Goal: Task Accomplishment & Management: Use online tool/utility

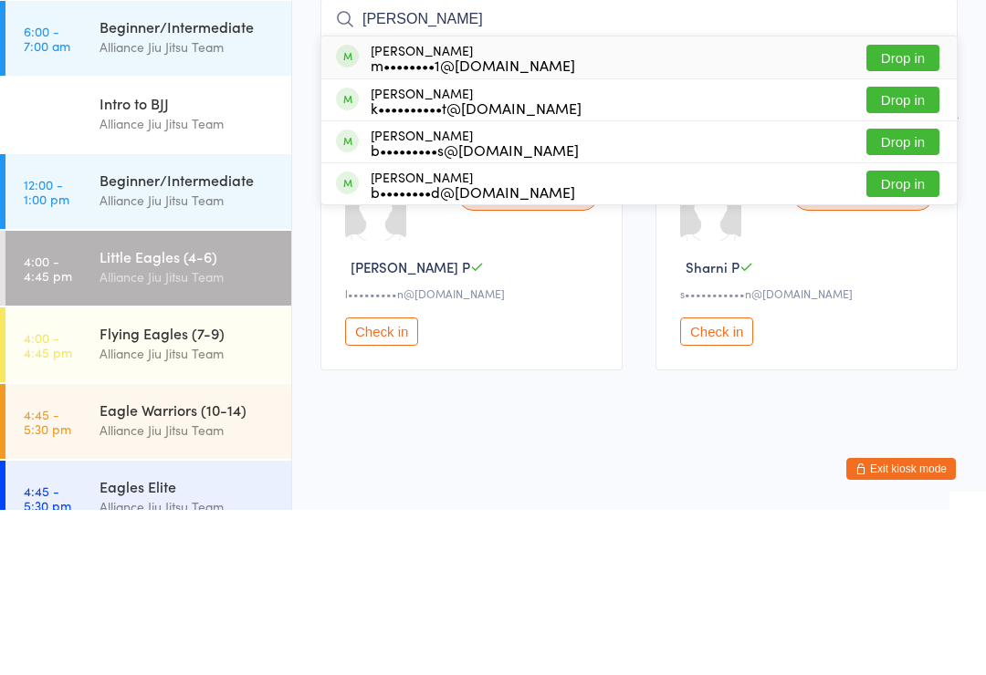
type input "[PERSON_NAME]"
click at [432, 223] on div "m••••••••1@[DOMAIN_NAME]" at bounding box center [473, 230] width 204 height 15
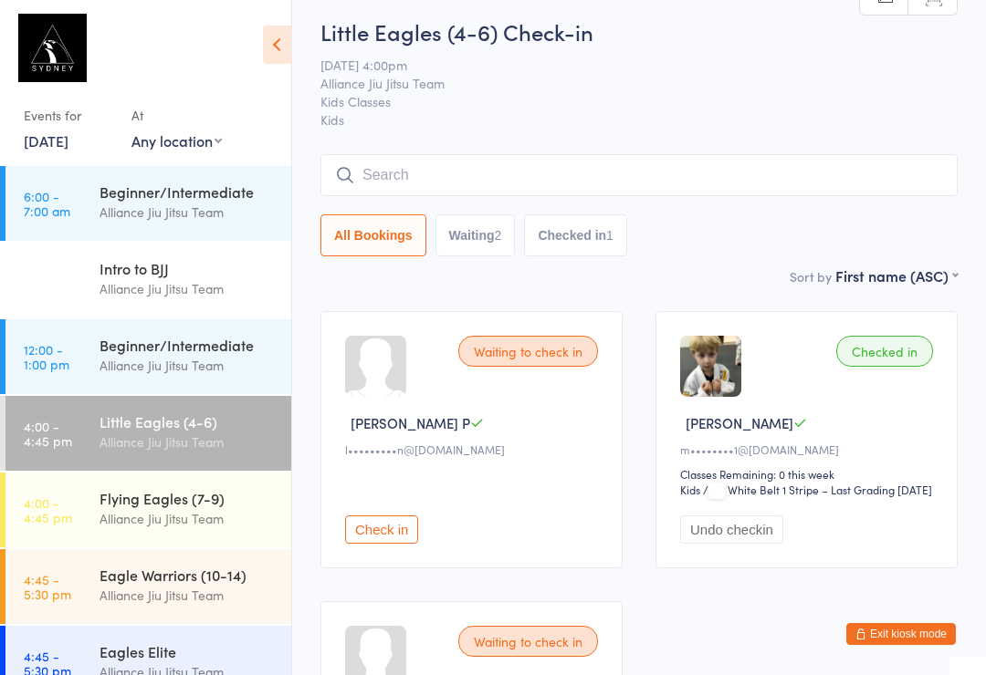
click at [139, 533] on div "Flying Eagles (7-9) Alliance Jiu Jitsu Team" at bounding box center [195, 509] width 192 height 72
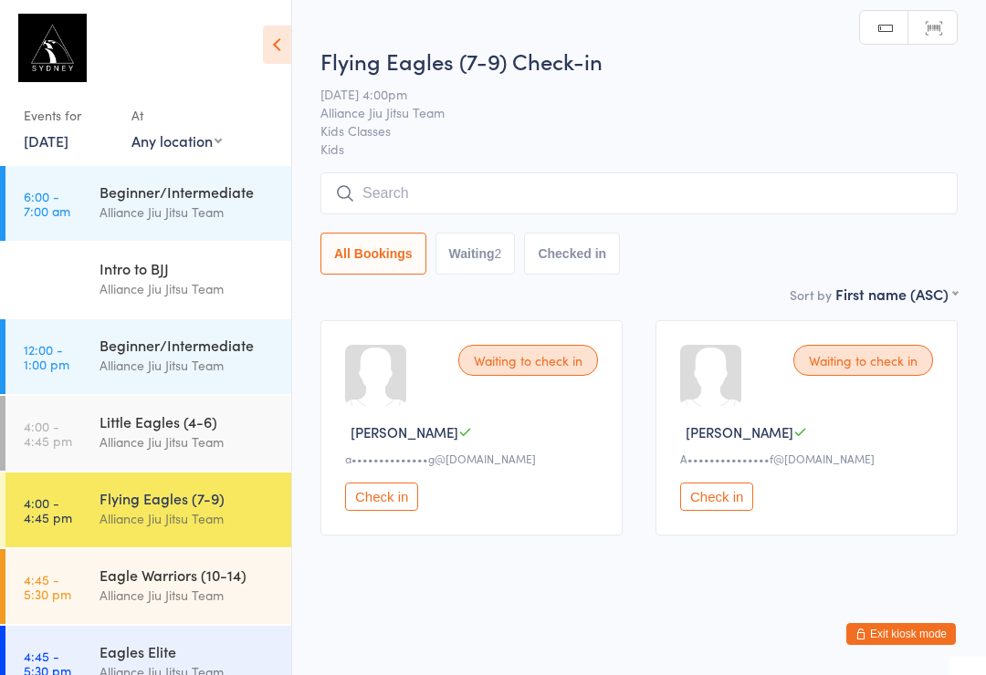
click at [434, 200] on input "search" at bounding box center [638, 194] width 637 height 42
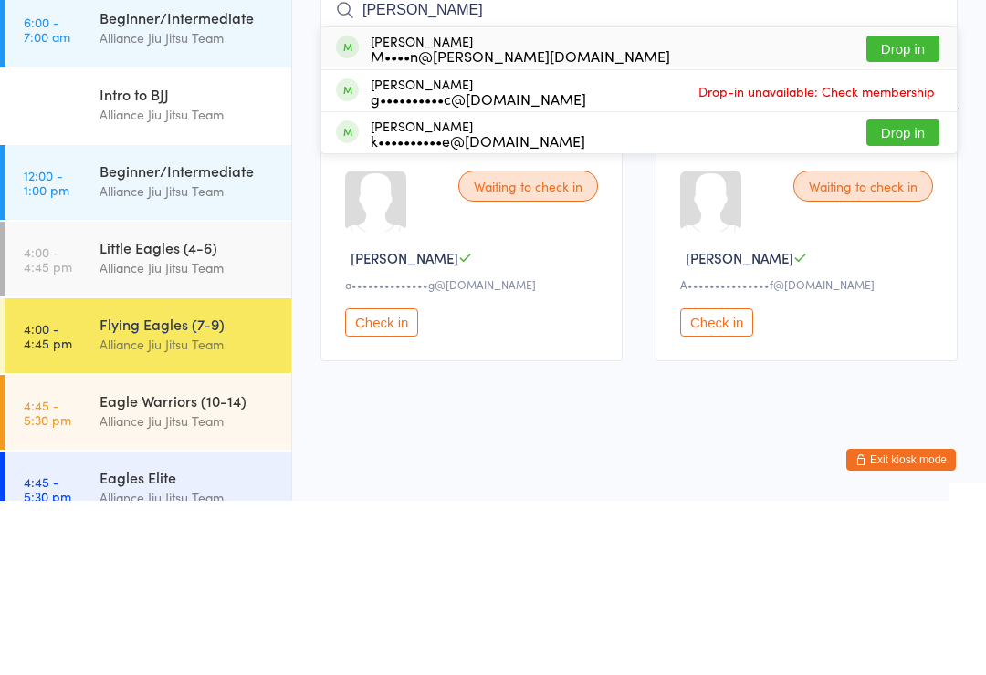
type input "[PERSON_NAME]"
click at [875, 210] on button "Drop in" at bounding box center [902, 223] width 73 height 26
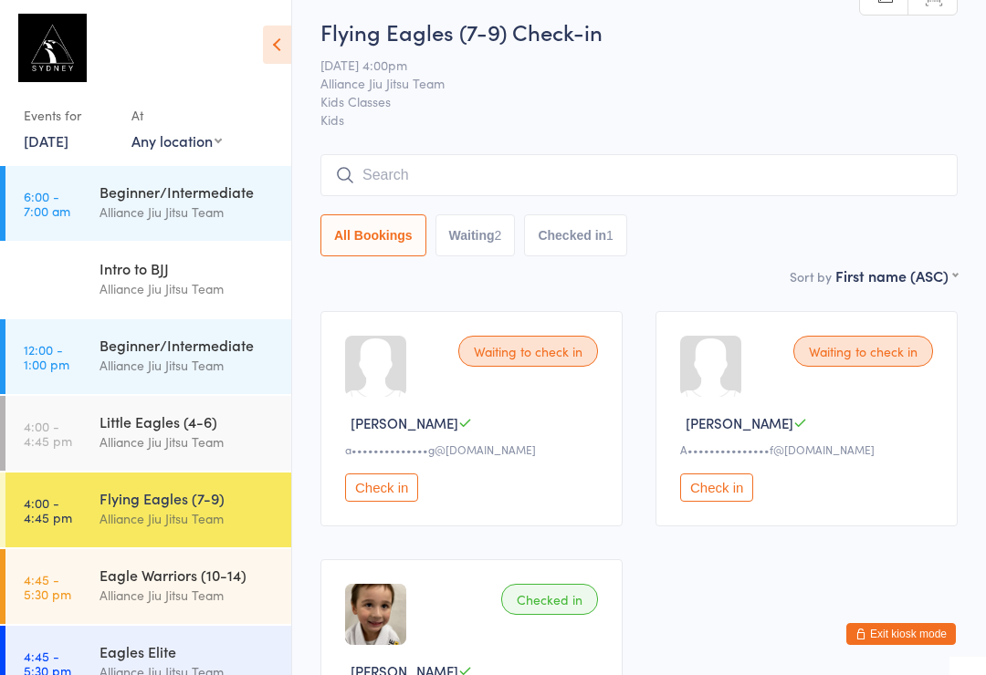
click at [163, 585] on div "Eagle Warriors (10-14)" at bounding box center [187, 575] width 176 height 20
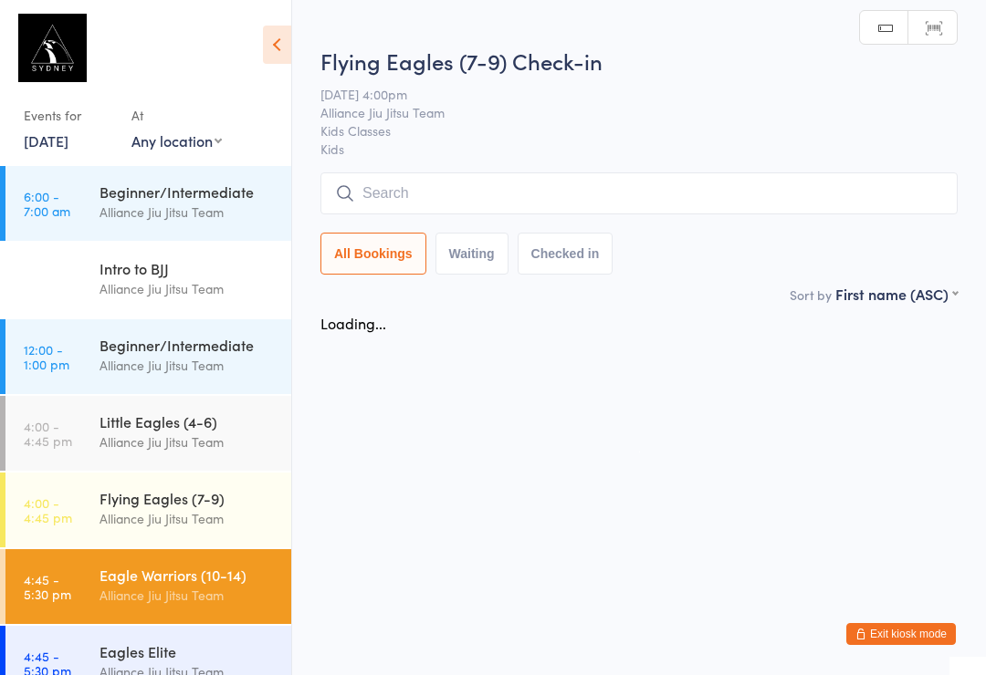
click at [169, 642] on div "Eagles Elite" at bounding box center [187, 652] width 176 height 20
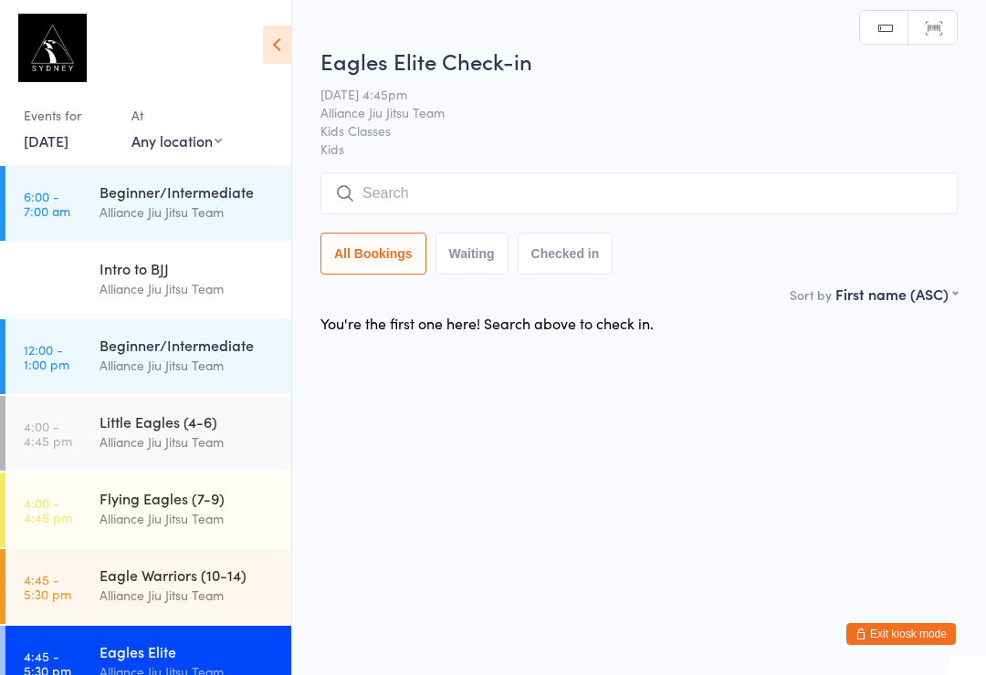
click at [489, 214] on input "search" at bounding box center [638, 194] width 637 height 42
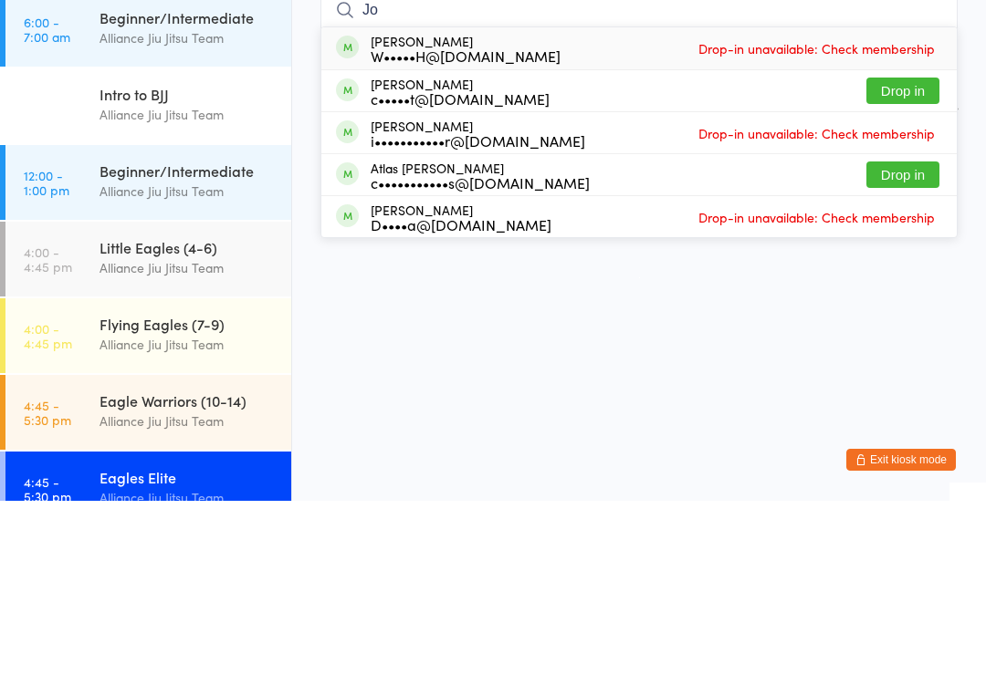
type input "J"
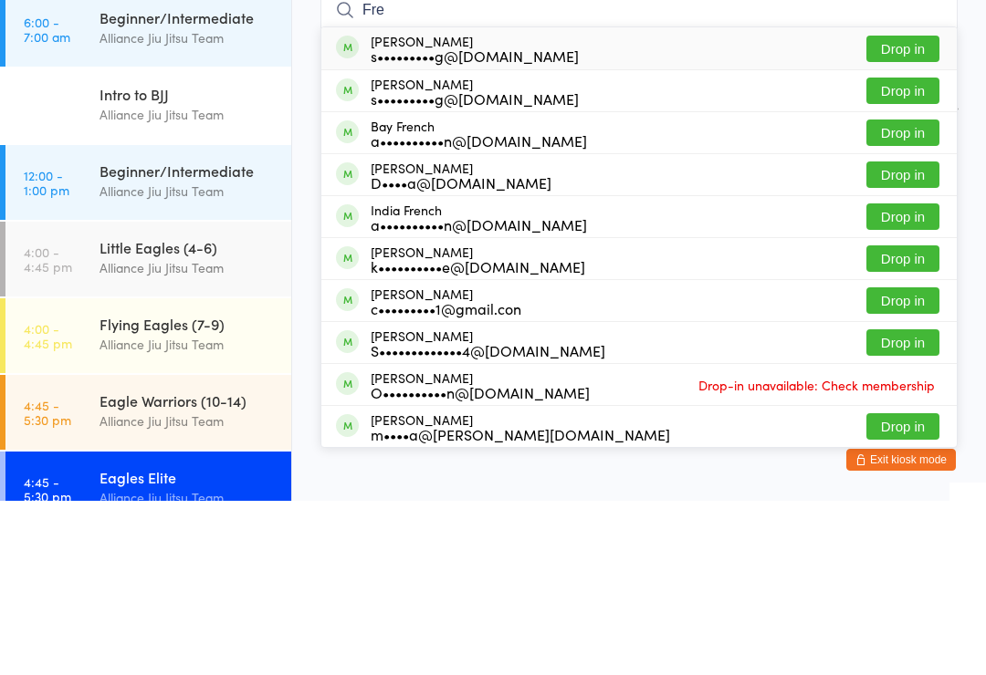
type input "Fre"
click at [902, 336] on button "Drop in" at bounding box center [902, 349] width 73 height 26
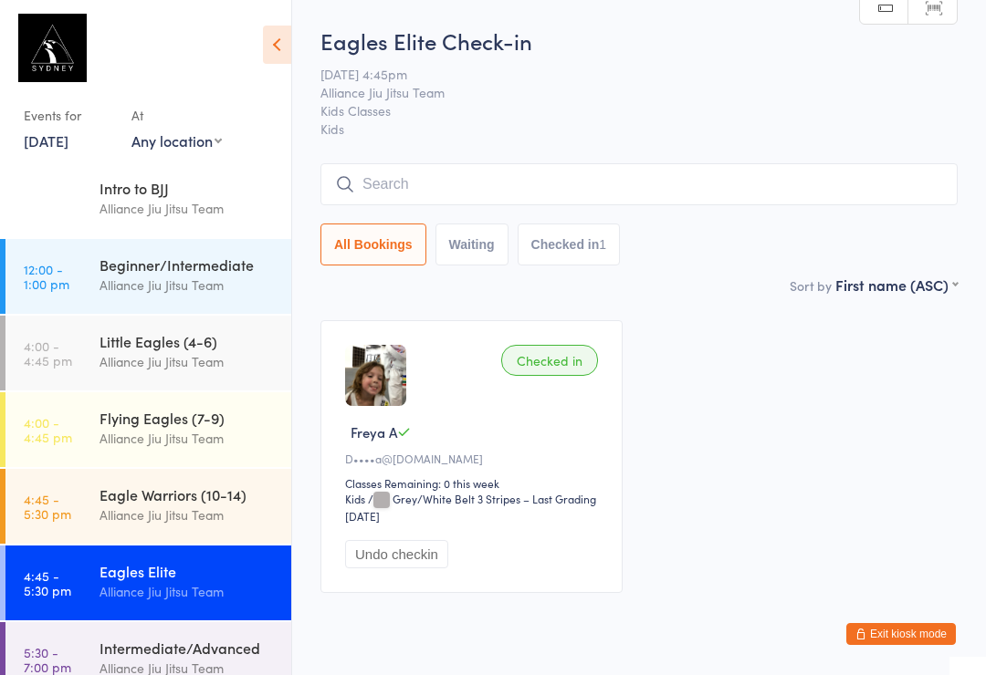
scroll to position [81, 0]
click at [188, 362] on div "Alliance Jiu Jitsu Team" at bounding box center [187, 361] width 176 height 21
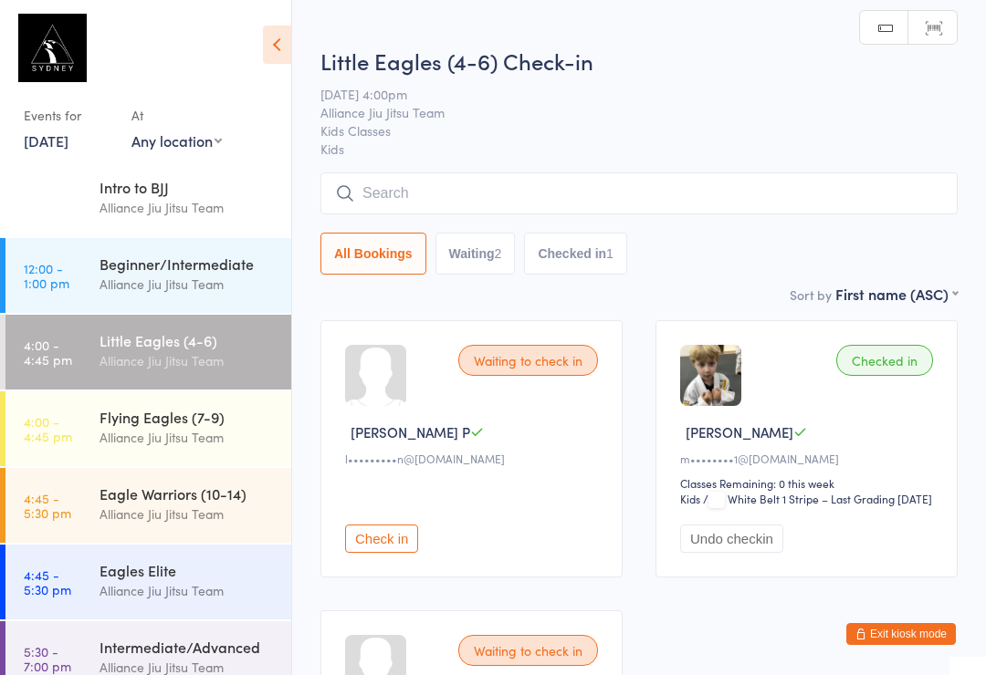
click at [177, 380] on div "Little Eagles (4-6) Alliance Jiu Jitsu Team" at bounding box center [195, 351] width 192 height 72
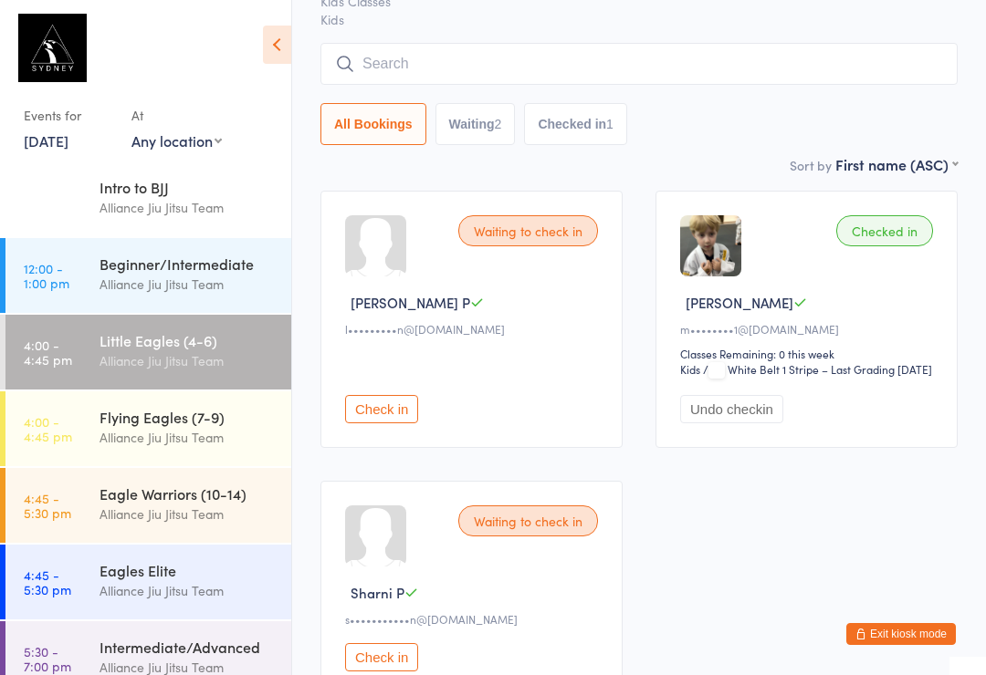
scroll to position [141, 0]
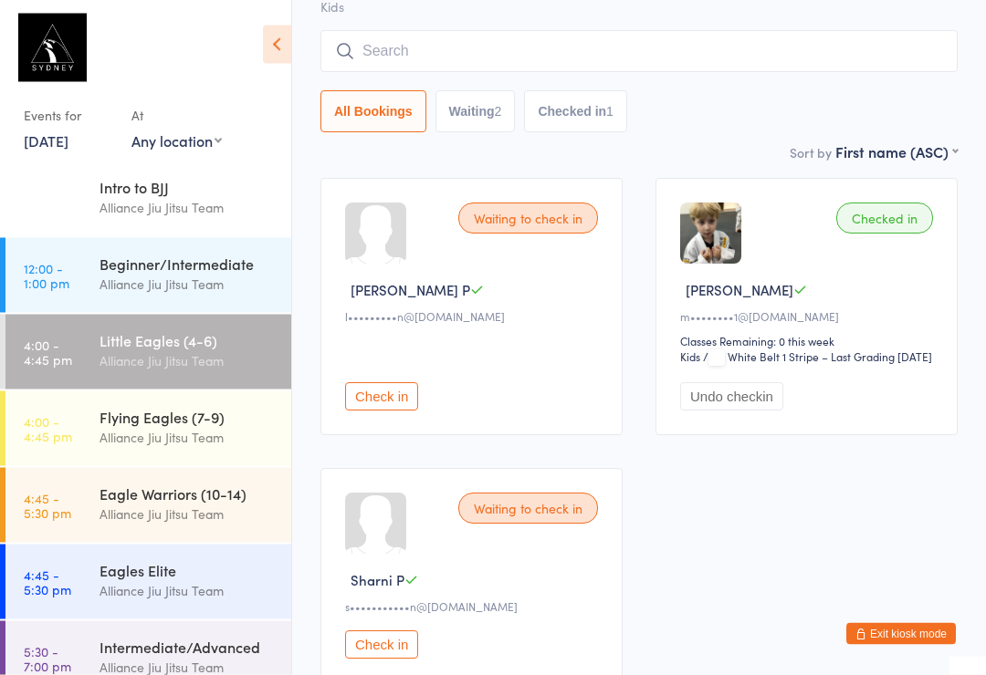
click at [180, 434] on div "Alliance Jiu Jitsu Team" at bounding box center [187, 437] width 176 height 21
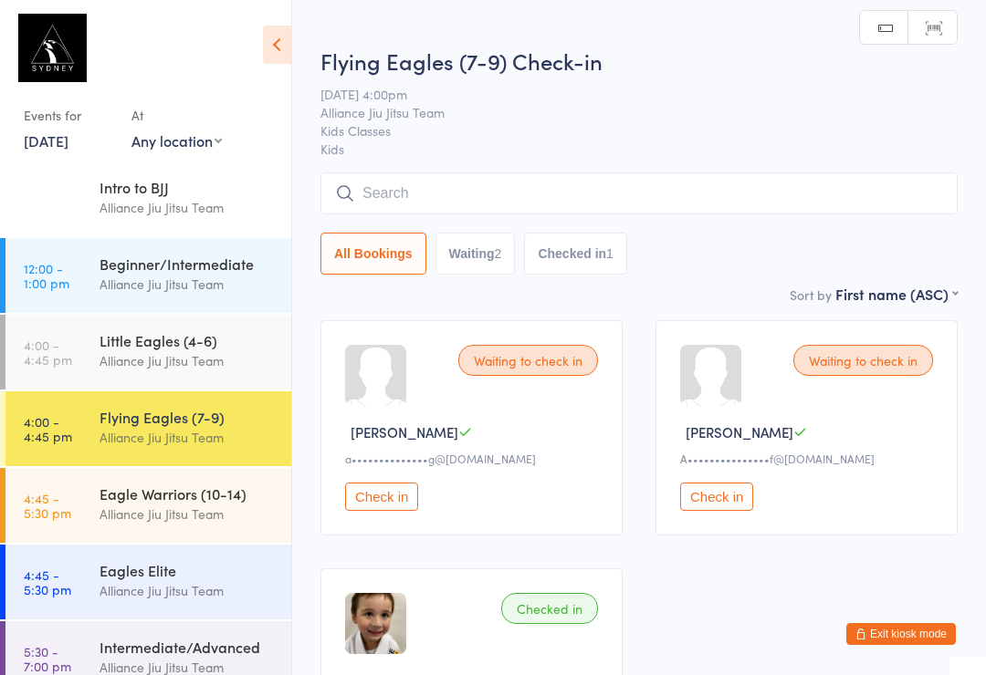
click at [170, 502] on div "Eagle Warriors (10-14)" at bounding box center [187, 494] width 176 height 20
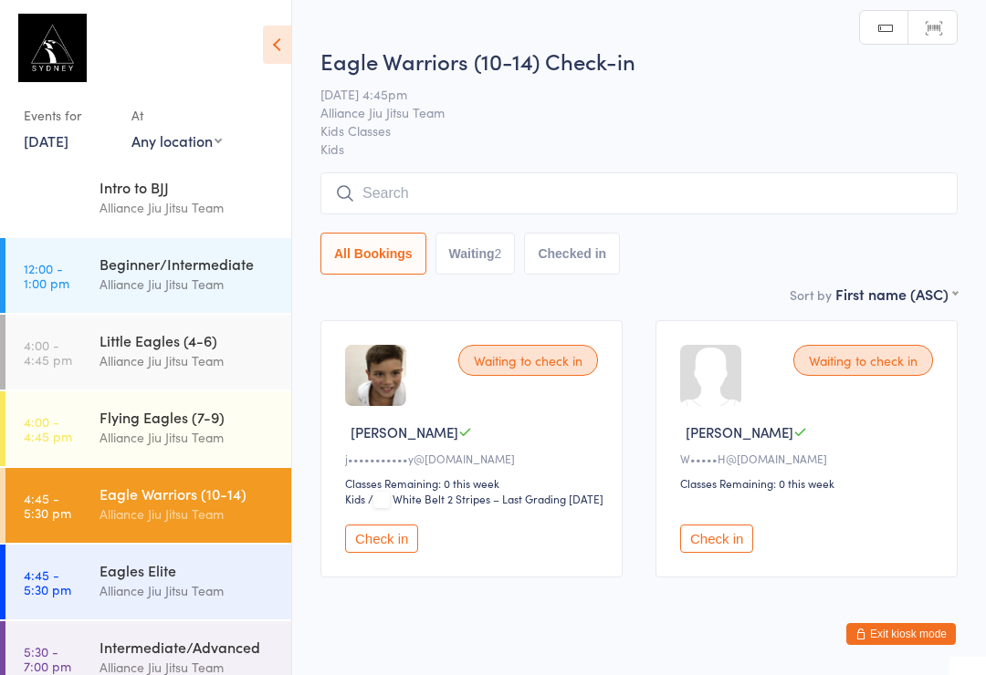
scroll to position [40, 0]
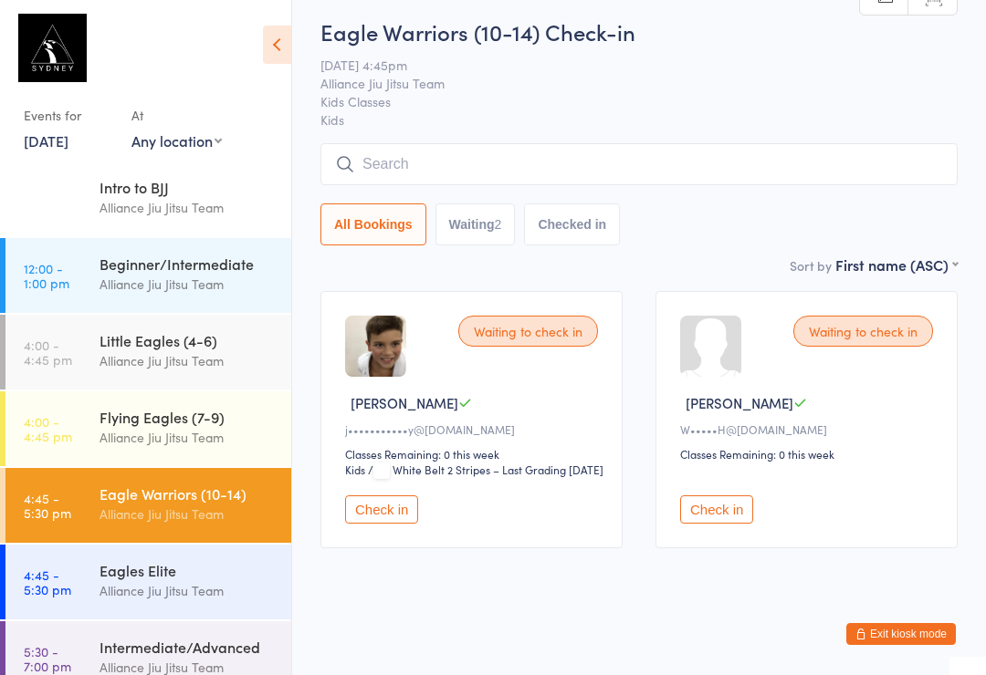
click at [204, 558] on div "Eagles Elite Alliance Jiu Jitsu Team" at bounding box center [195, 581] width 192 height 72
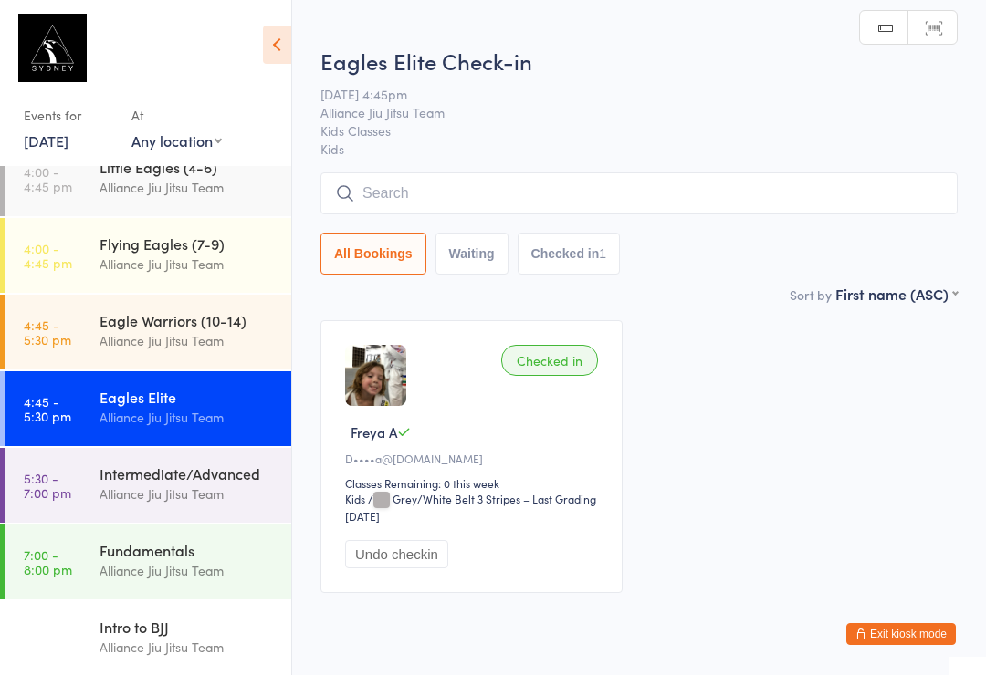
scroll to position [256, 0]
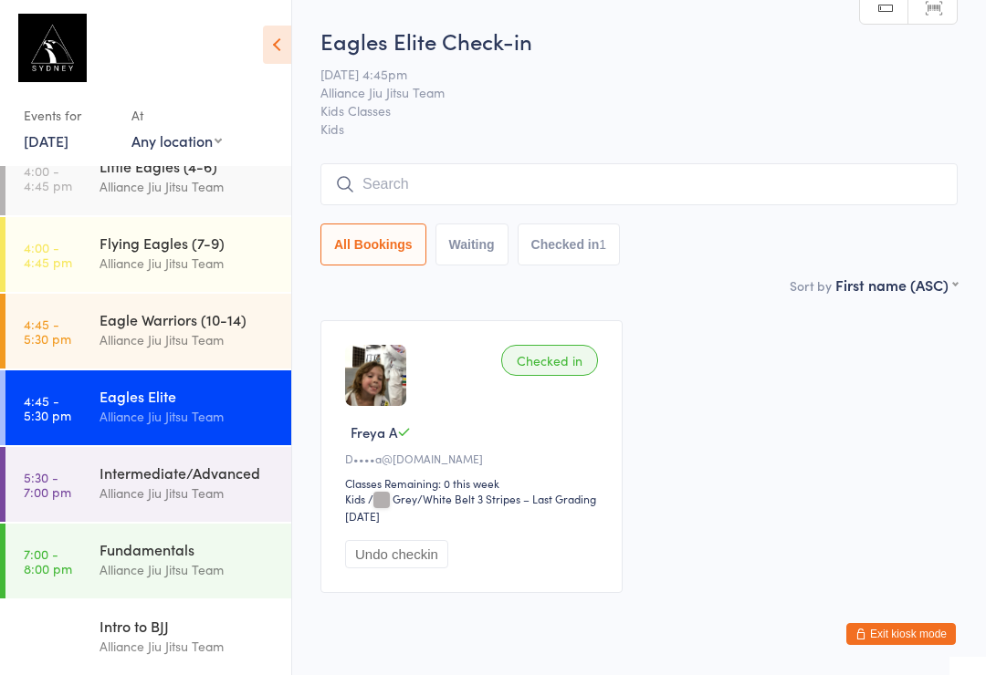
click at [577, 195] on input "search" at bounding box center [638, 184] width 637 height 42
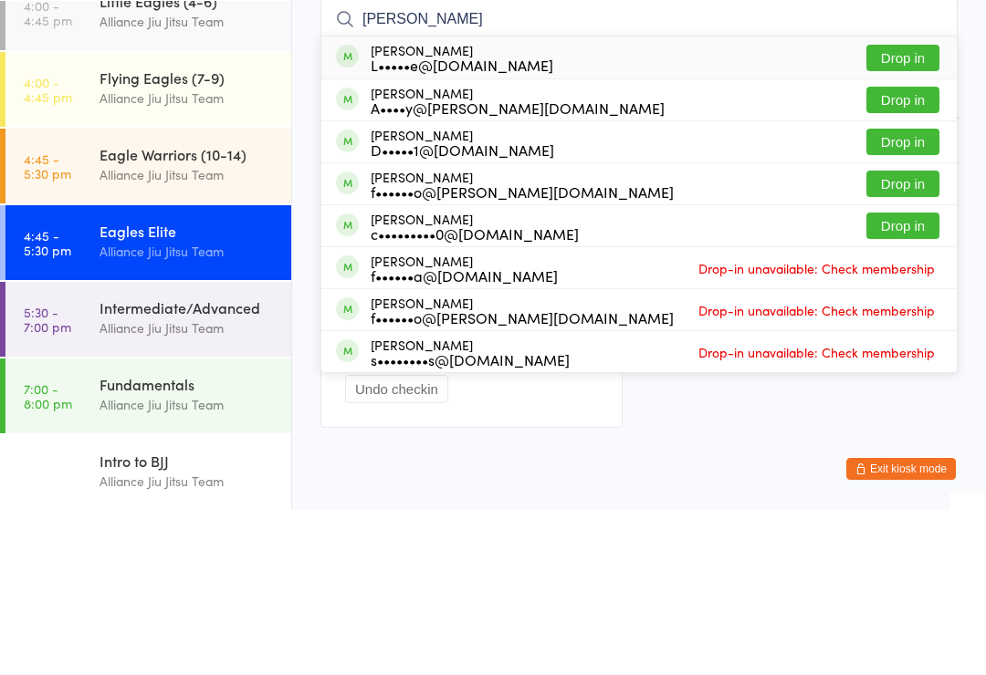
type input "[PERSON_NAME]"
click at [924, 210] on button "Drop in" at bounding box center [902, 223] width 73 height 26
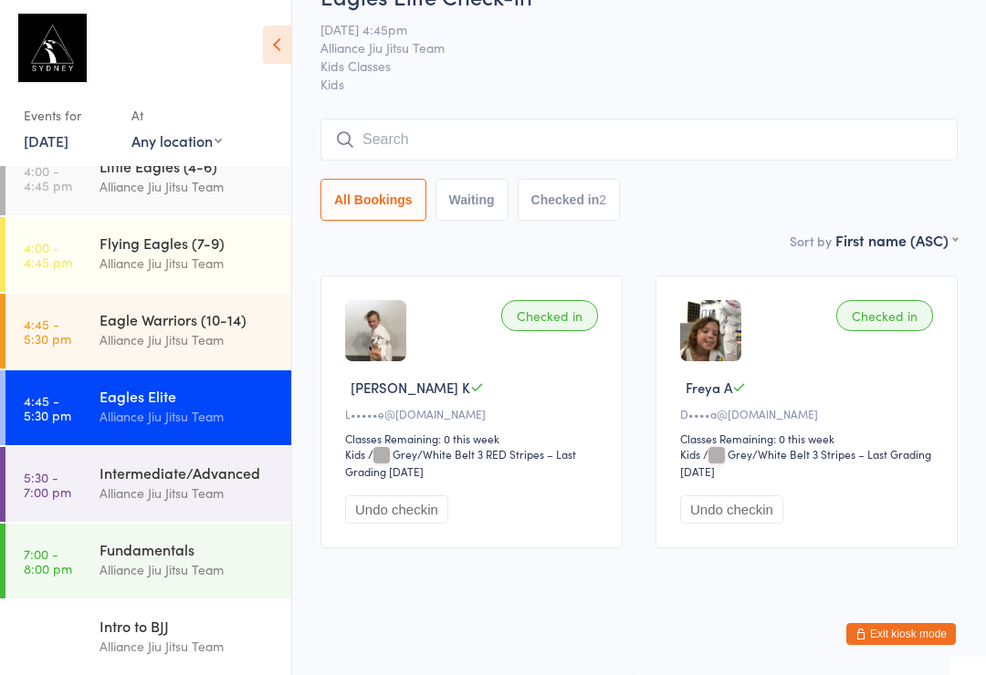
click at [136, 256] on div "Alliance Jiu Jitsu Team" at bounding box center [187, 263] width 176 height 21
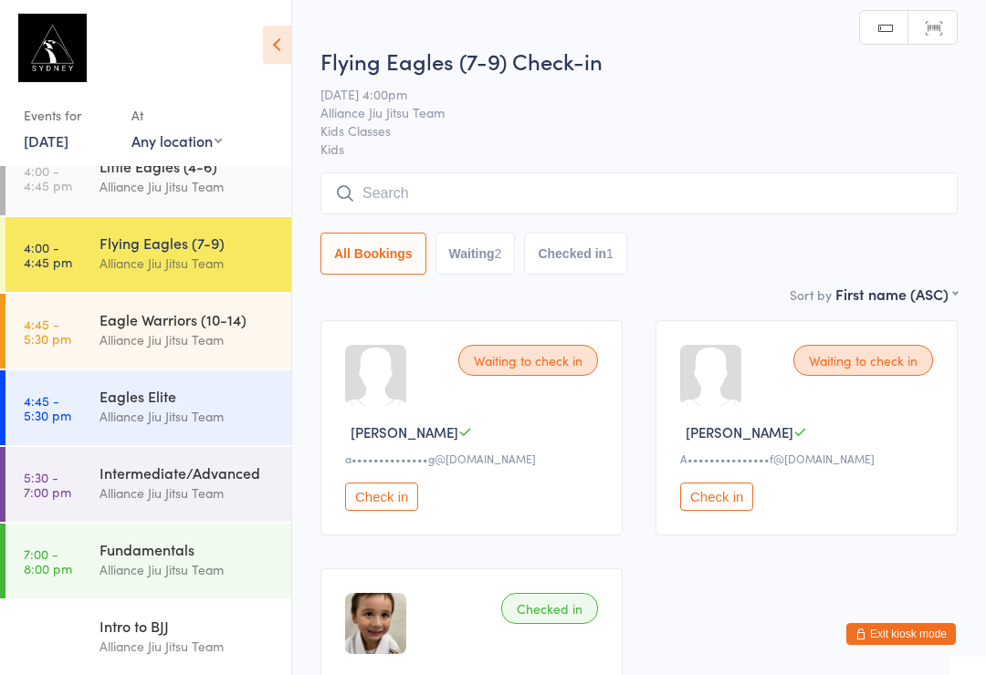
click at [637, 188] on input "search" at bounding box center [638, 194] width 637 height 42
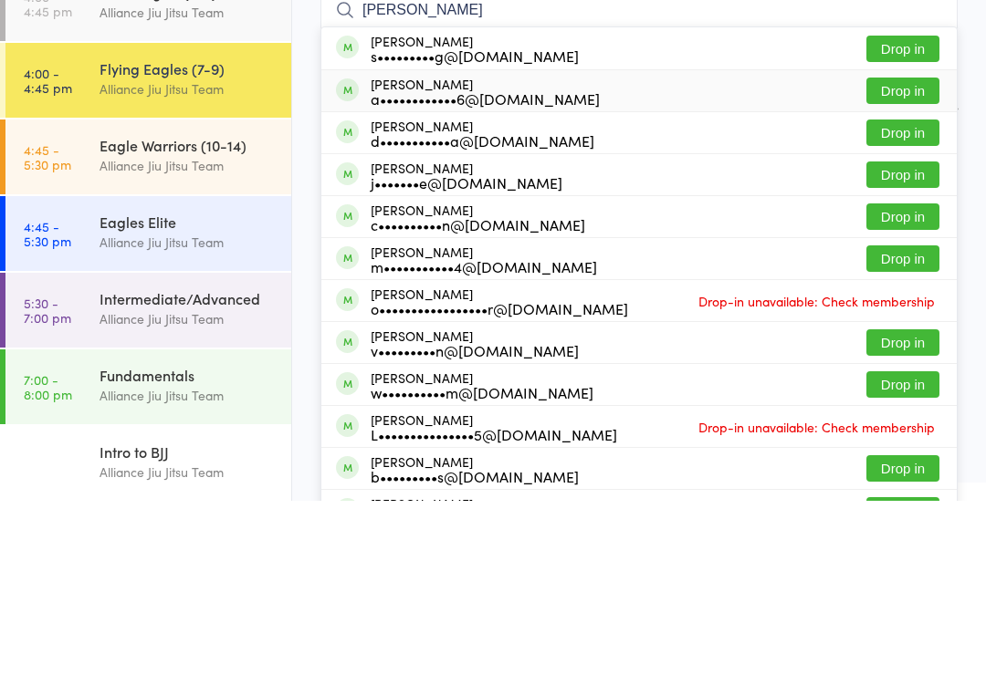
type input "[PERSON_NAME]"
click at [592, 245] on div "[PERSON_NAME] a••••••••••••6@[DOMAIN_NAME] Drop in" at bounding box center [638, 265] width 635 height 41
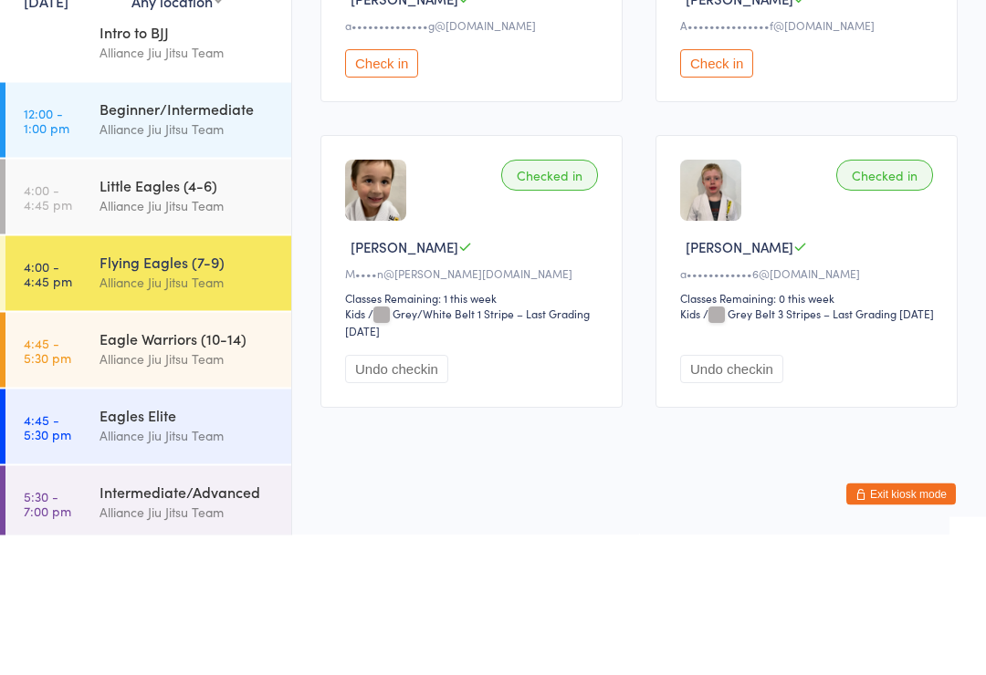
scroll to position [103, 0]
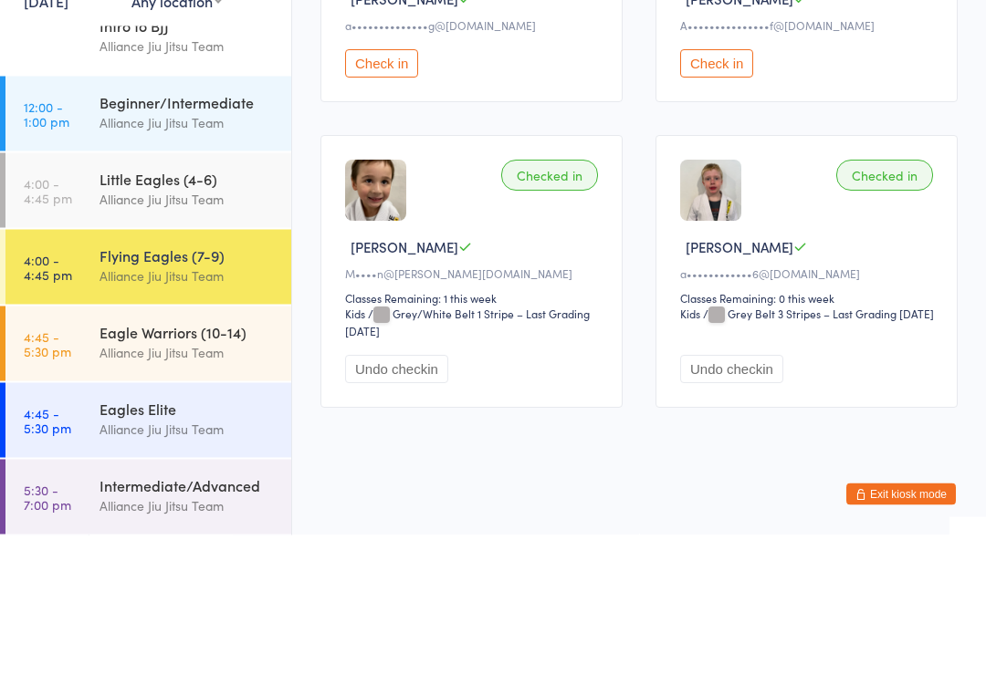
click at [129, 309] on div "Little Eagles (4-6)" at bounding box center [187, 319] width 176 height 20
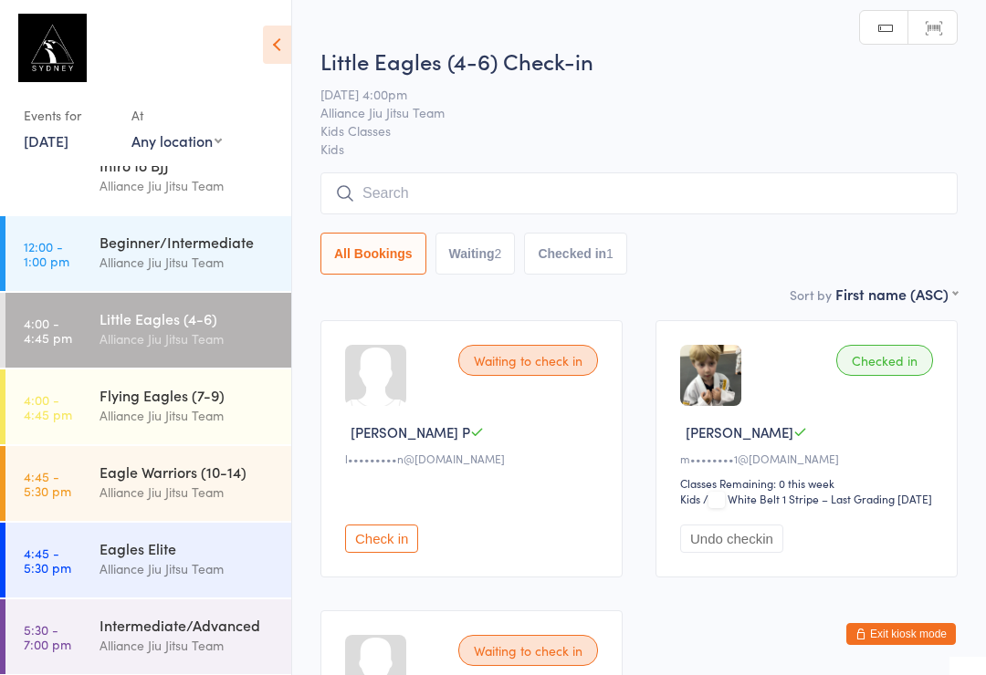
click at [429, 183] on input "search" at bounding box center [638, 194] width 637 height 42
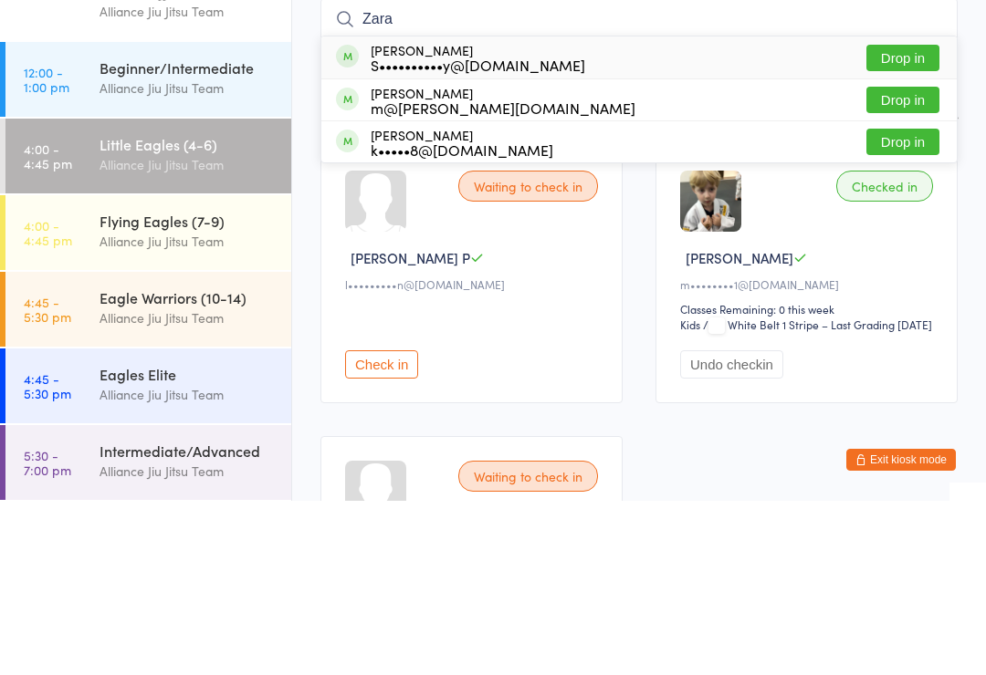
type input "Zara"
click at [915, 219] on button "Drop in" at bounding box center [902, 232] width 73 height 26
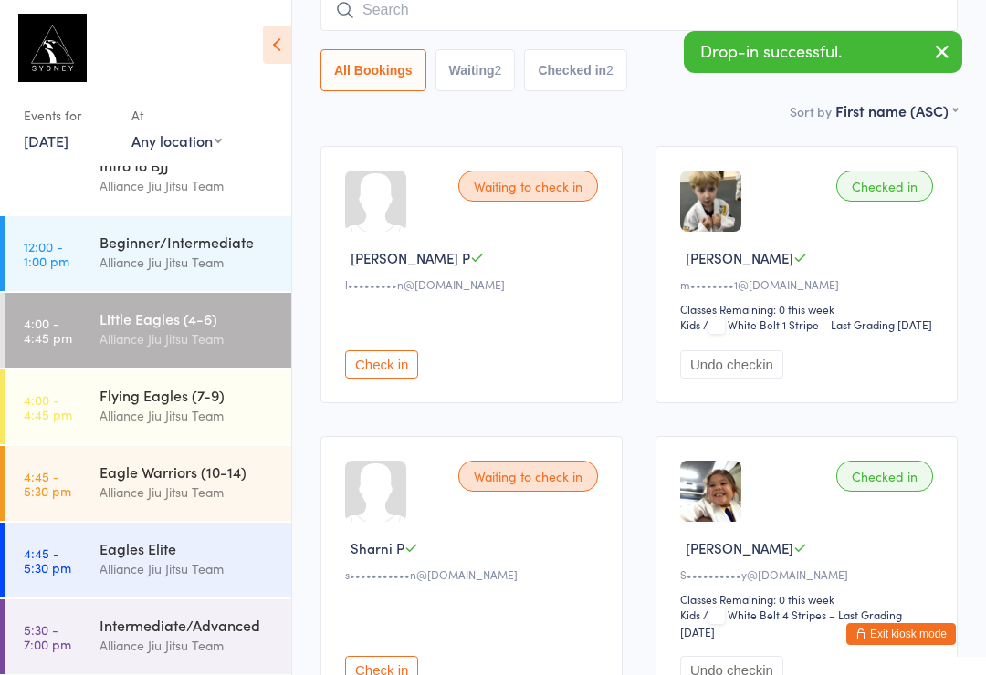
click at [486, 17] on input "search" at bounding box center [638, 10] width 637 height 42
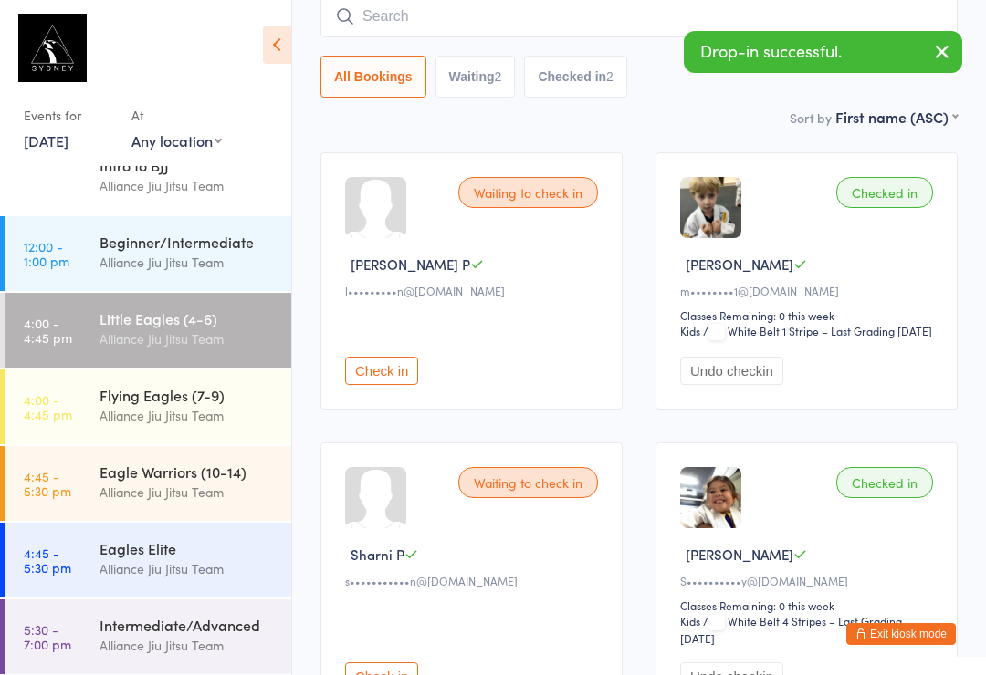
scroll to position [165, 0]
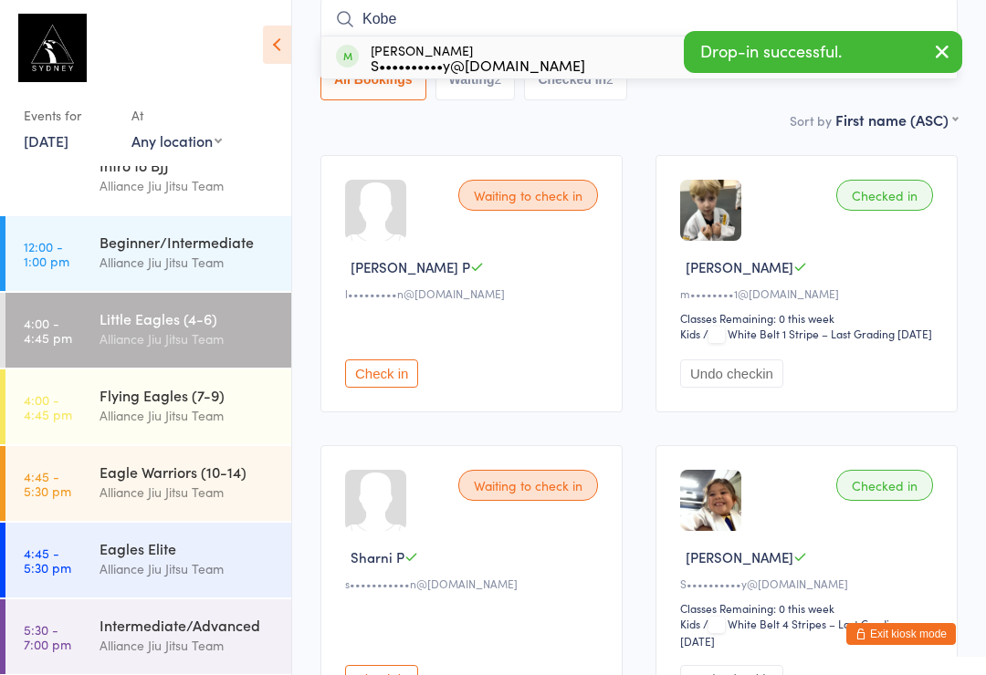
type input "Kobe"
click at [420, 49] on div "[PERSON_NAME] S••••••••••y@[DOMAIN_NAME]" at bounding box center [478, 57] width 215 height 29
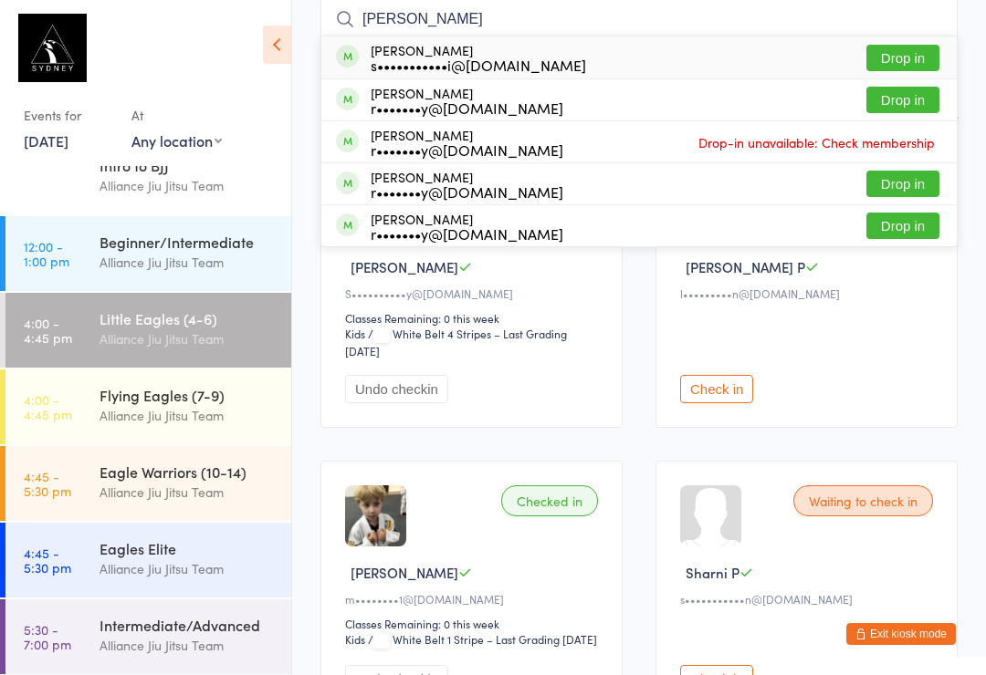
type input "[PERSON_NAME]"
click at [919, 68] on button "Drop in" at bounding box center [902, 58] width 73 height 26
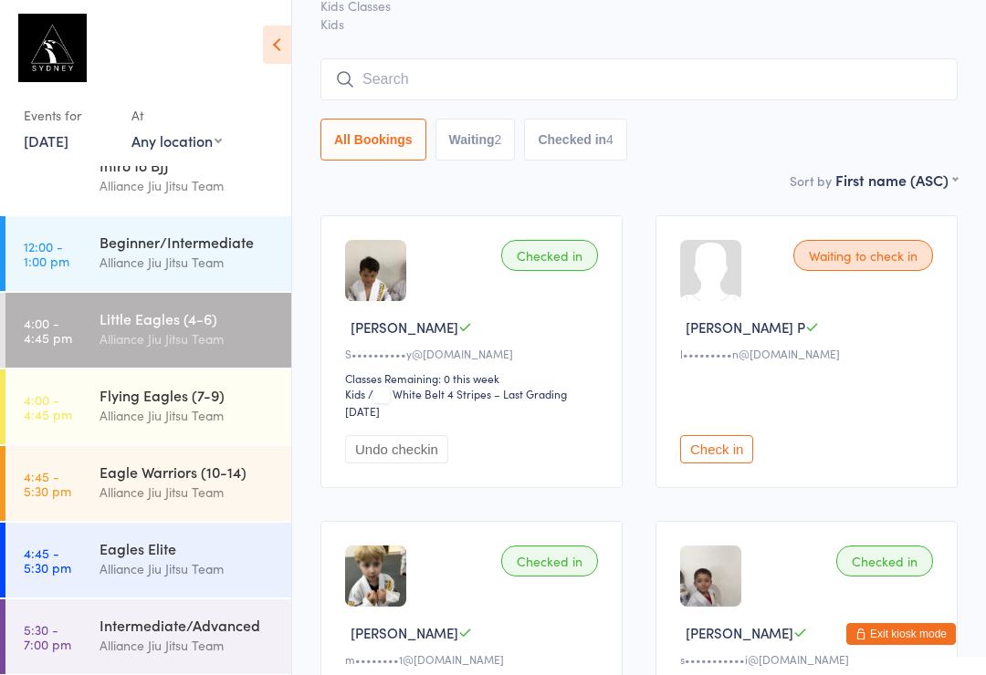
scroll to position [0, 0]
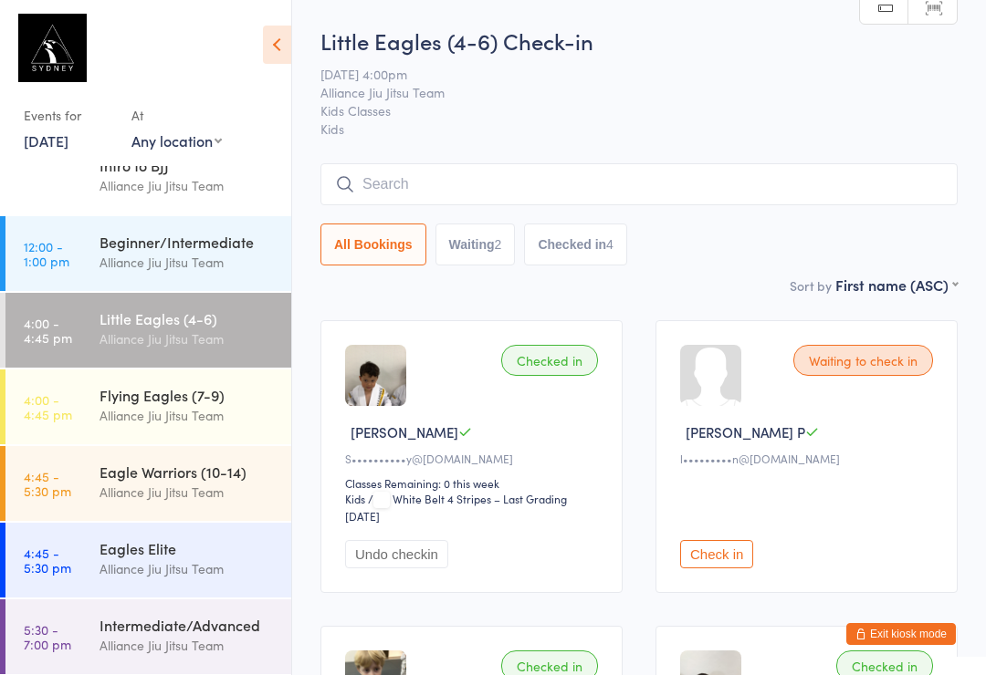
click at [626, 191] on input "search" at bounding box center [638, 184] width 637 height 42
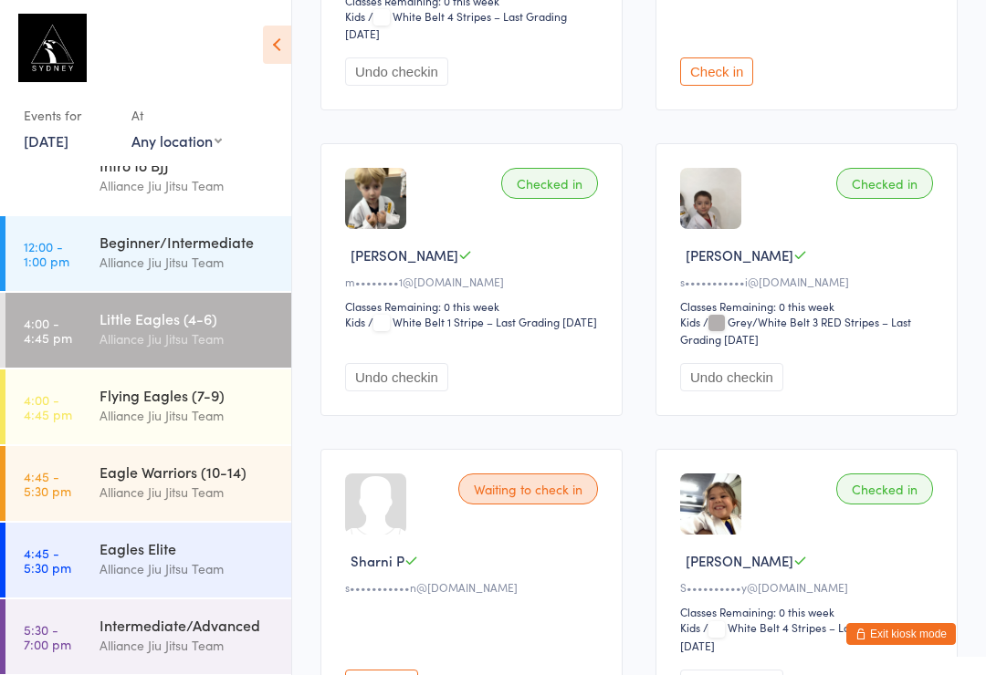
scroll to position [665, 0]
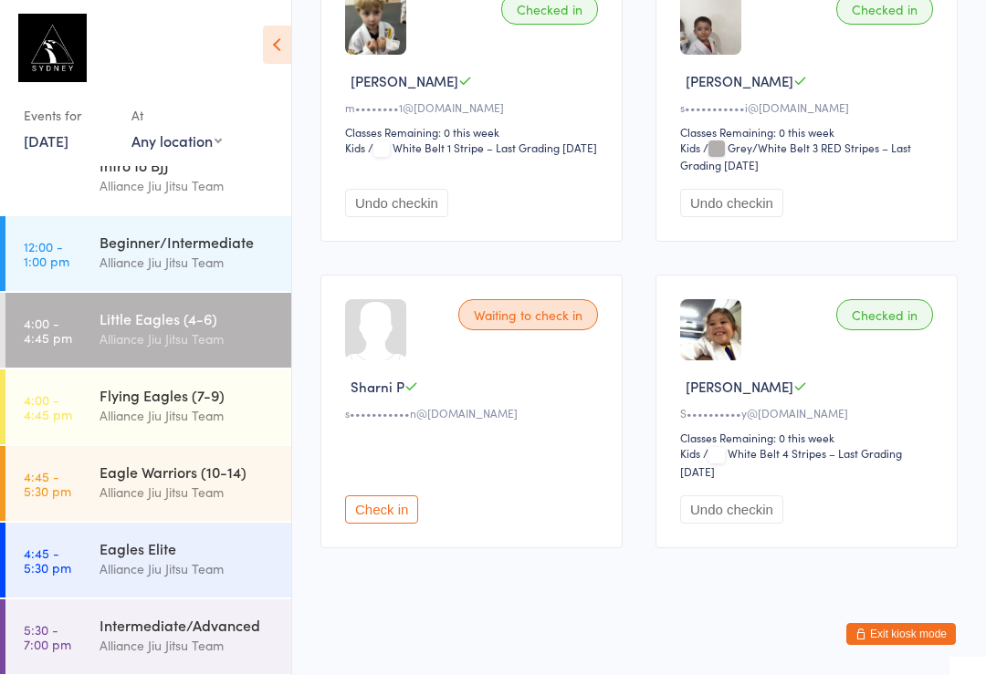
click at [194, 392] on div "Flying Eagles (7-9)" at bounding box center [187, 395] width 176 height 20
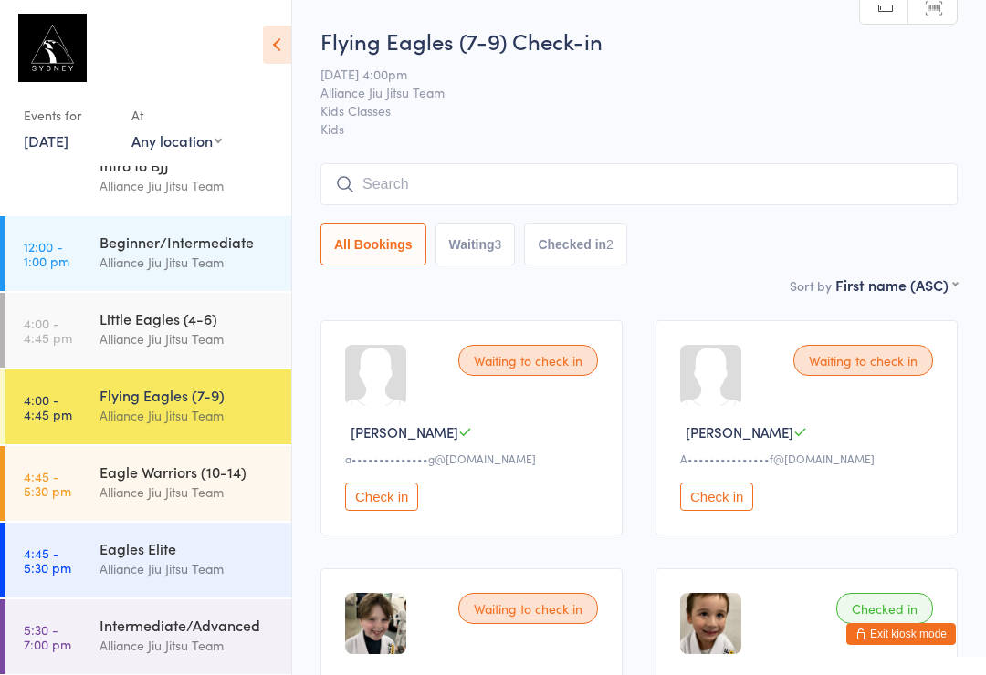
click at [197, 479] on div "Eagle Warriors (10-14)" at bounding box center [187, 472] width 176 height 20
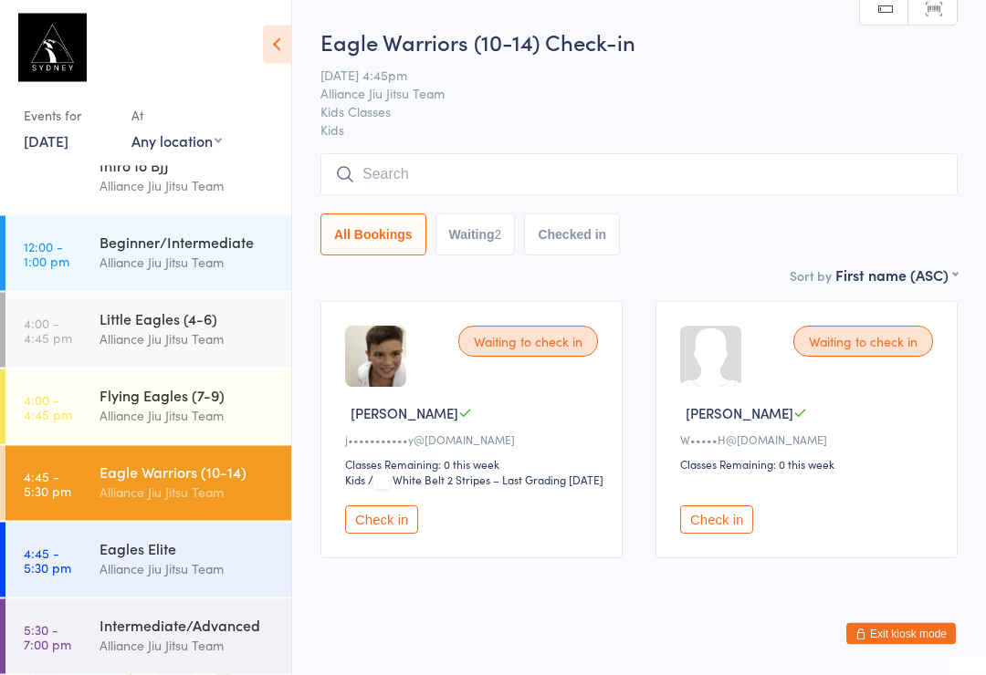
scroll to position [9, 0]
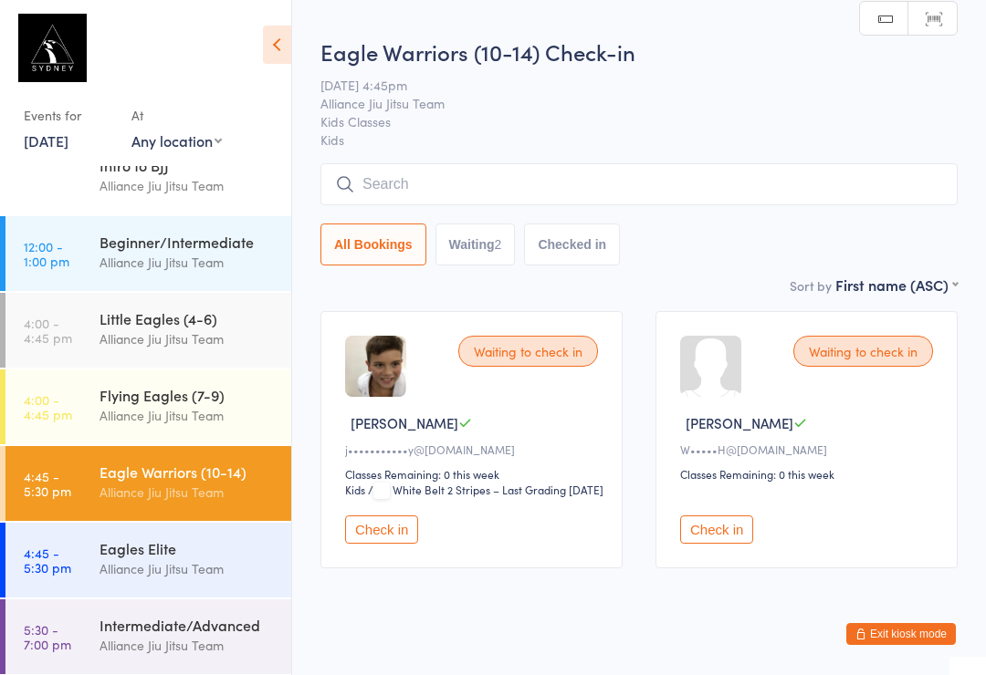
click at [213, 401] on div "Flying Eagles (7-9)" at bounding box center [187, 395] width 176 height 20
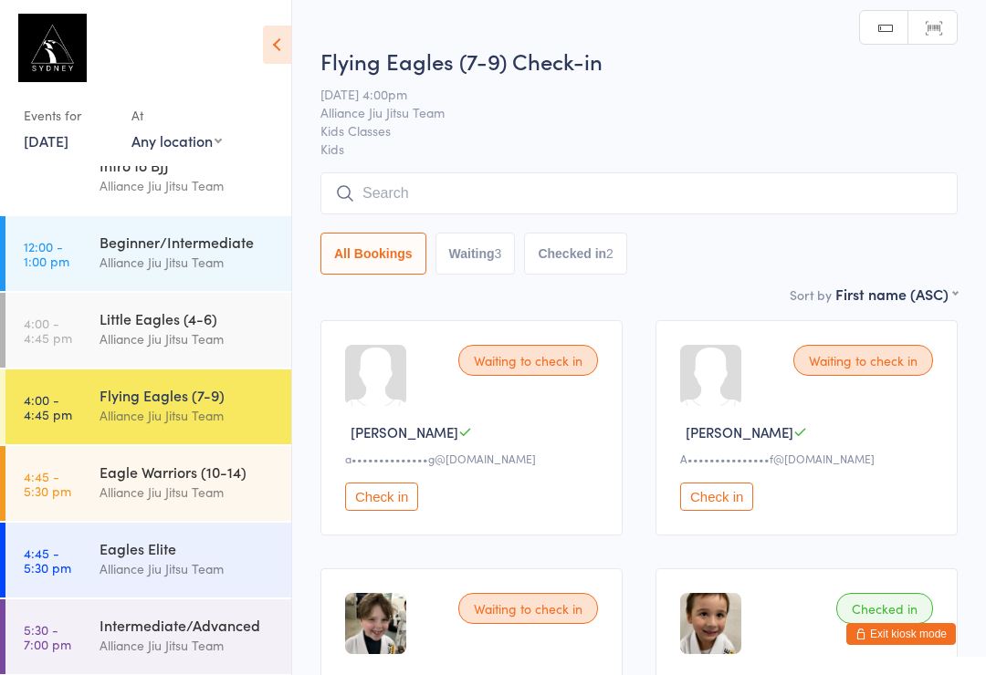
click at [222, 335] on div "Alliance Jiu Jitsu Team" at bounding box center [187, 339] width 176 height 21
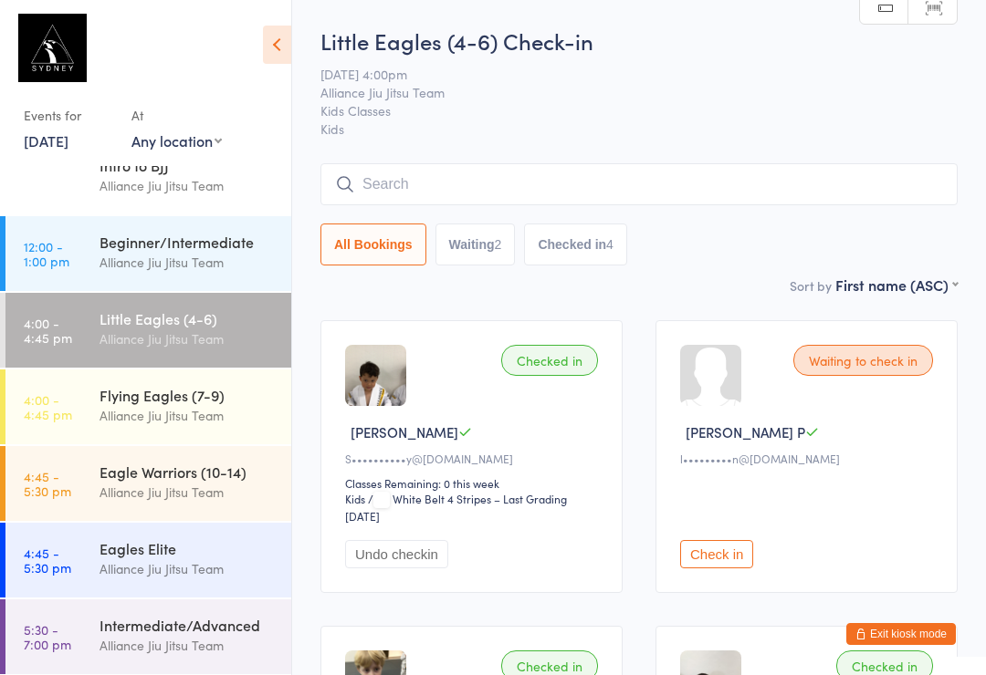
click at [574, 185] on input "search" at bounding box center [638, 184] width 637 height 42
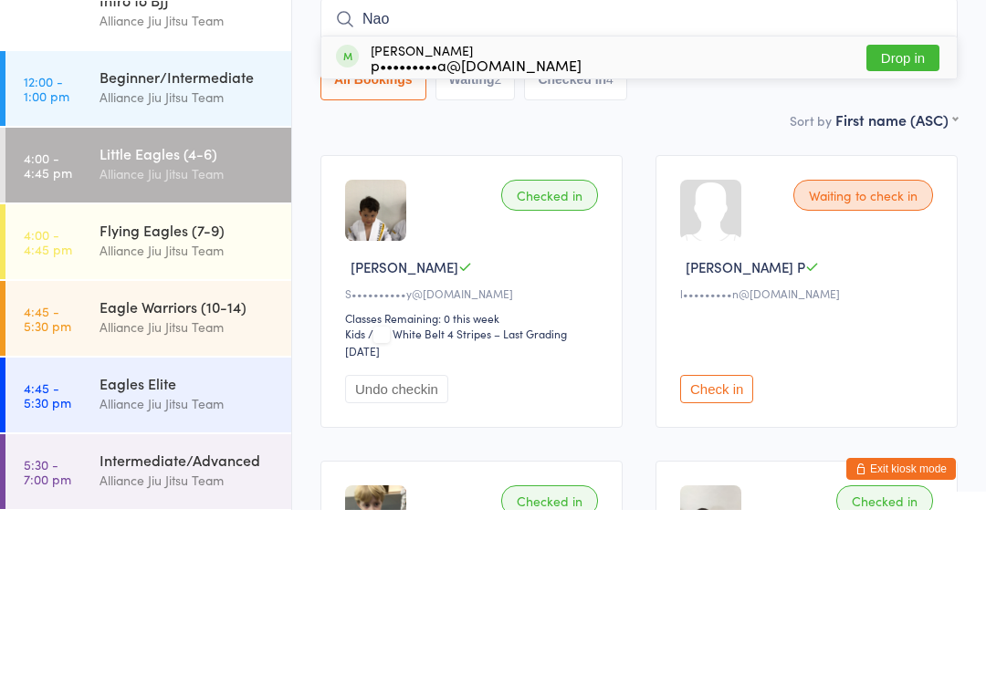
type input "Nao"
click at [913, 210] on button "Drop in" at bounding box center [902, 223] width 73 height 26
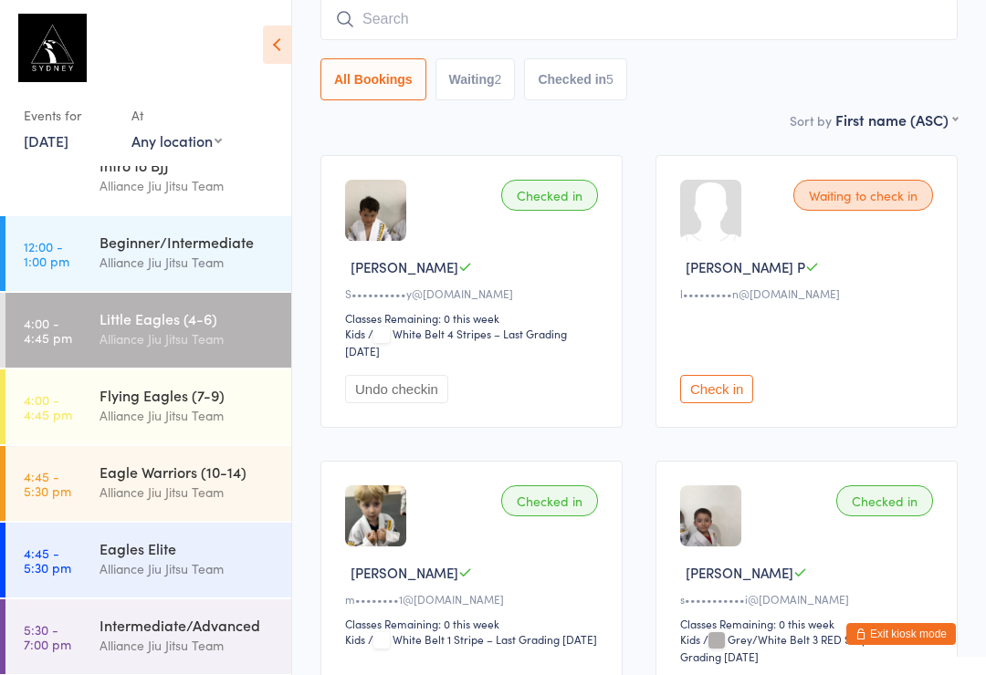
click at [479, 12] on input "search" at bounding box center [638, 19] width 637 height 42
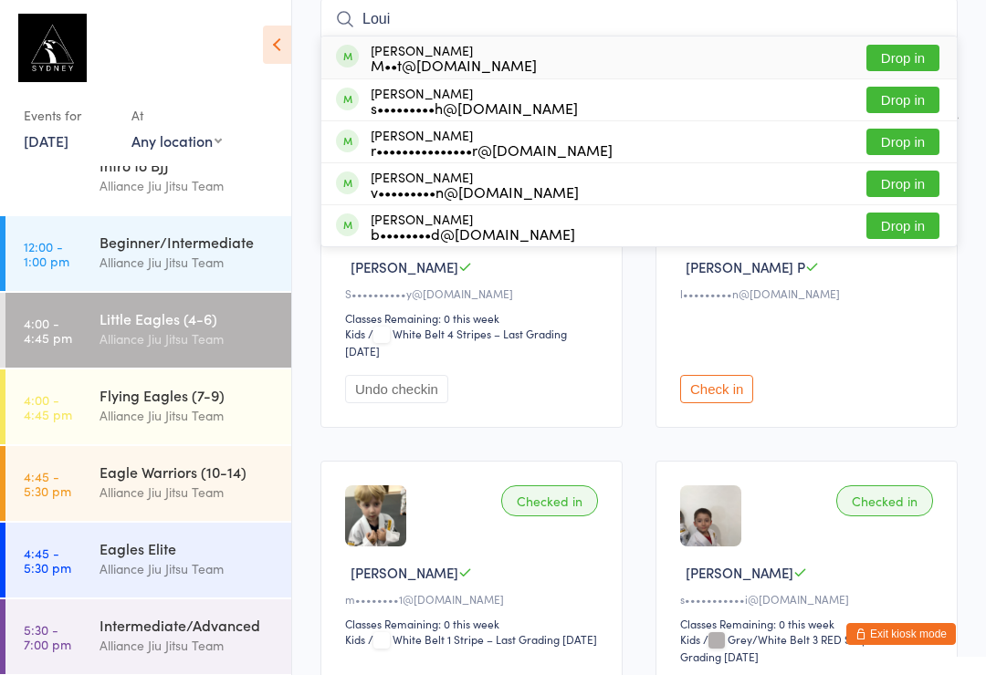
type input "Loui"
click at [909, 65] on button "Drop in" at bounding box center [902, 58] width 73 height 26
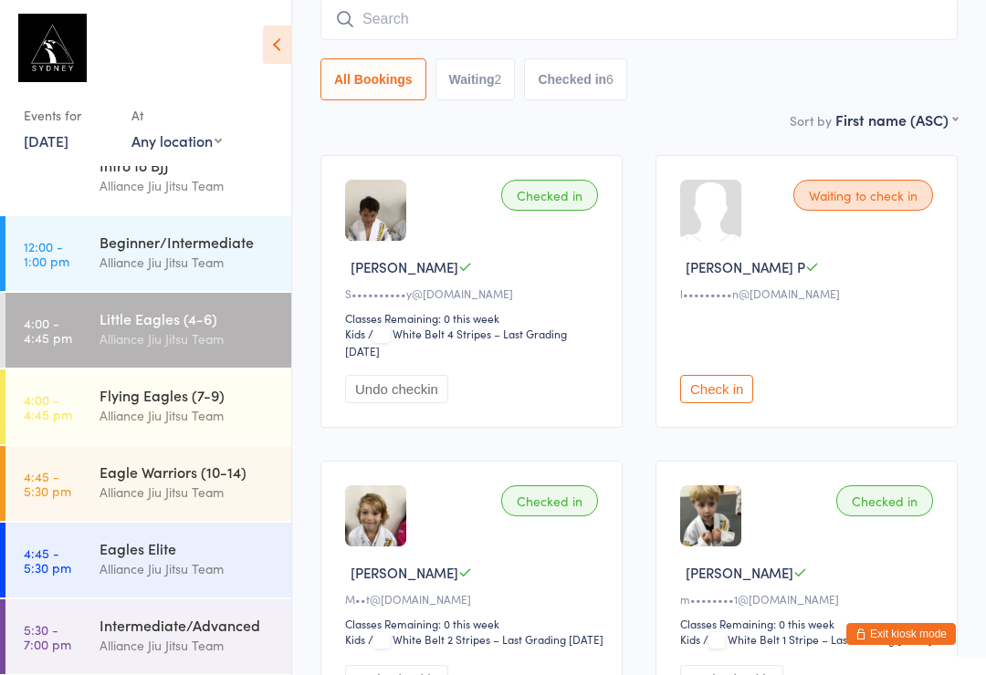
click at [570, 11] on input "search" at bounding box center [638, 19] width 637 height 42
type input "L"
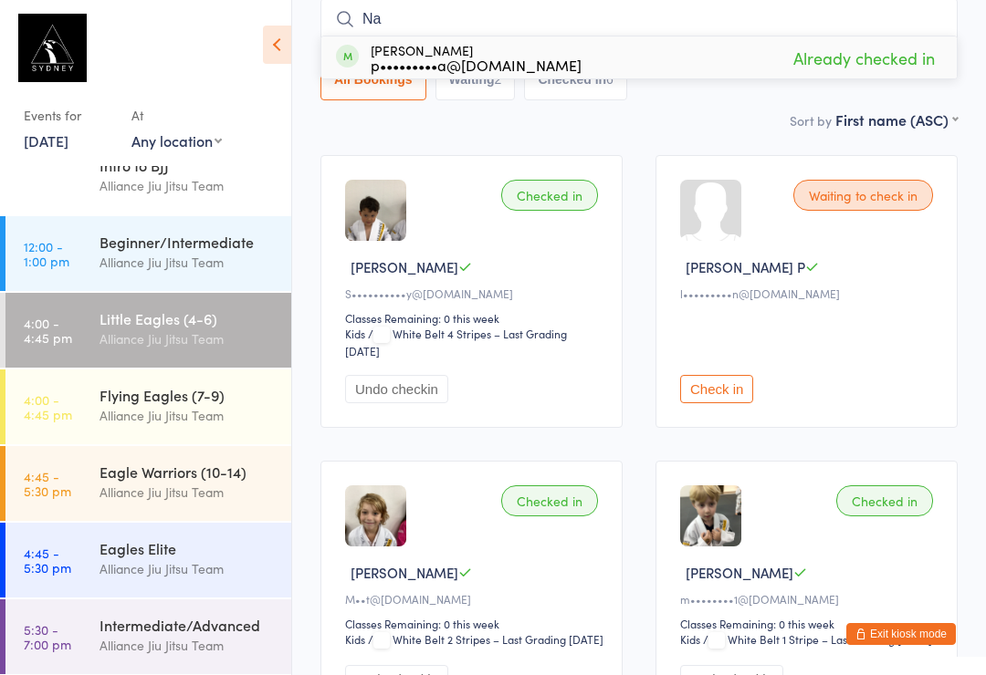
type input "N"
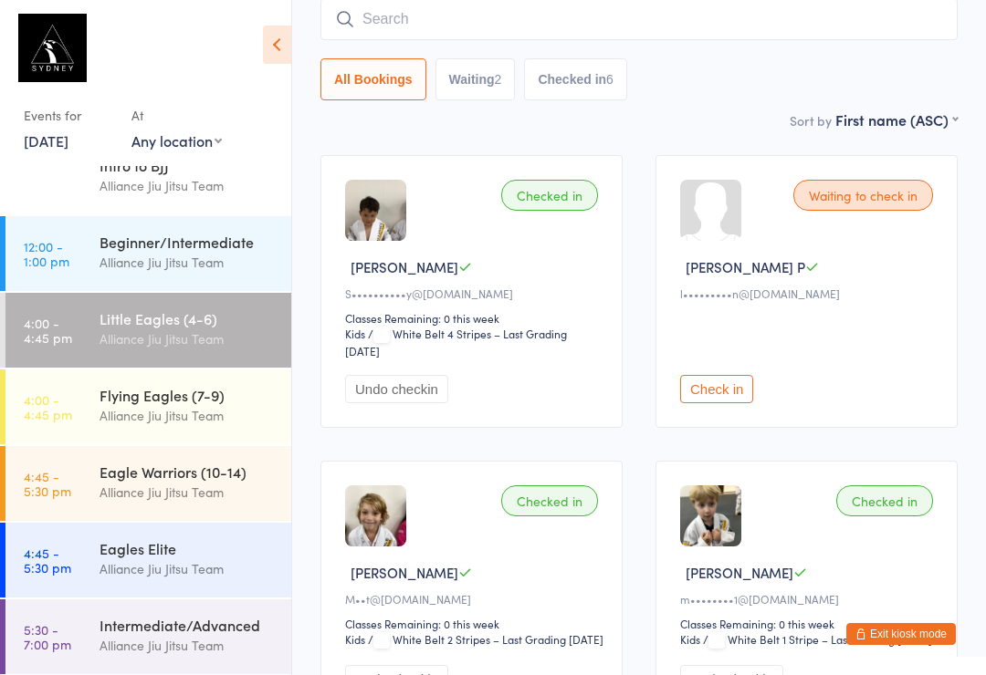
click at [688, 126] on div "Sort by First name (ASC) First name (ASC) First name (DESC) Last name (ASC) Las…" at bounding box center [638, 120] width 637 height 20
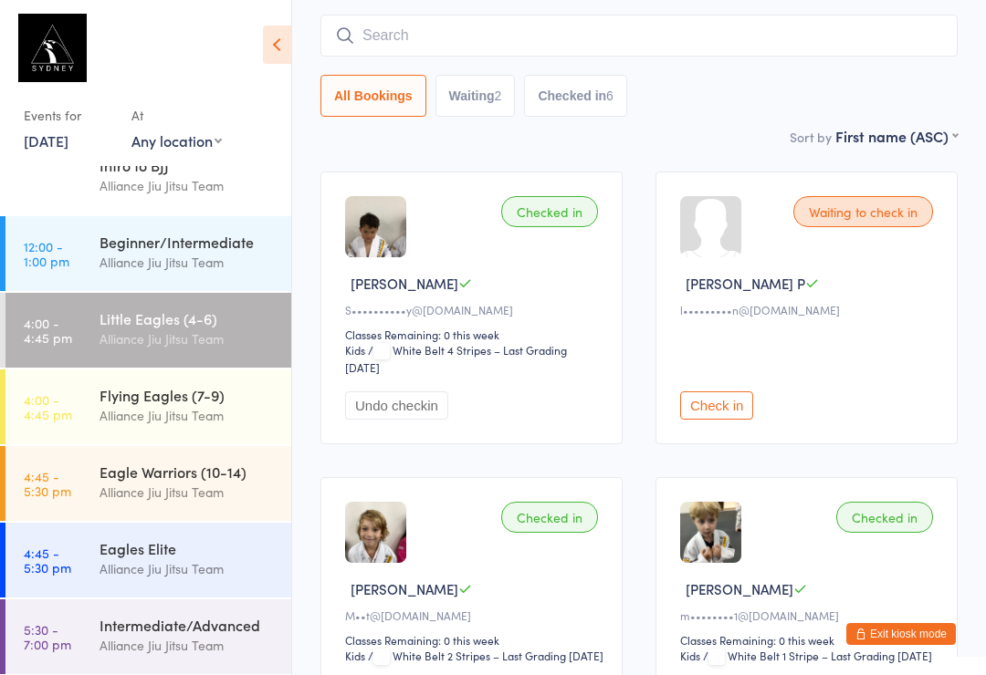
scroll to position [0, 0]
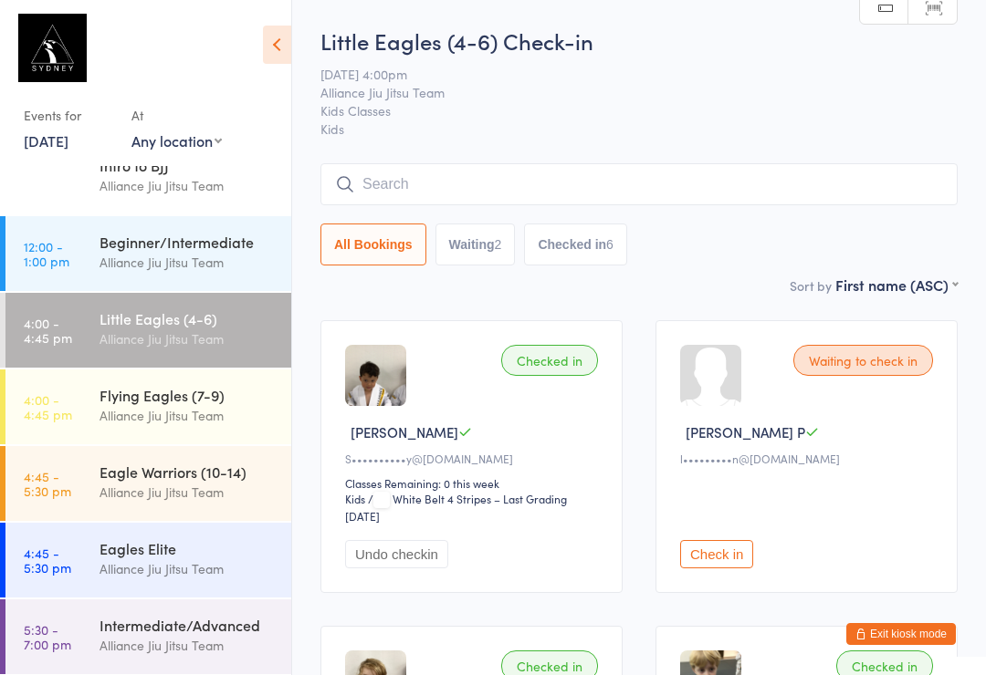
click at [198, 401] on div "Flying Eagles (7-9)" at bounding box center [187, 395] width 176 height 20
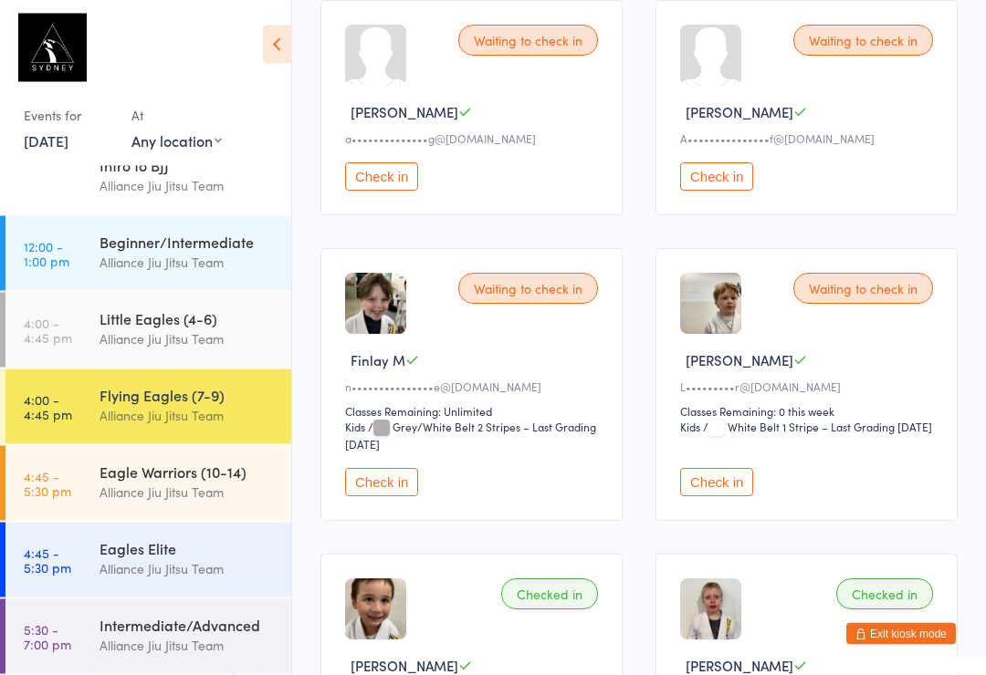
click at [741, 491] on button "Check in" at bounding box center [716, 483] width 73 height 28
click at [119, 326] on div "Little Eagles (4-6)" at bounding box center [187, 319] width 176 height 20
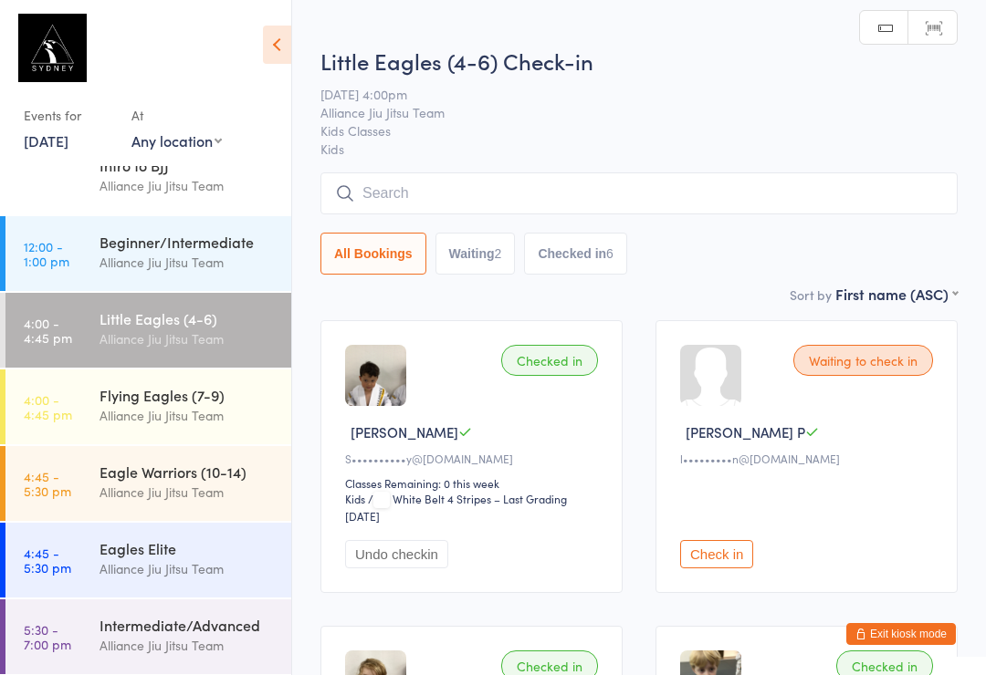
click at [377, 204] on input "search" at bounding box center [638, 194] width 637 height 42
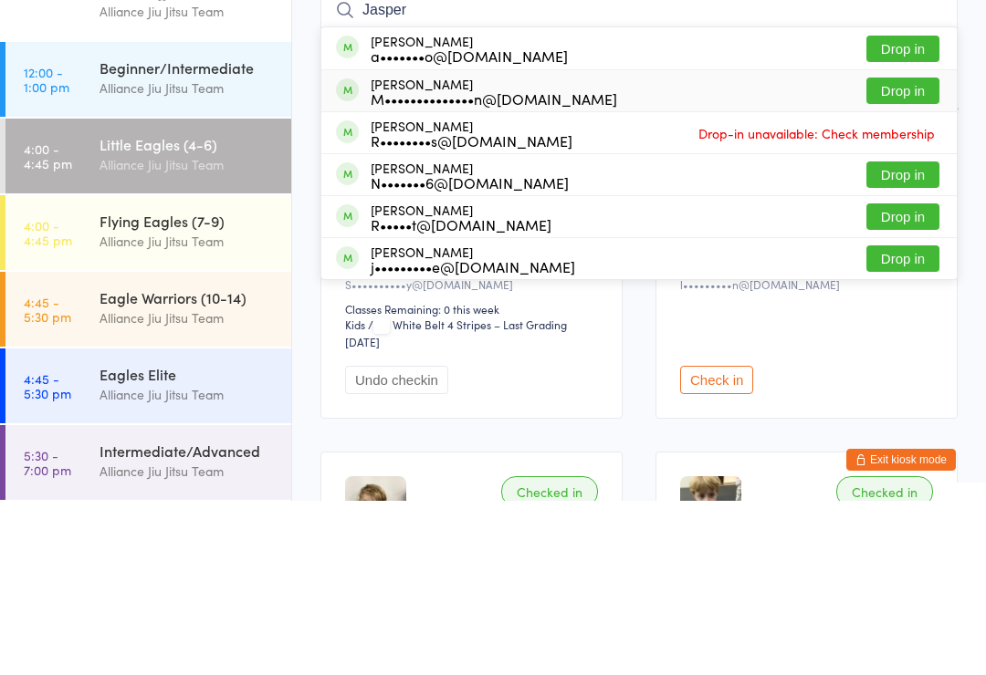
type input "Jasper"
click at [485, 266] on div "M••••••••••••••n@[DOMAIN_NAME]" at bounding box center [494, 273] width 246 height 15
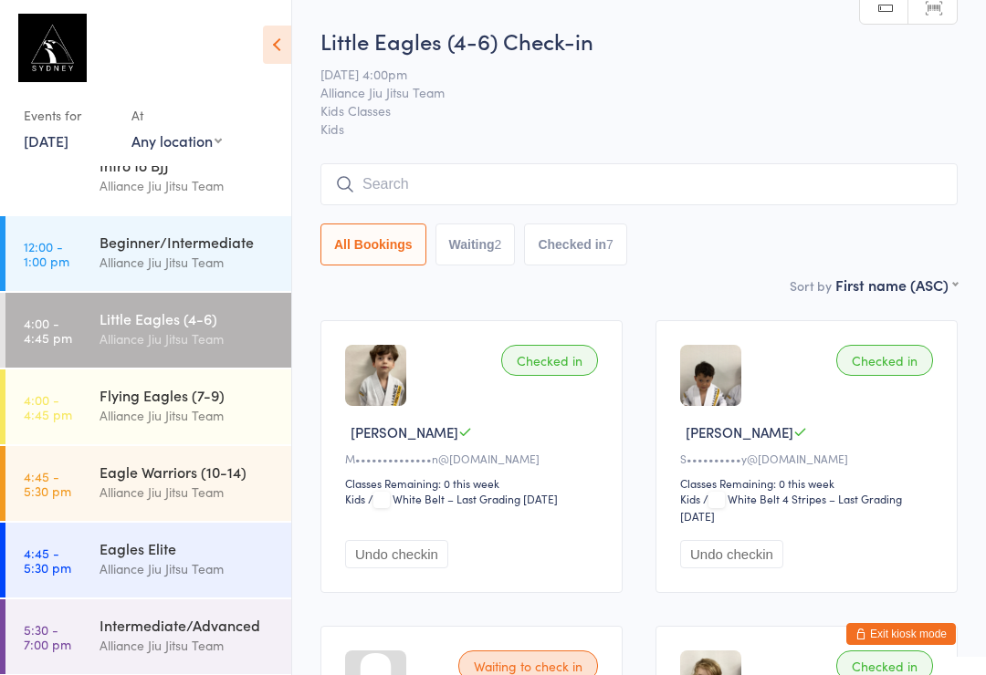
click at [107, 403] on div "Flying Eagles (7-9)" at bounding box center [187, 395] width 176 height 20
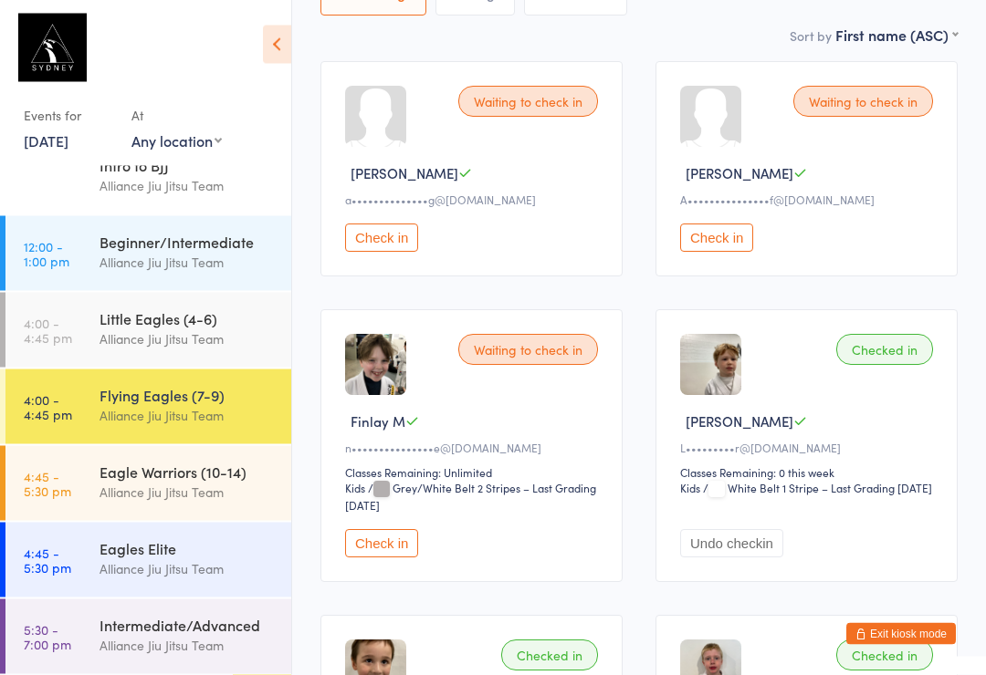
scroll to position [258, 0]
click at [512, 366] on div "Waiting to check in" at bounding box center [528, 350] width 140 height 31
click at [505, 366] on div "Waiting to check in" at bounding box center [528, 350] width 140 height 31
click at [363, 559] on button "Check in" at bounding box center [381, 544] width 73 height 28
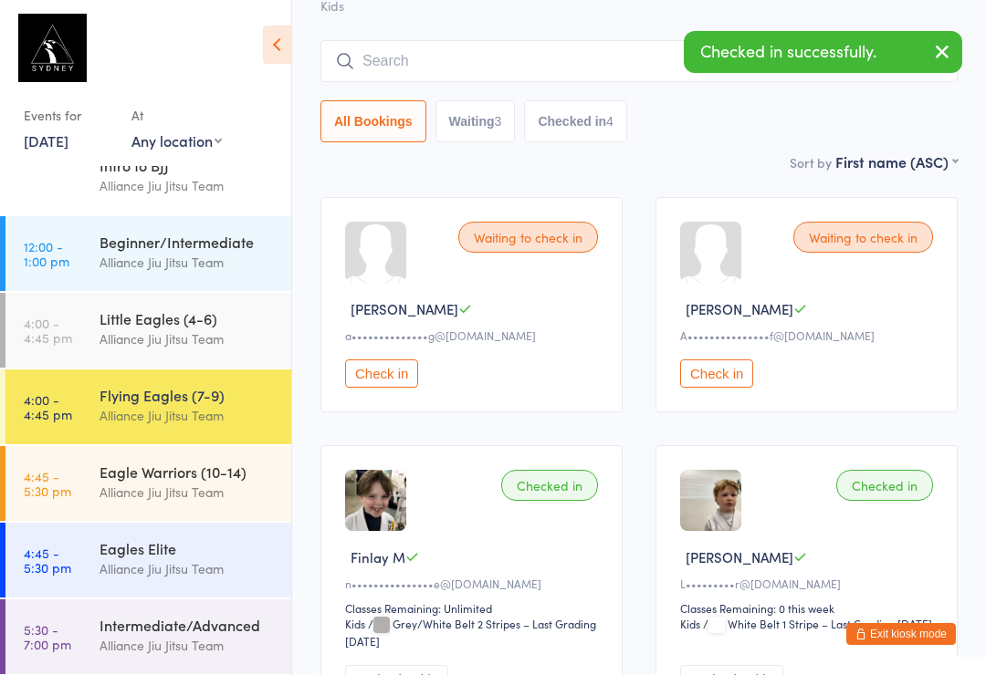
scroll to position [0, 0]
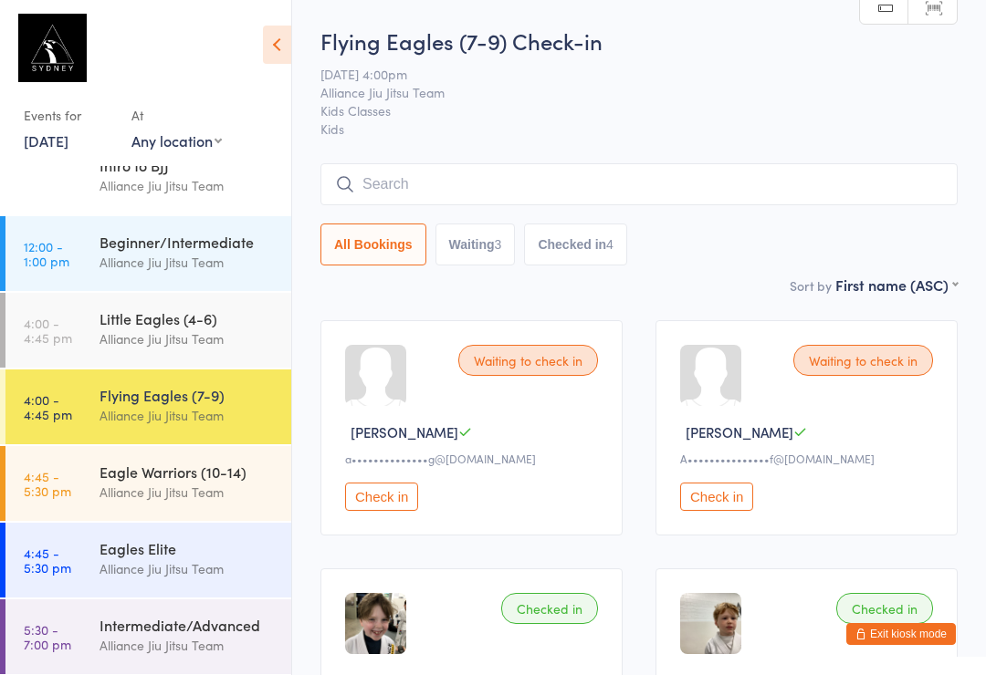
click at [370, 180] on input "search" at bounding box center [638, 184] width 637 height 42
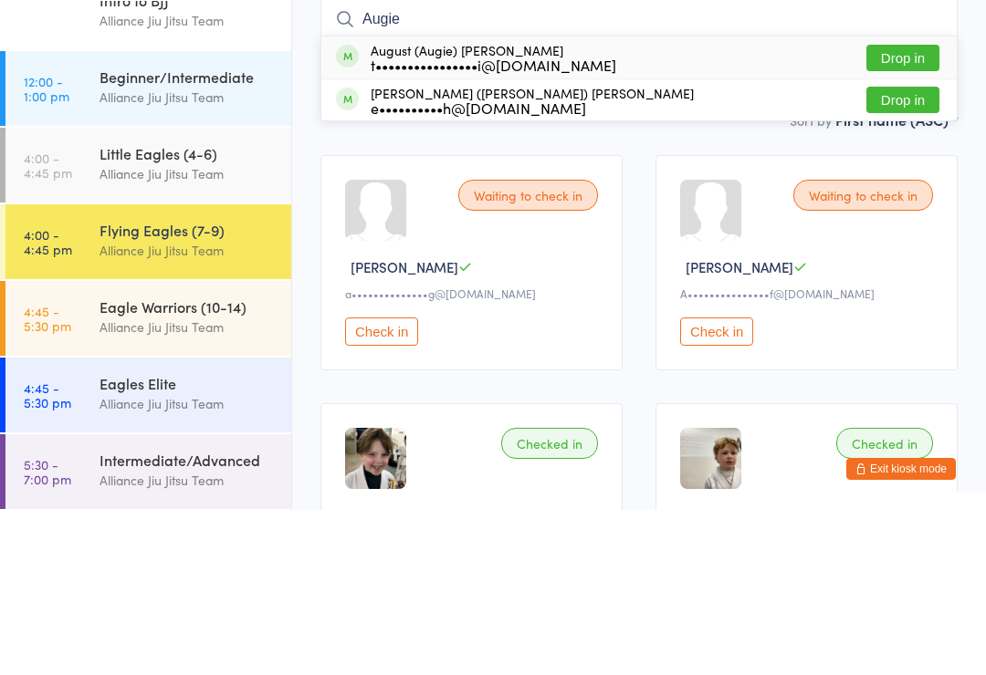
type input "Augie"
click at [391, 223] on div "t••••••••••••••••i@[DOMAIN_NAME]" at bounding box center [494, 230] width 246 height 15
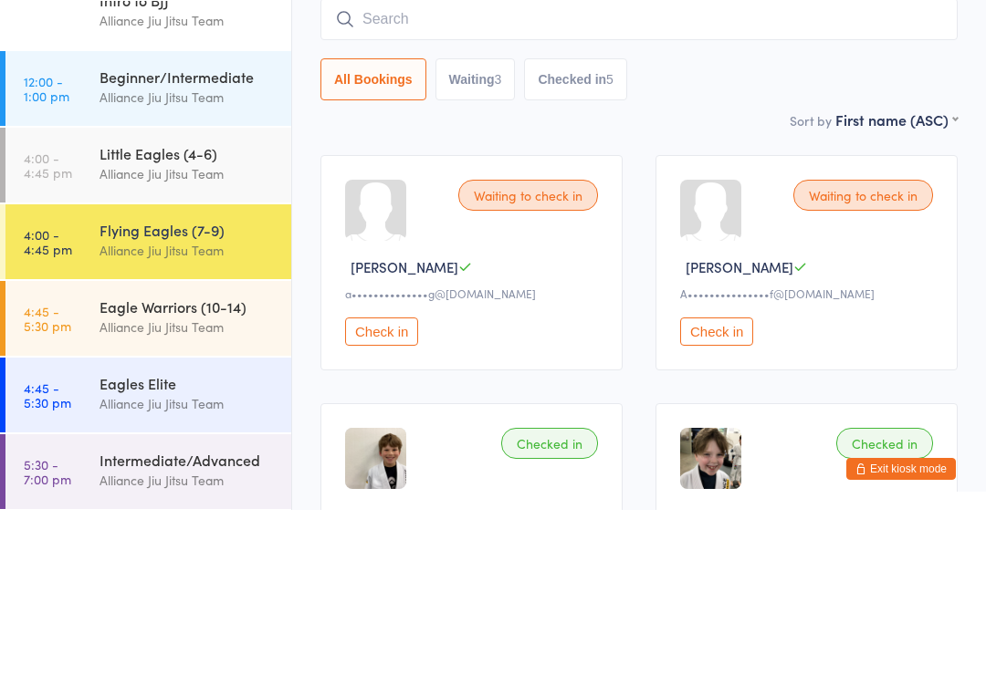
click at [176, 405] on div "Alliance Jiu Jitsu Team" at bounding box center [187, 415] width 176 height 21
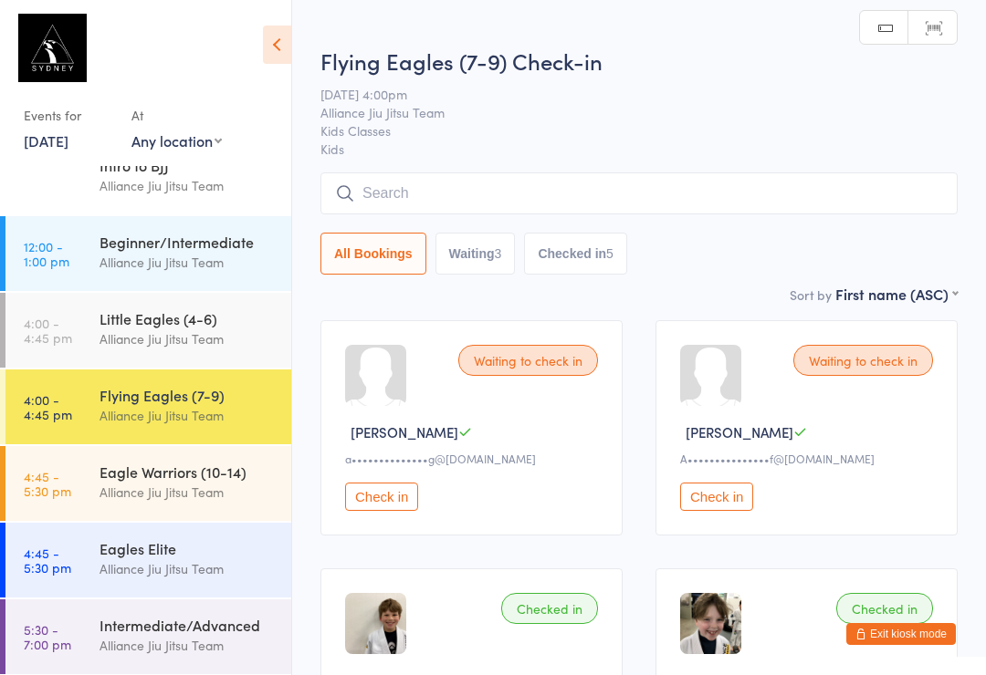
click at [211, 318] on div "Little Eagles (4-6)" at bounding box center [187, 319] width 176 height 20
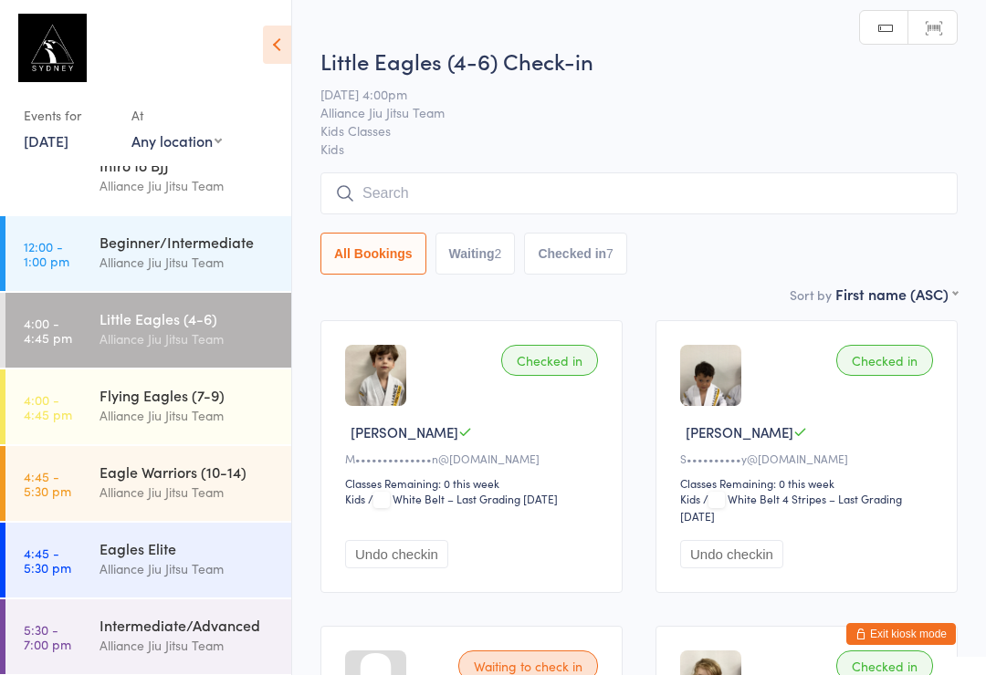
click at [530, 180] on input "search" at bounding box center [638, 194] width 637 height 42
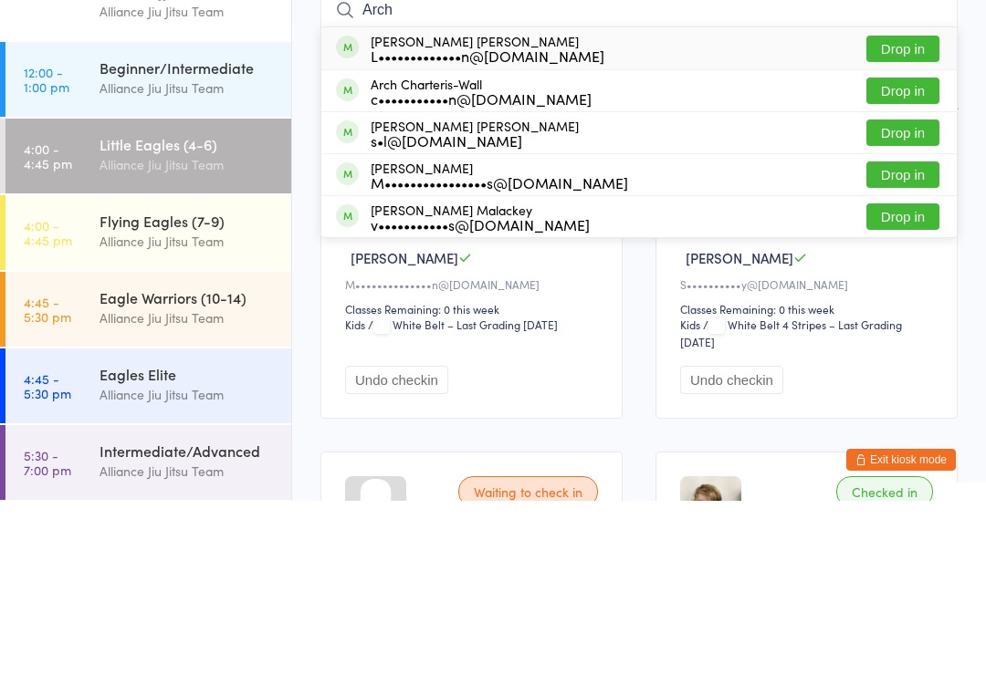
type input "Arch"
click at [904, 336] on button "Drop in" at bounding box center [902, 349] width 73 height 26
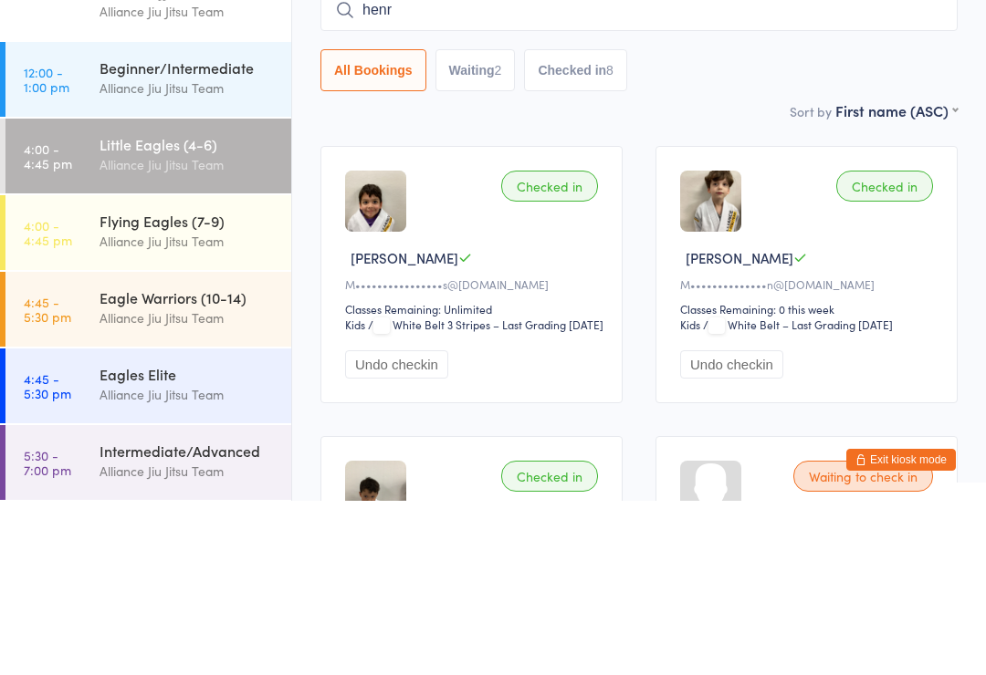
type input "[PERSON_NAME]"
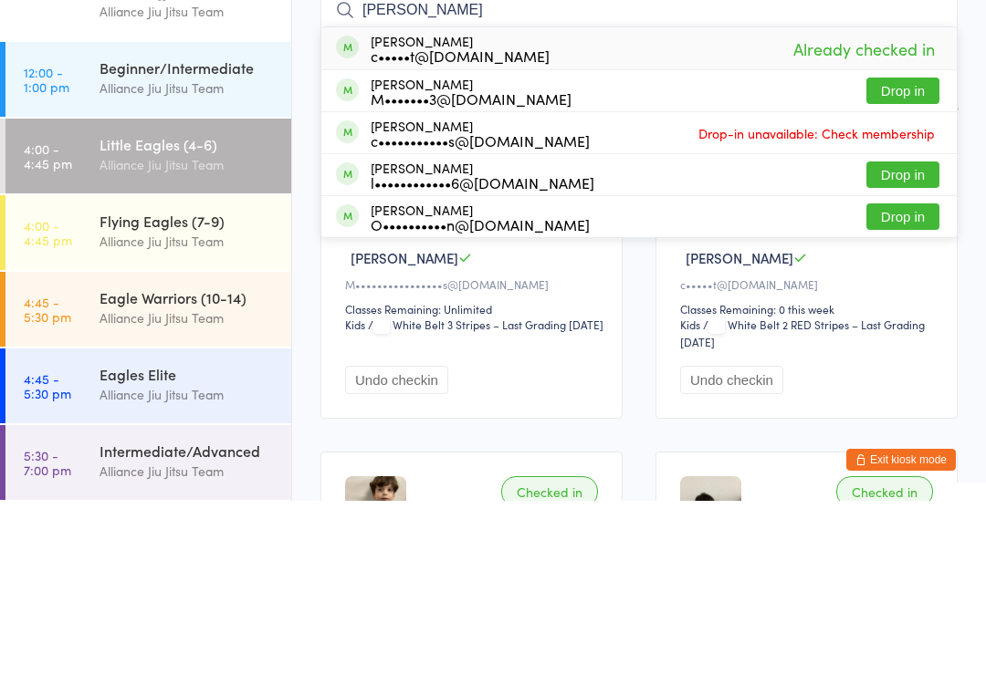
type input "[PERSON_NAME]"
click at [910, 252] on button "Drop in" at bounding box center [902, 265] width 73 height 26
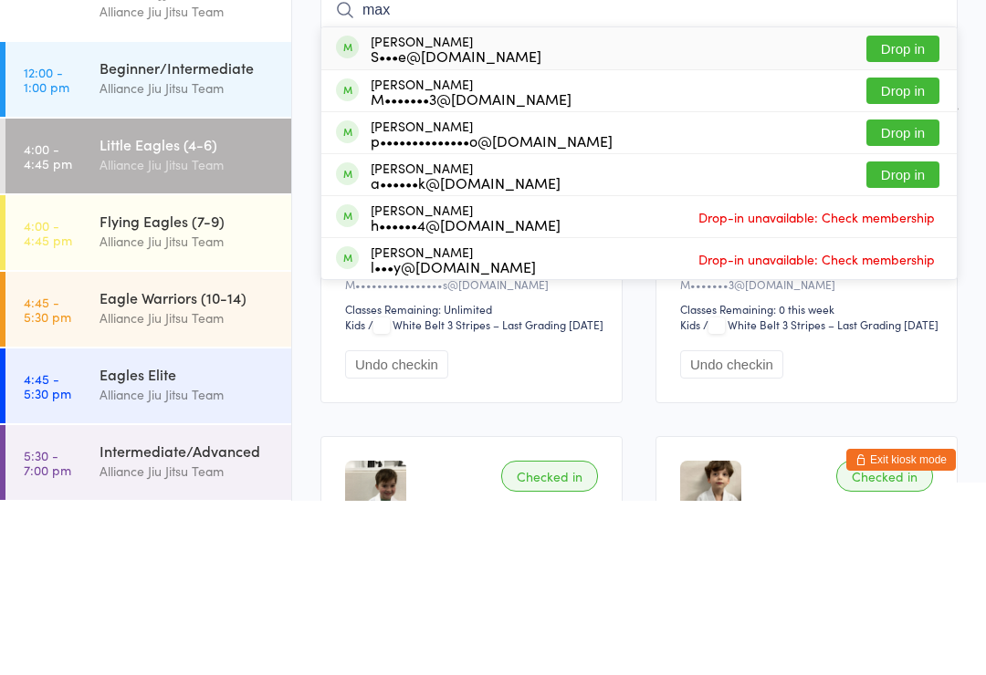
type input "max"
click at [916, 252] on button "Drop in" at bounding box center [902, 265] width 73 height 26
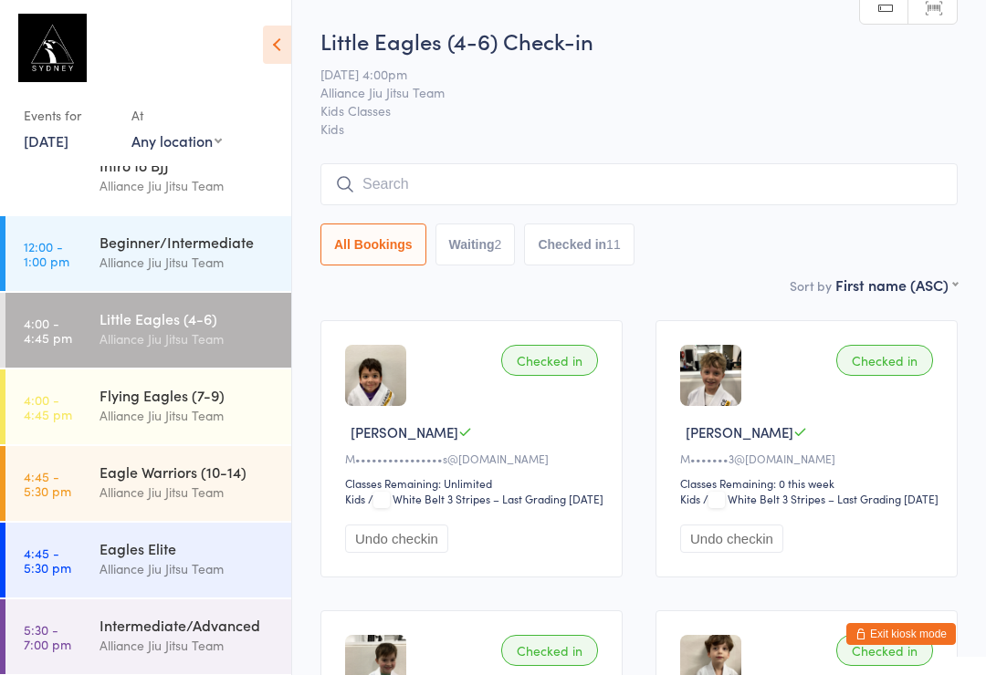
click at [155, 424] on div "Alliance Jiu Jitsu Team" at bounding box center [187, 415] width 176 height 21
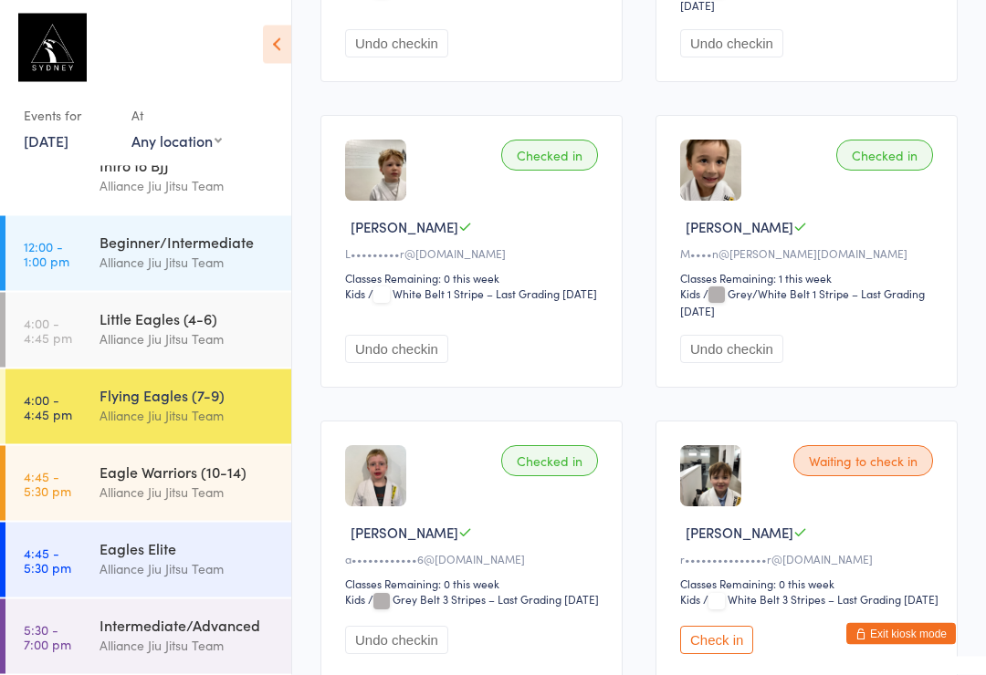
scroll to position [918, 0]
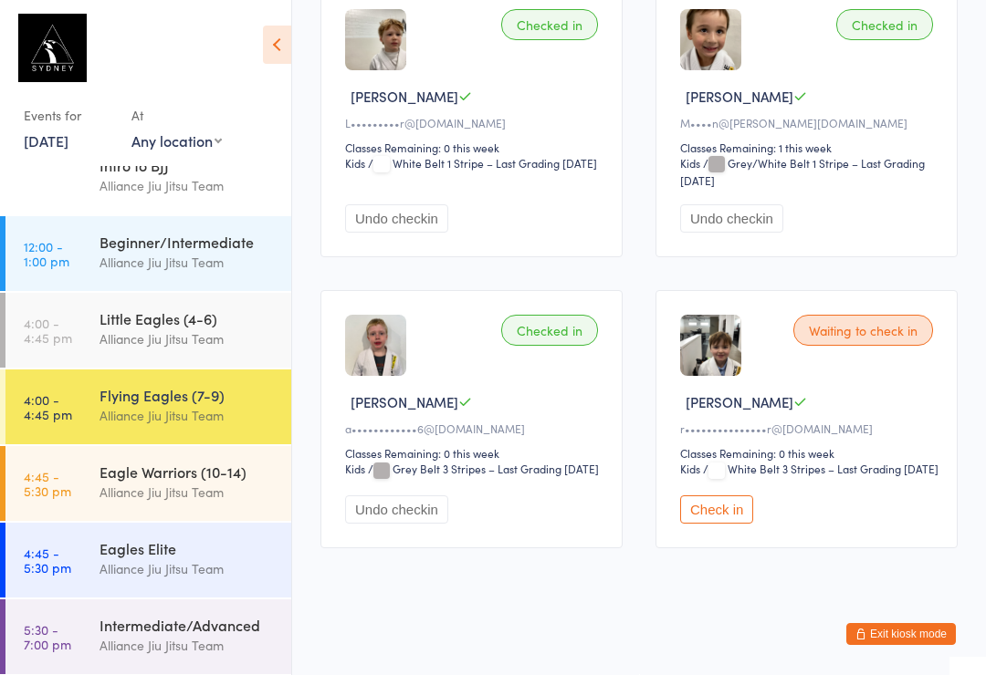
click at [715, 524] on button "Check in" at bounding box center [716, 510] width 73 height 28
click at [202, 322] on div "Little Eagles (4-6)" at bounding box center [187, 319] width 176 height 20
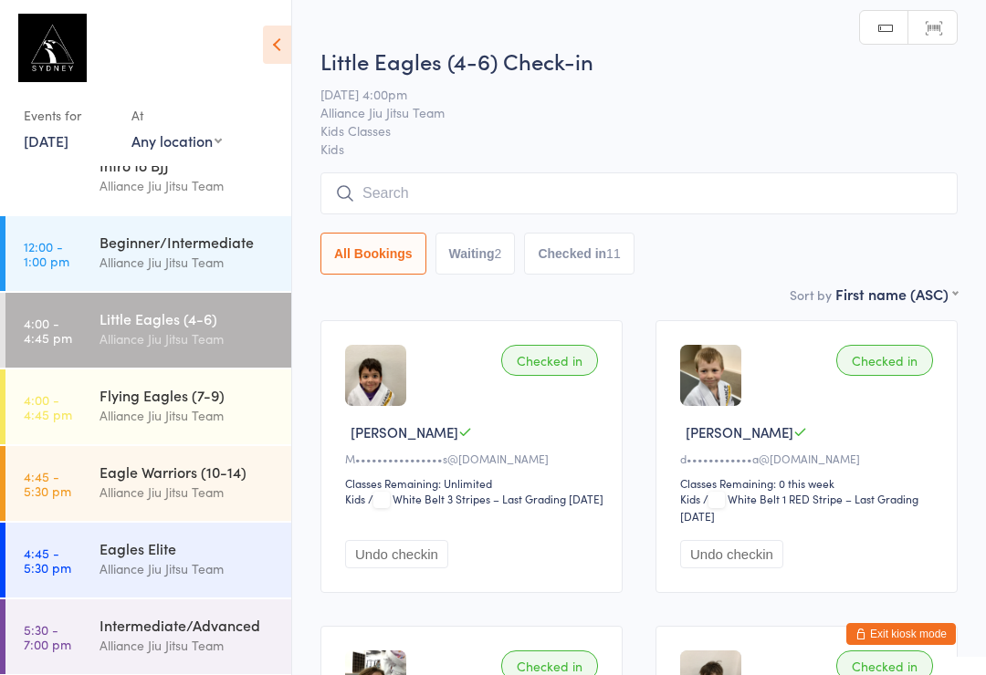
click at [749, 203] on input "search" at bounding box center [638, 194] width 637 height 42
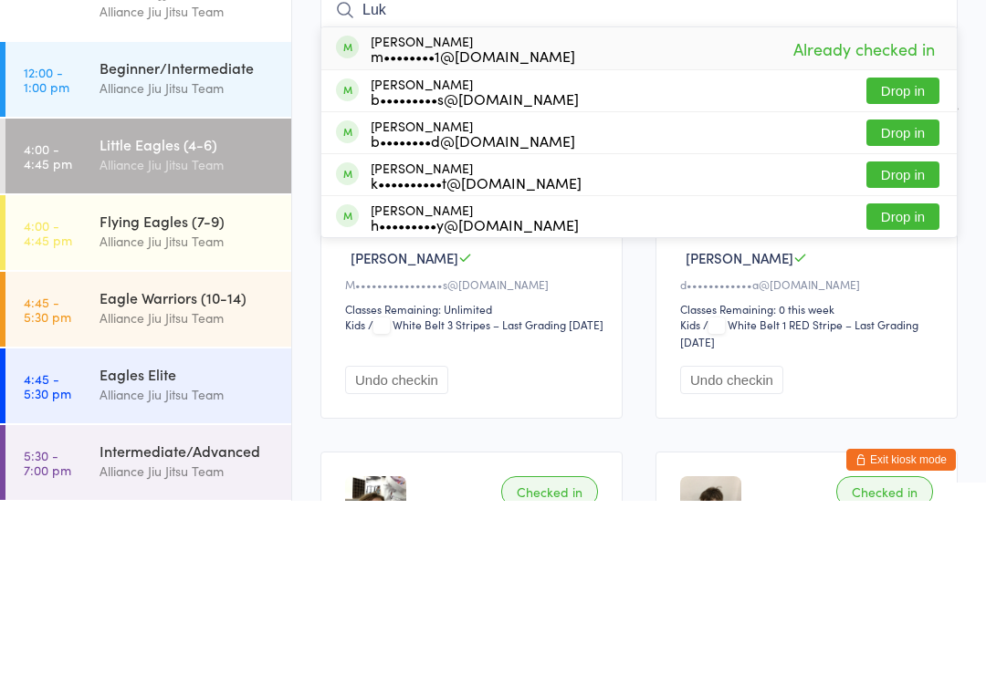
type input "Luk"
click at [903, 336] on button "Drop in" at bounding box center [902, 349] width 73 height 26
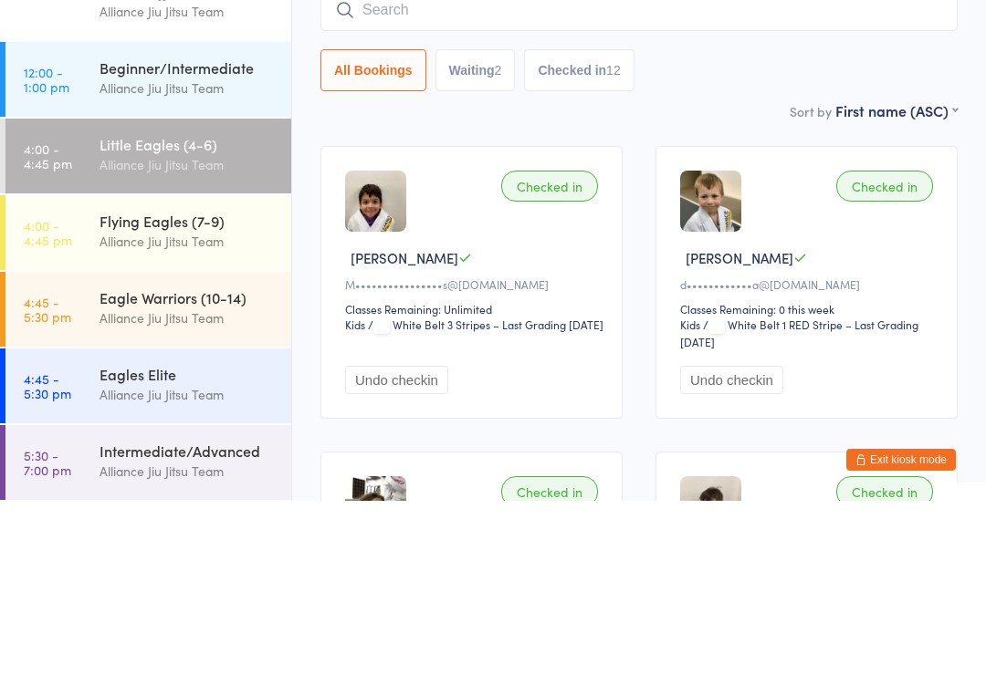
click at [929, 224] on div "All Bookings Waiting 2 Checked in 12" at bounding box center [638, 245] width 637 height 42
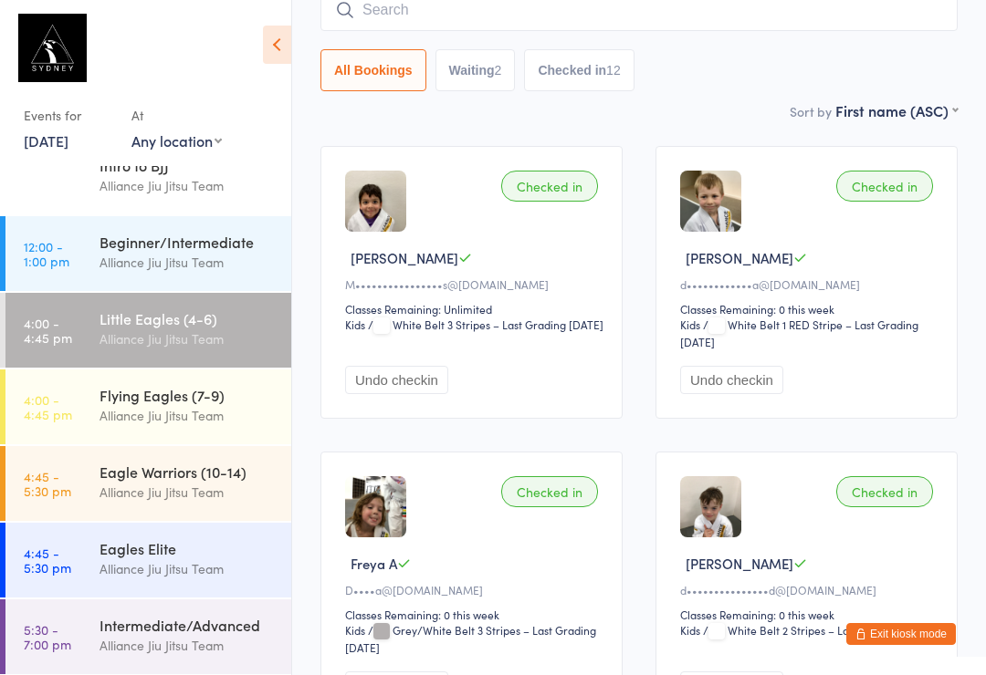
click at [152, 496] on div "Alliance Jiu Jitsu Team" at bounding box center [187, 492] width 176 height 21
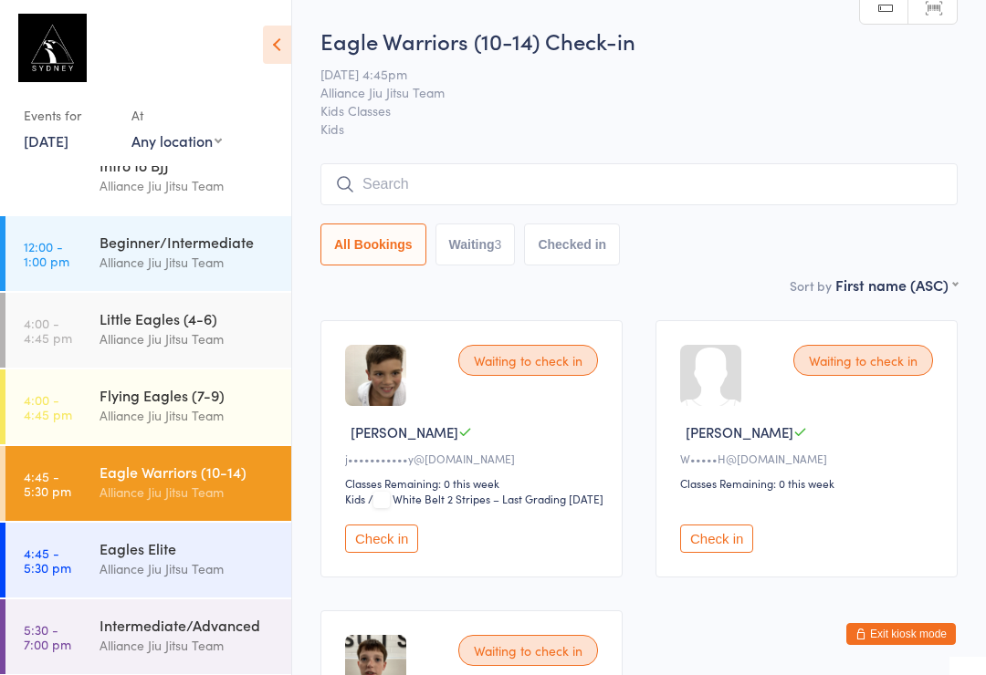
click at [424, 177] on input "search" at bounding box center [638, 184] width 637 height 42
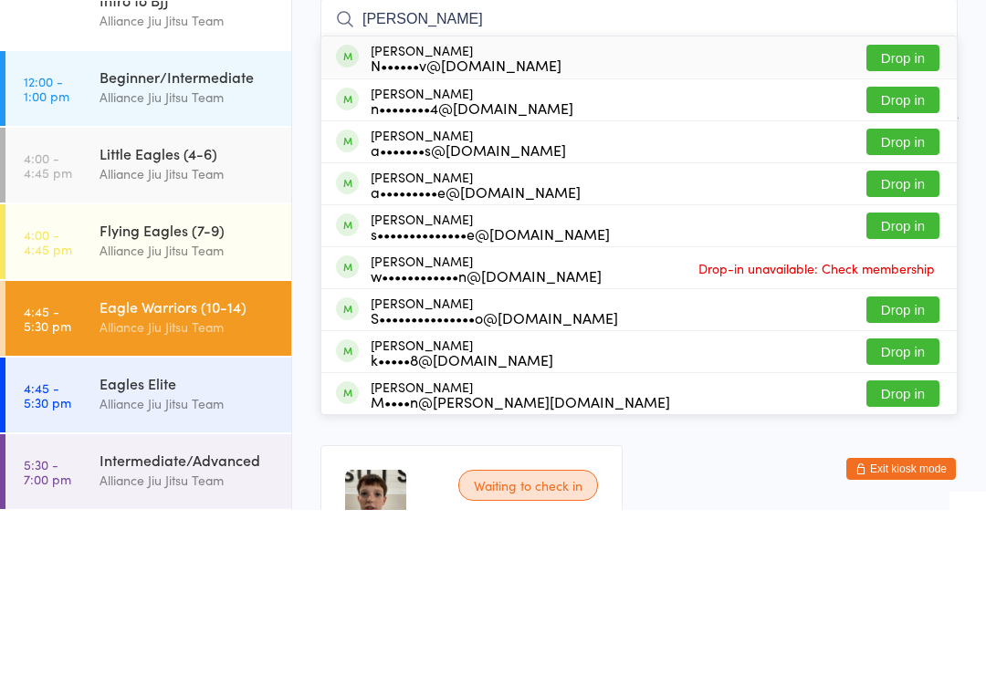
type input "[PERSON_NAME]"
click at [420, 208] on div "[PERSON_NAME] N••••••v@[DOMAIN_NAME]" at bounding box center [466, 222] width 191 height 29
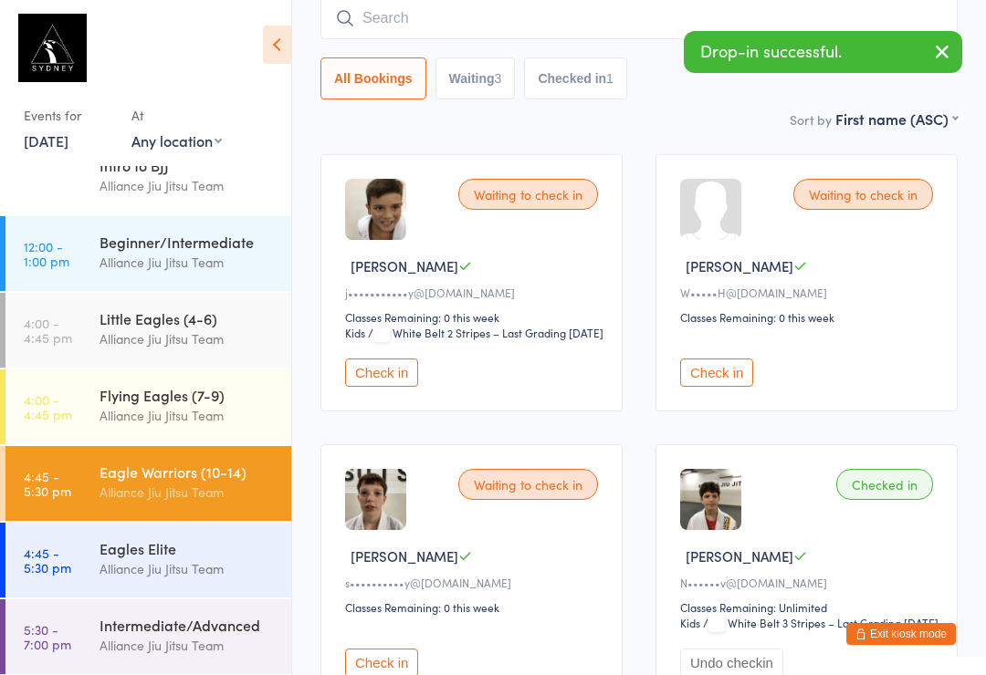
scroll to position [171, 0]
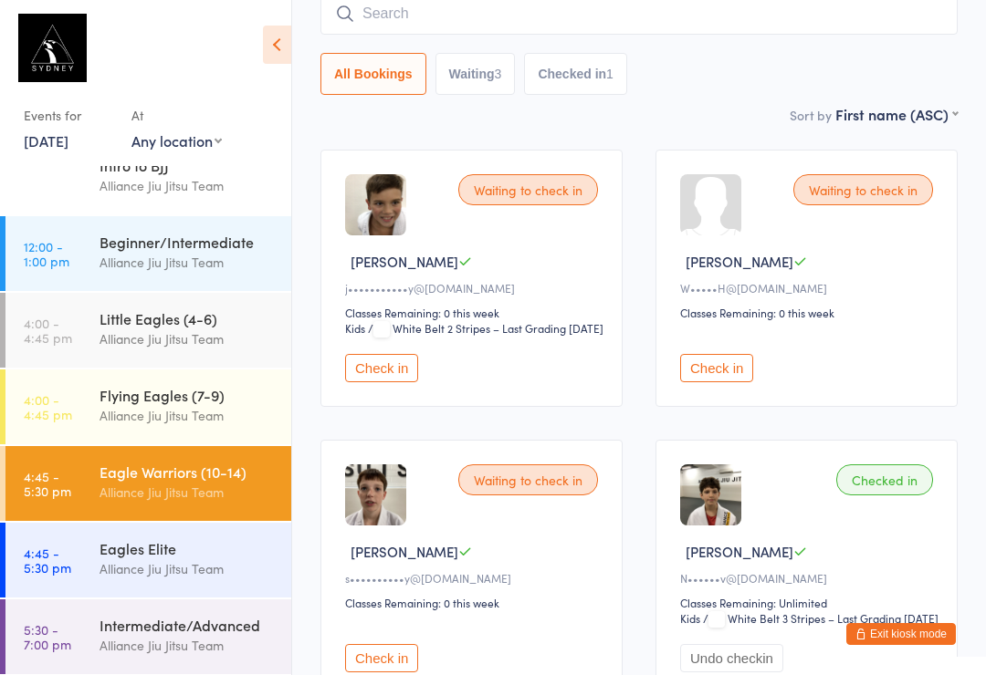
click at [388, 24] on input "search" at bounding box center [638, 14] width 637 height 42
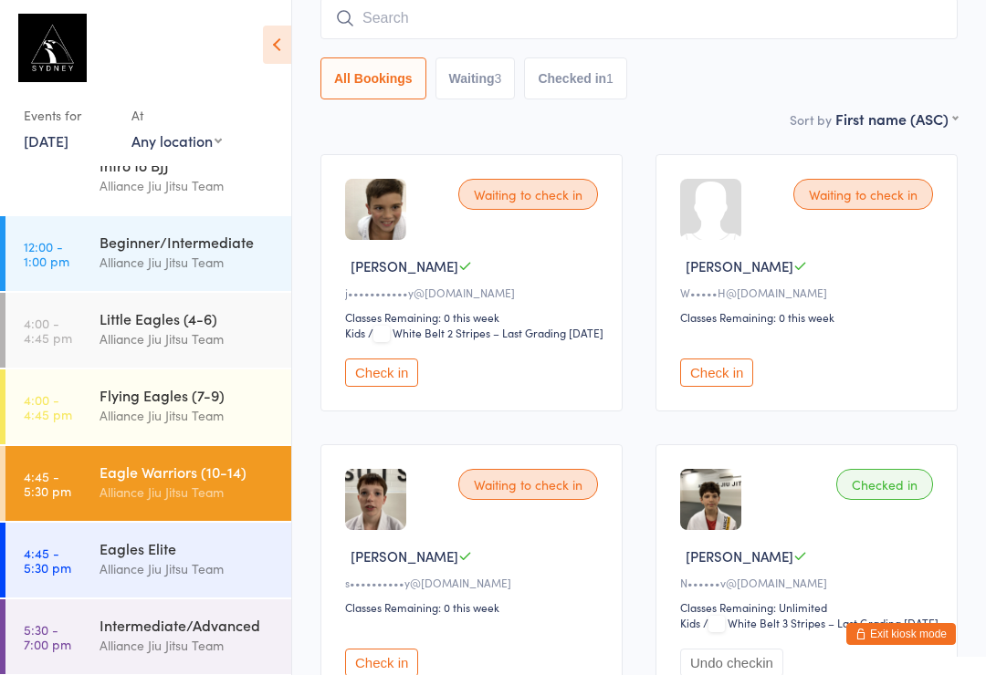
scroll to position [165, 0]
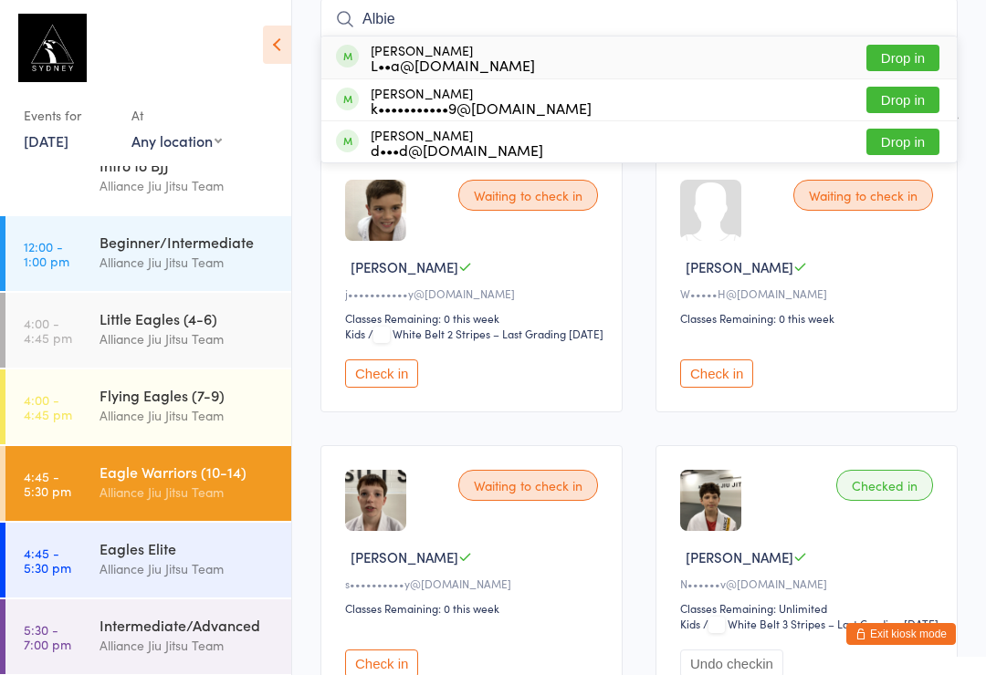
click at [820, 263] on div "[PERSON_NAME]" at bounding box center [809, 266] width 258 height 19
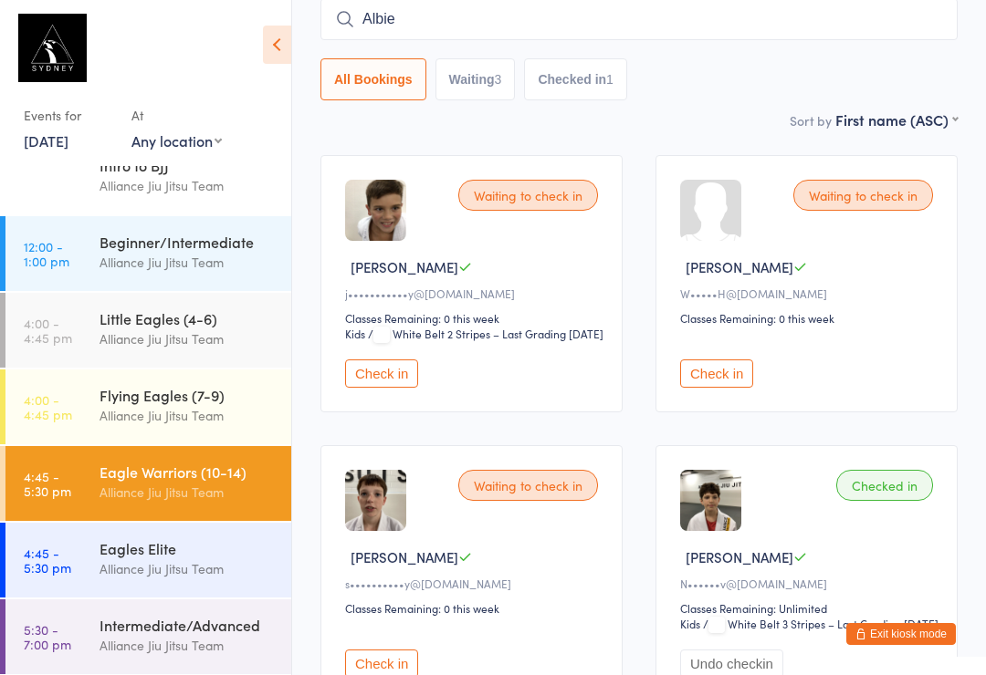
click at [728, 388] on button "Check in" at bounding box center [716, 374] width 73 height 28
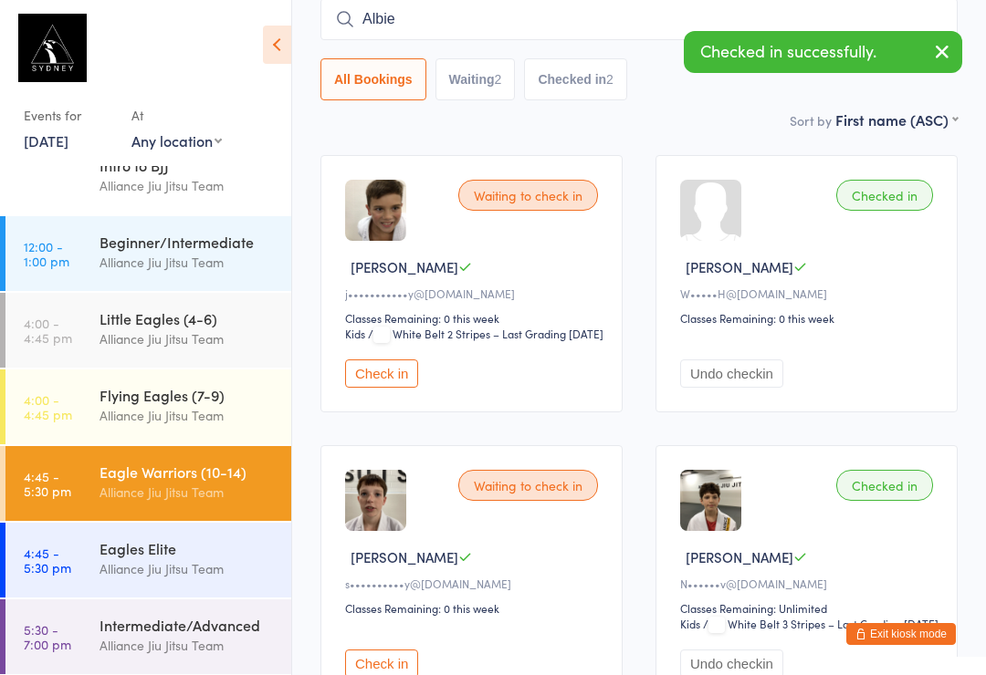
click at [481, 26] on input "Albie" at bounding box center [638, 19] width 637 height 42
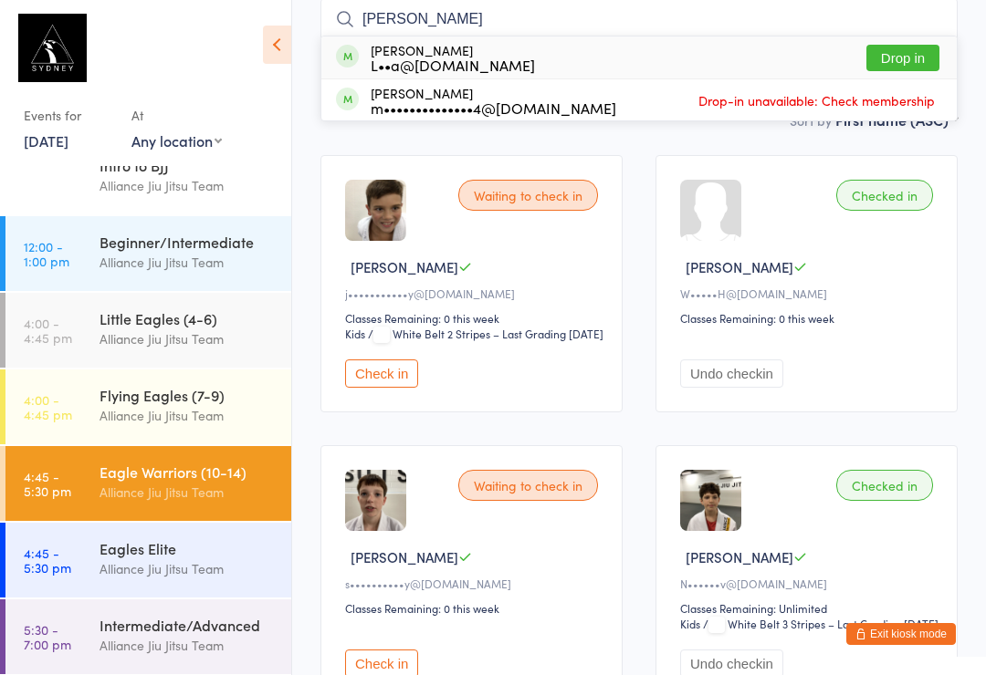
type input "[PERSON_NAME]"
click at [908, 62] on button "Drop in" at bounding box center [902, 58] width 73 height 26
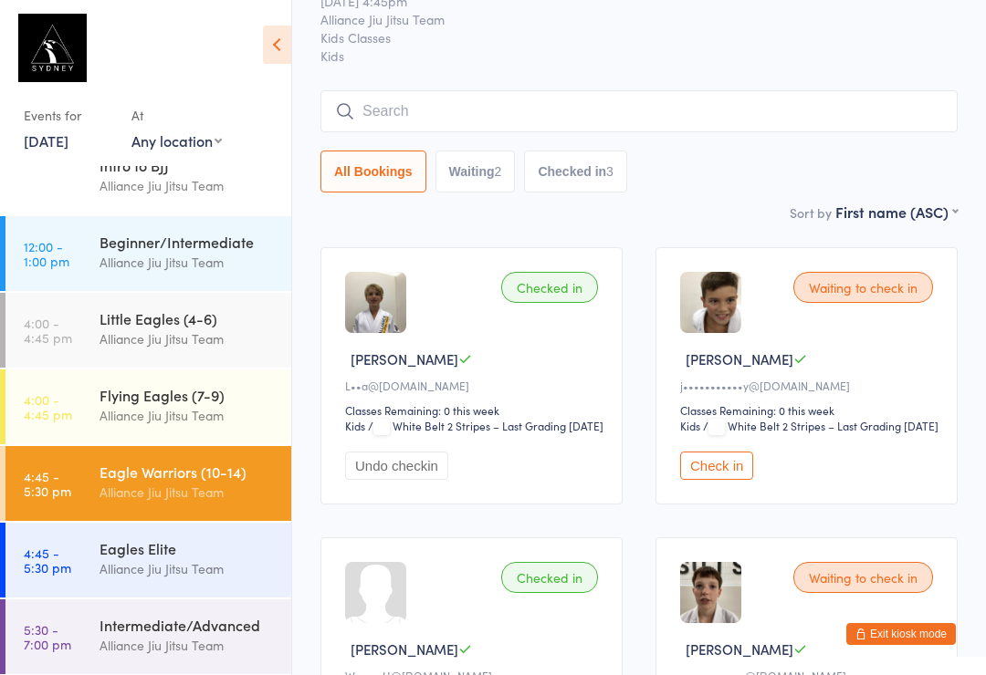
scroll to position [0, 0]
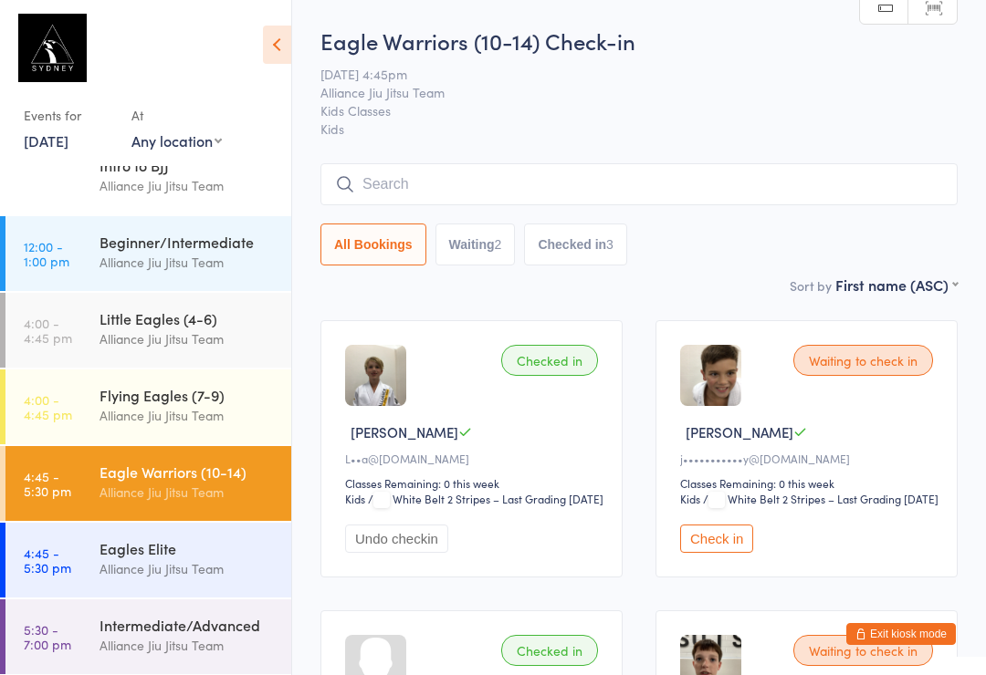
click at [567, 185] on input "search" at bounding box center [638, 184] width 637 height 42
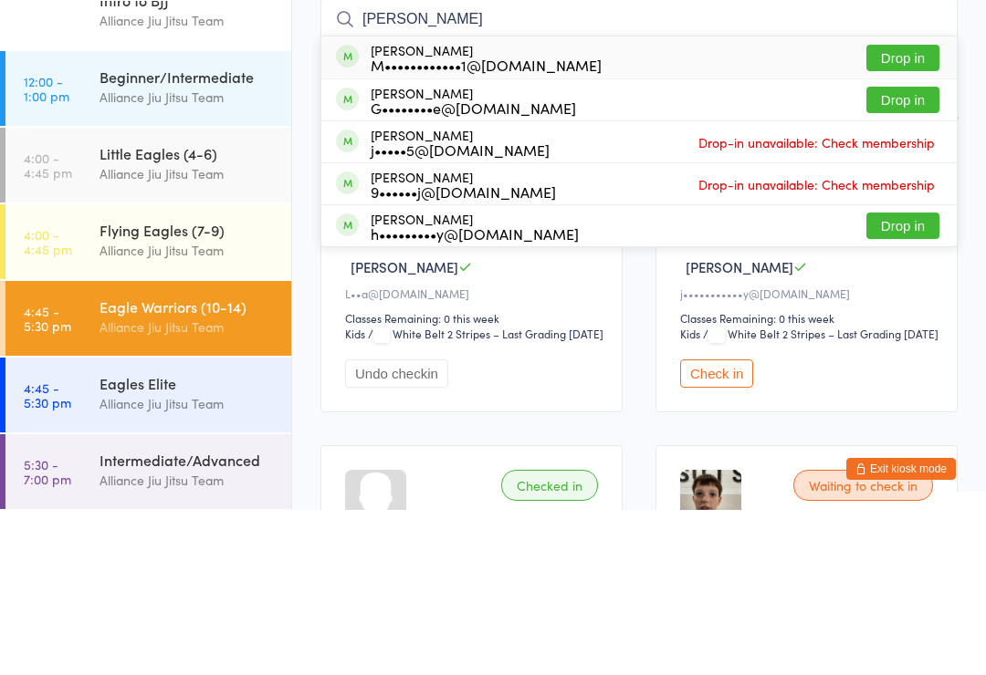
type input "[PERSON_NAME]"
click at [917, 252] on button "Drop in" at bounding box center [902, 265] width 73 height 26
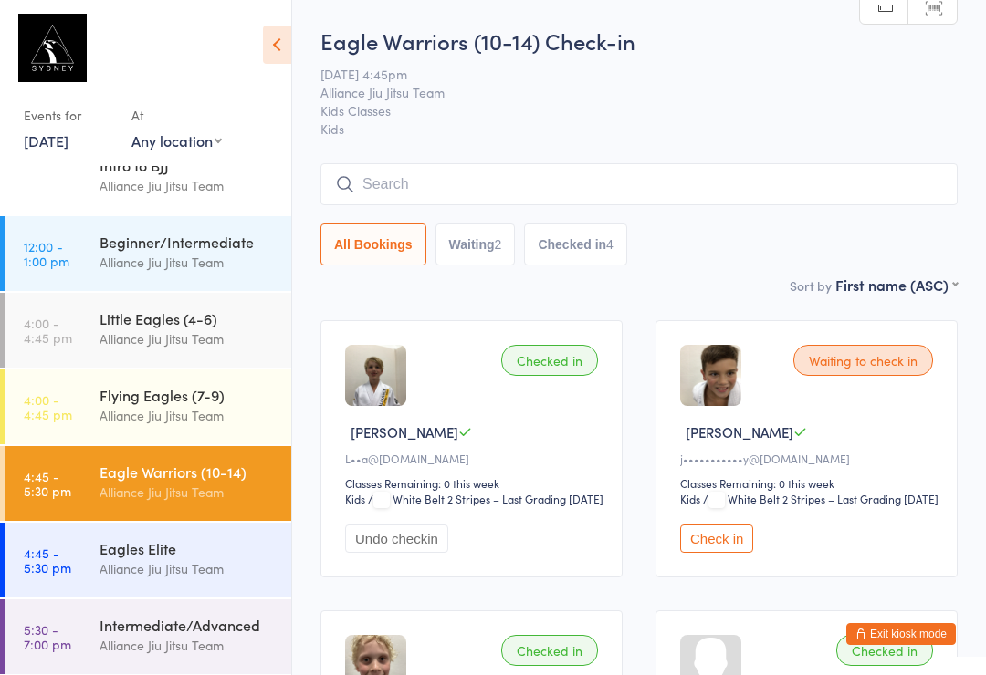
click at [859, 101] on span "Alliance Jiu Jitsu Team" at bounding box center [624, 92] width 609 height 18
click at [562, 178] on input "search" at bounding box center [638, 184] width 637 height 42
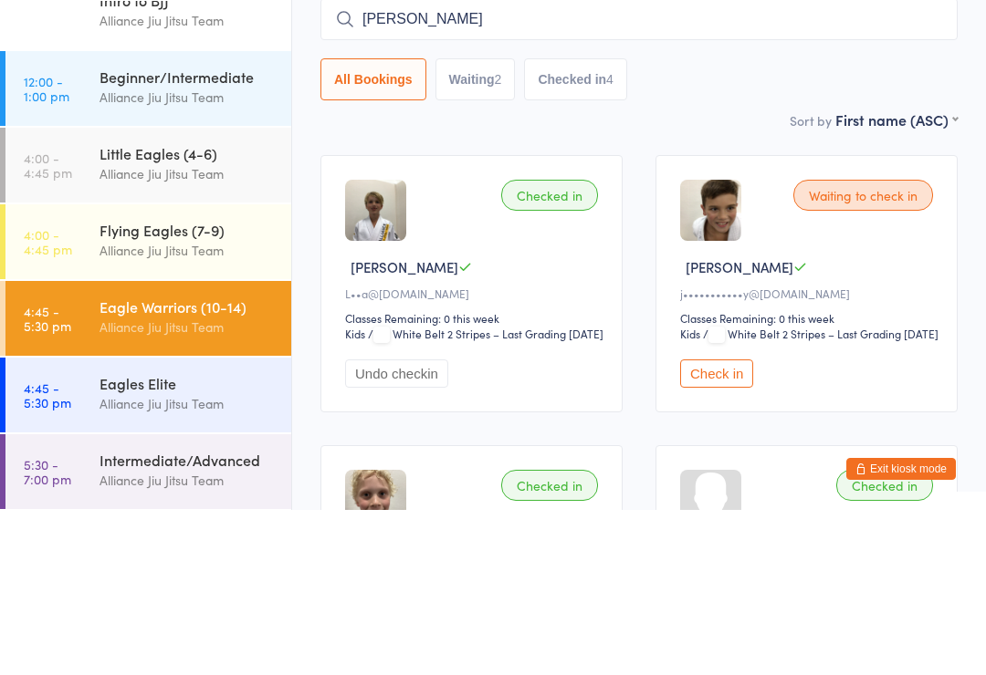
type input "[PERSON_NAME]"
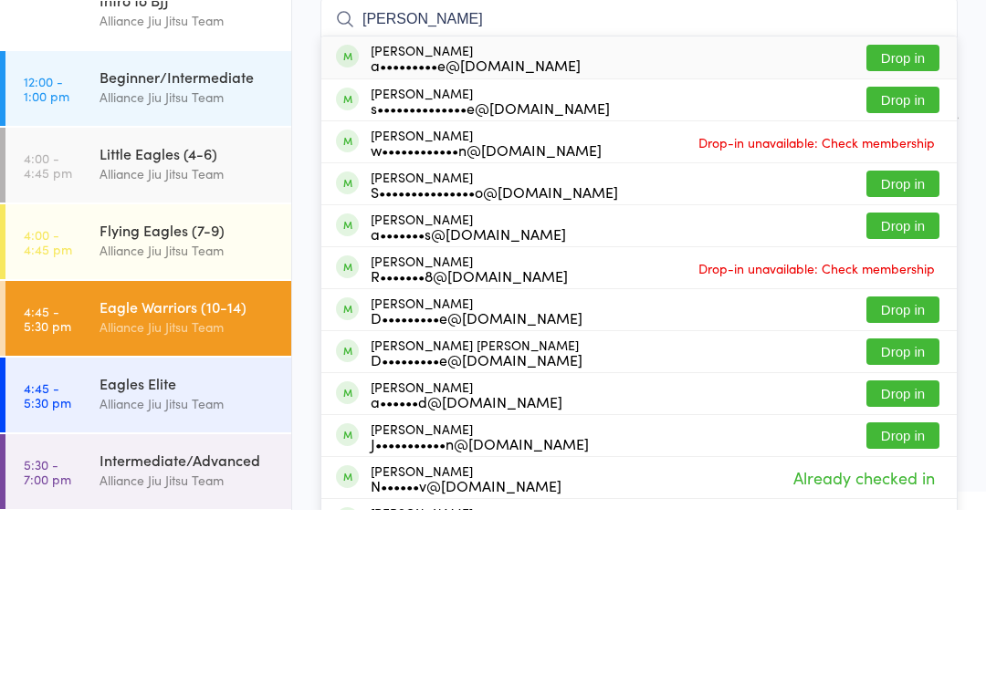
click at [453, 335] on div "[PERSON_NAME] S•••••••••••••••o@[DOMAIN_NAME]" at bounding box center [494, 349] width 247 height 29
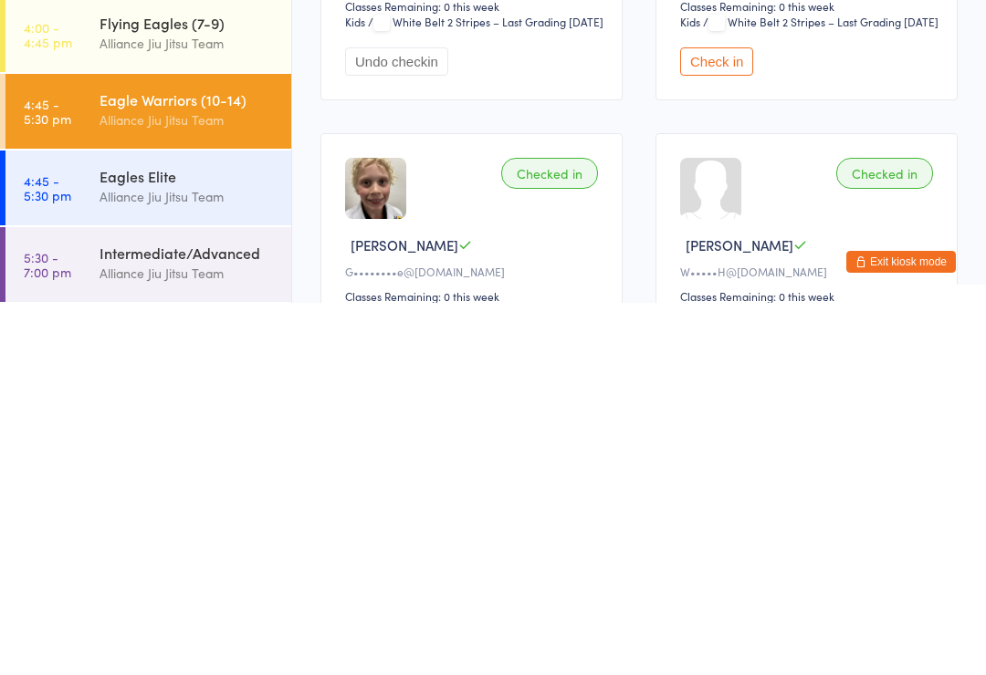
scroll to position [21, 0]
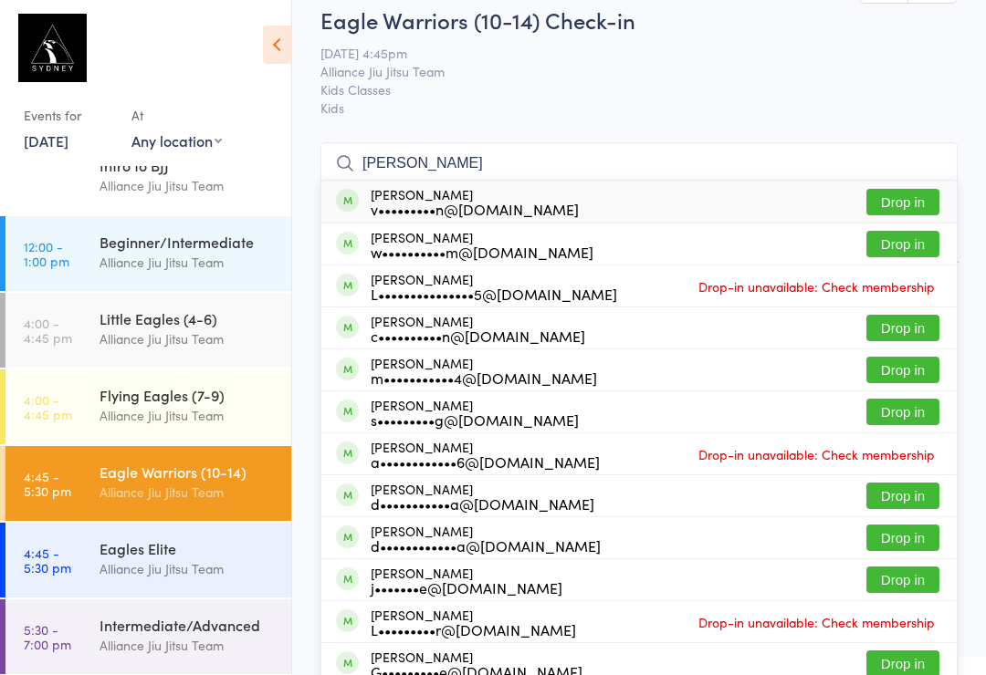
type input "[PERSON_NAME]"
click at [922, 244] on button "Drop in" at bounding box center [902, 244] width 73 height 26
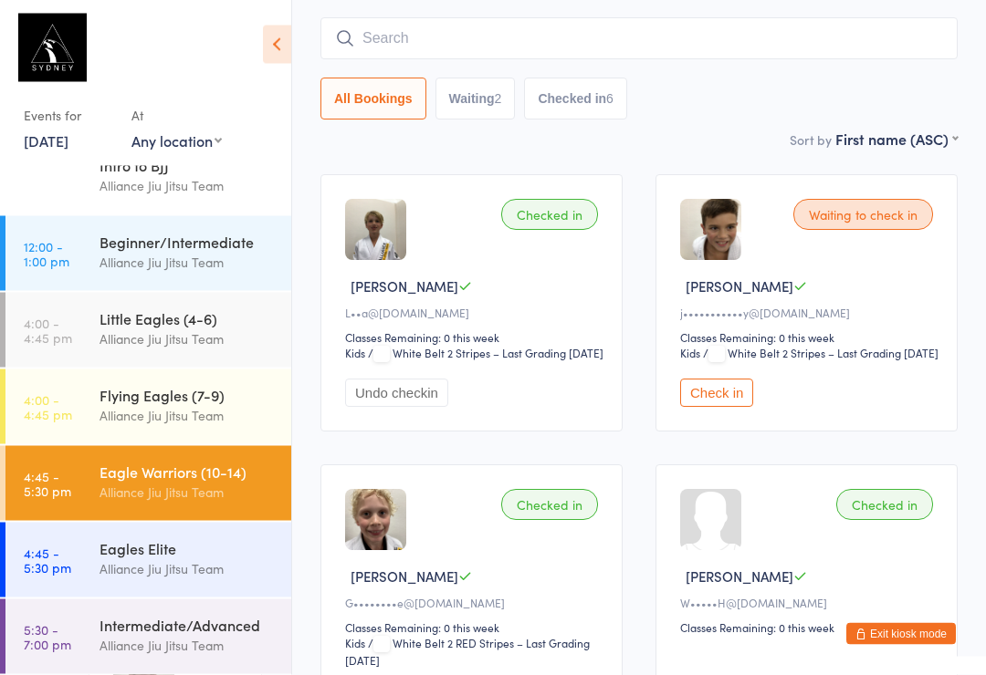
scroll to position [0, 0]
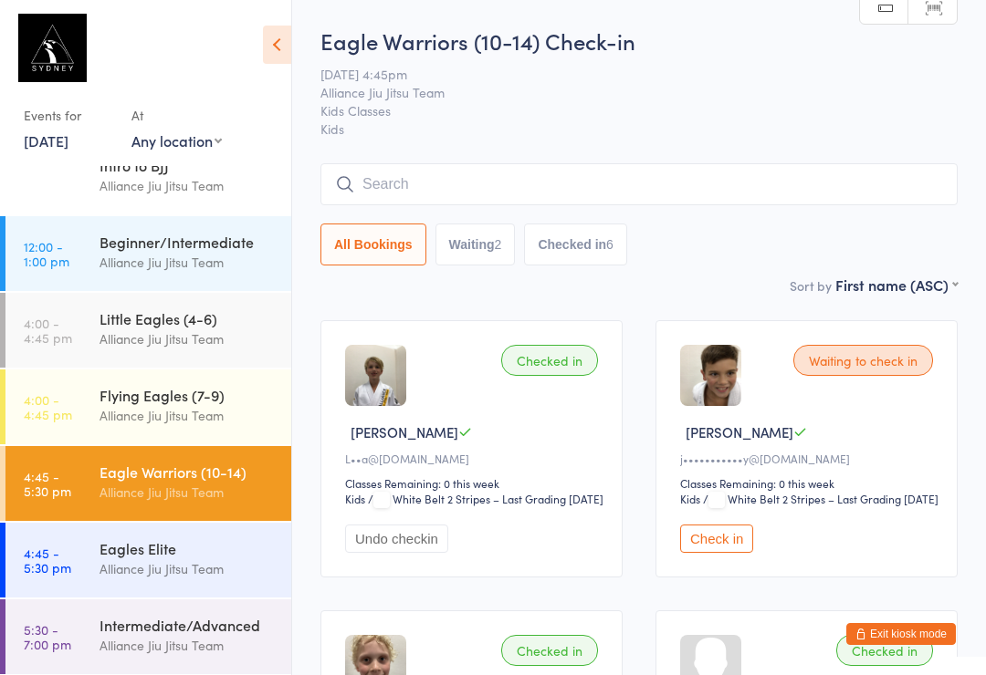
click at [778, 205] on input "search" at bounding box center [638, 184] width 637 height 42
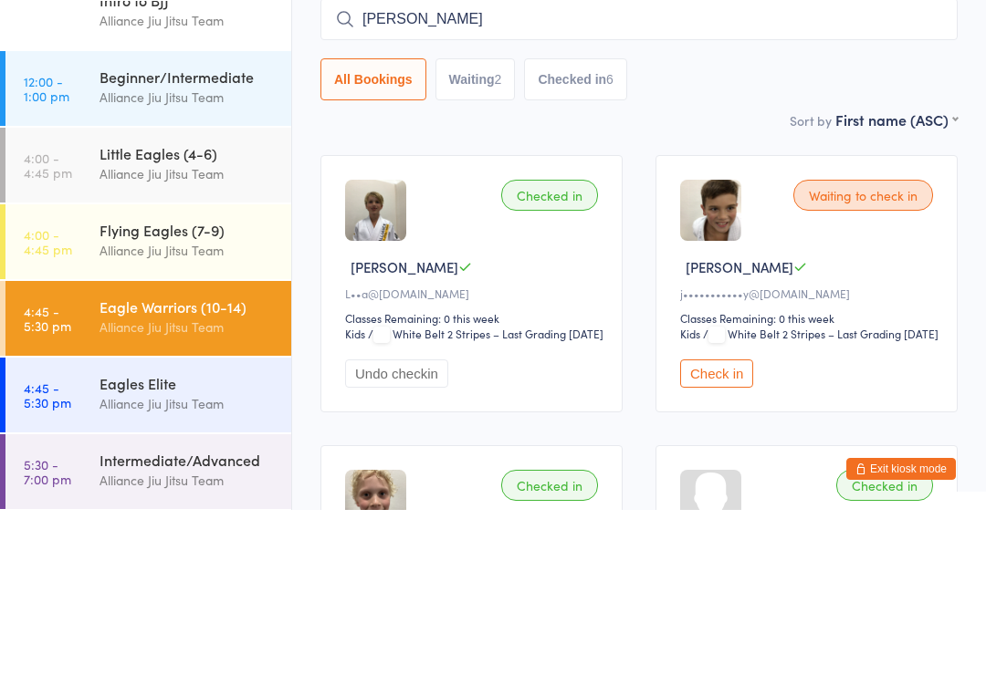
type input "[PERSON_NAME]"
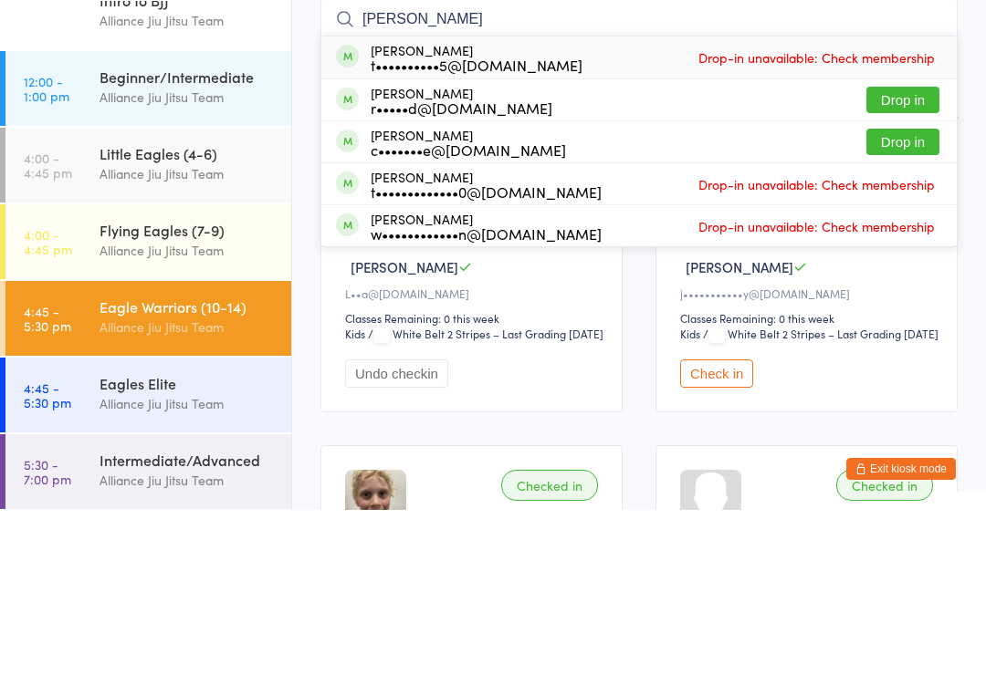
click at [603, 245] on div "[PERSON_NAME] r•••••d@[DOMAIN_NAME] Drop in" at bounding box center [638, 265] width 635 height 41
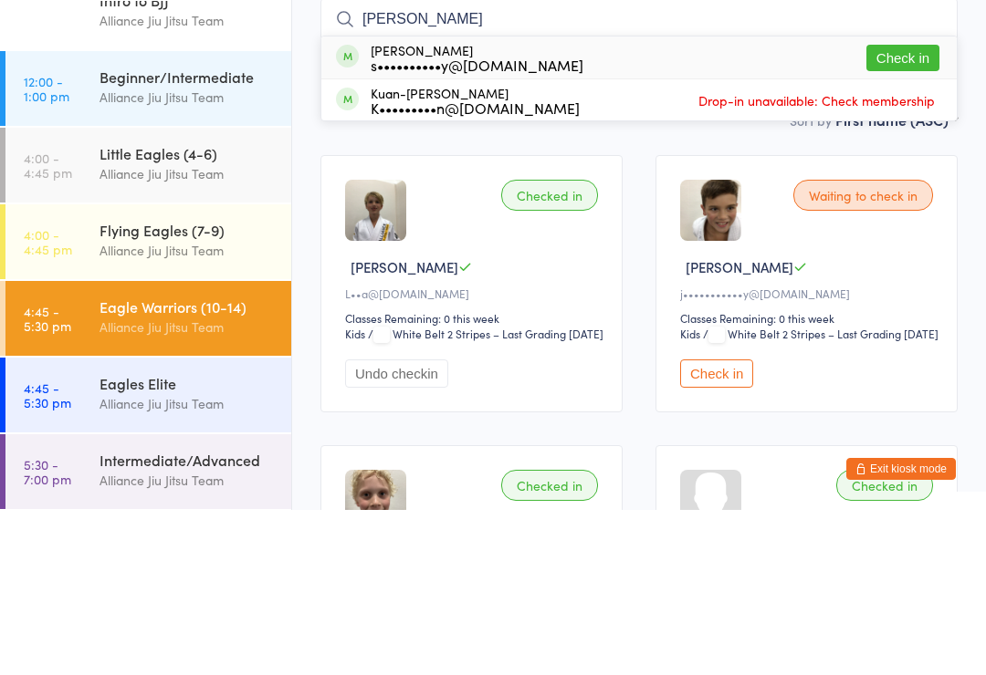
type input "[PERSON_NAME]"
click at [918, 210] on button "Check in" at bounding box center [902, 223] width 73 height 26
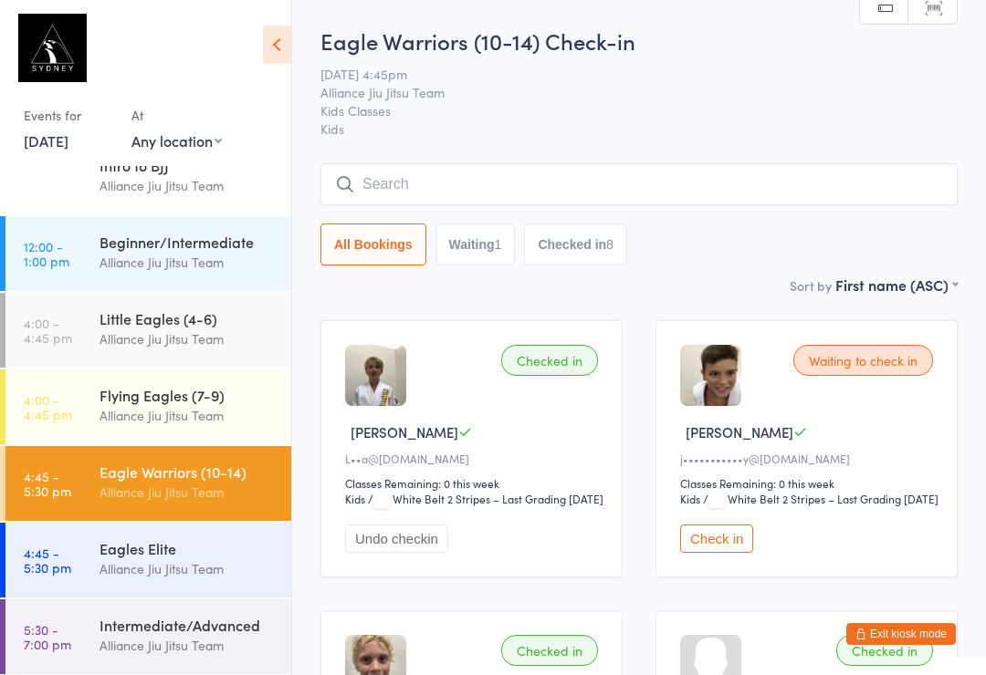
click at [566, 172] on input "search" at bounding box center [638, 184] width 637 height 42
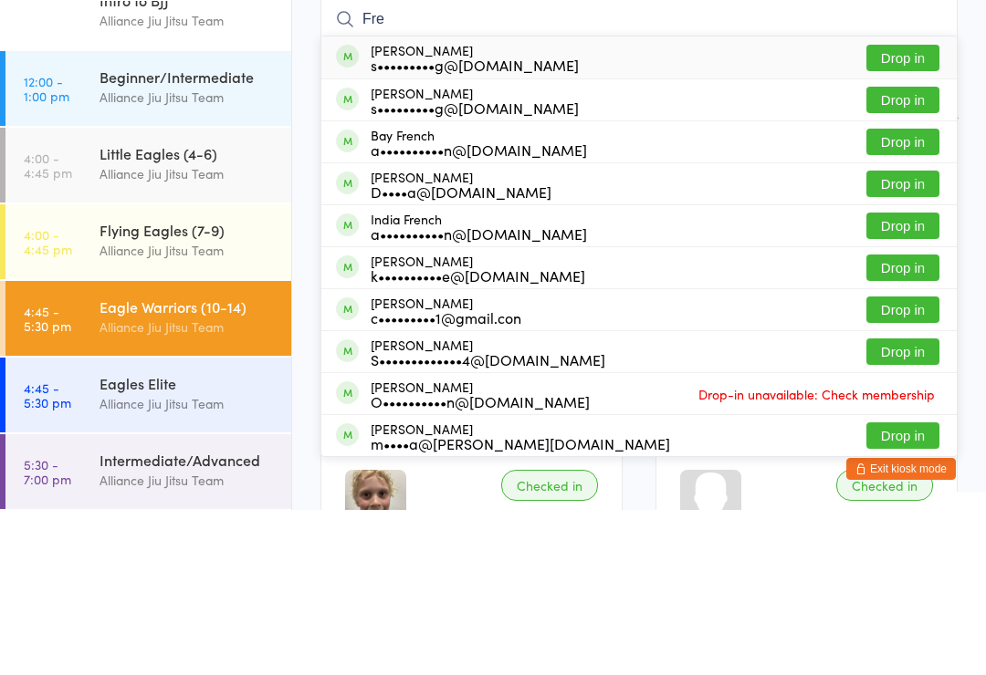
type input "Fre"
click at [899, 336] on button "Drop in" at bounding box center [902, 349] width 73 height 26
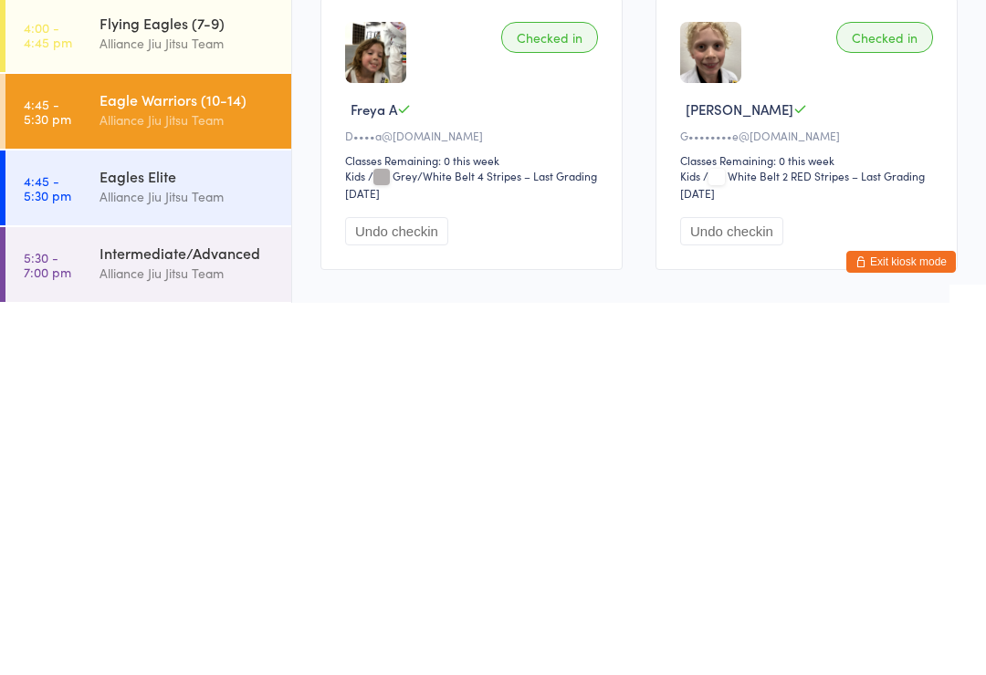
click at [423, 590] on button "Undo checkin" at bounding box center [396, 604] width 103 height 28
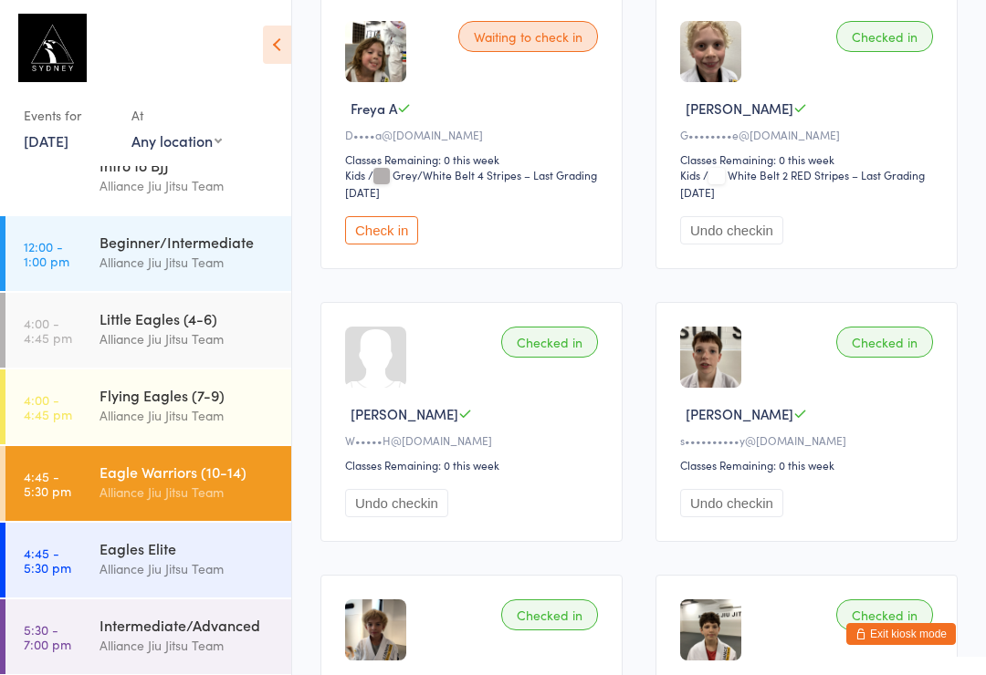
click at [936, 48] on div "Checked in [PERSON_NAME] B G••••••••e@[DOMAIN_NAME] Classes Remaining: 0 this w…" at bounding box center [806, 132] width 302 height 273
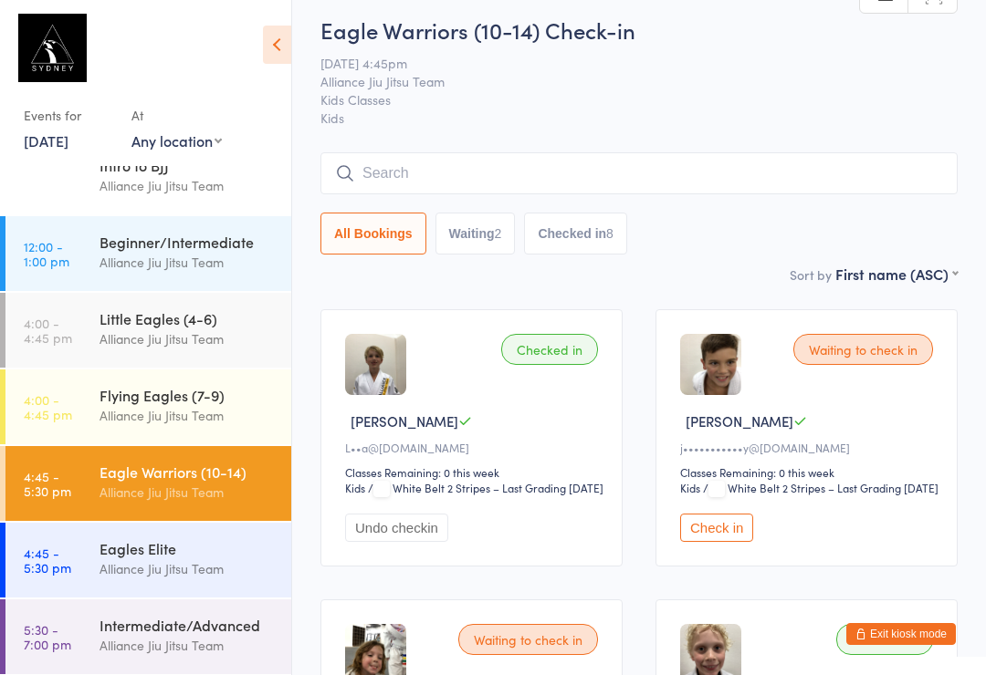
scroll to position [0, 0]
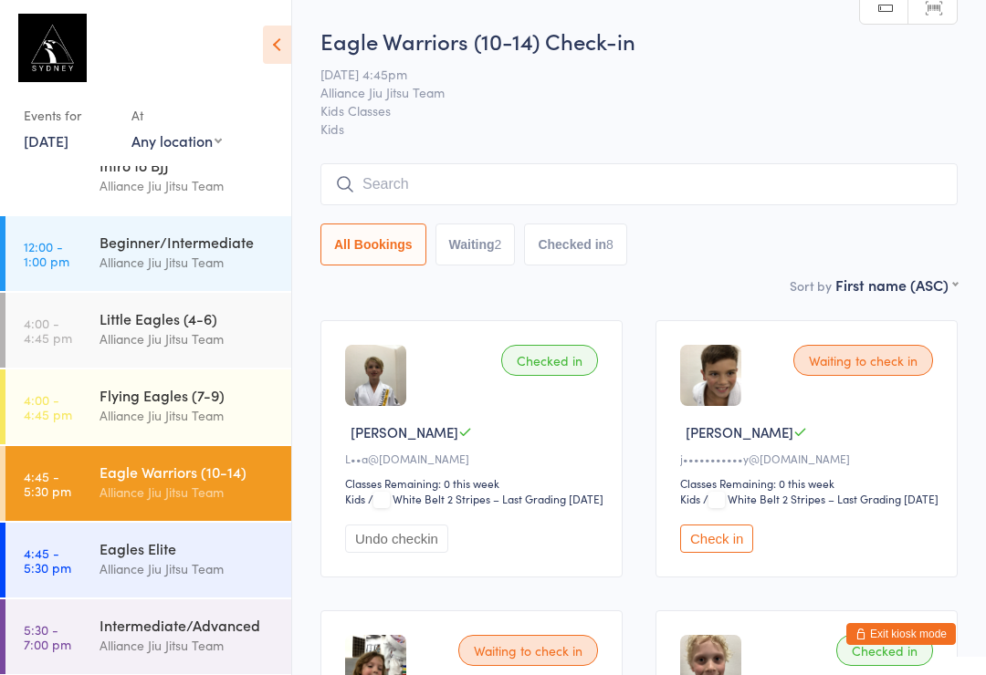
click at [383, 183] on input "search" at bounding box center [638, 184] width 637 height 42
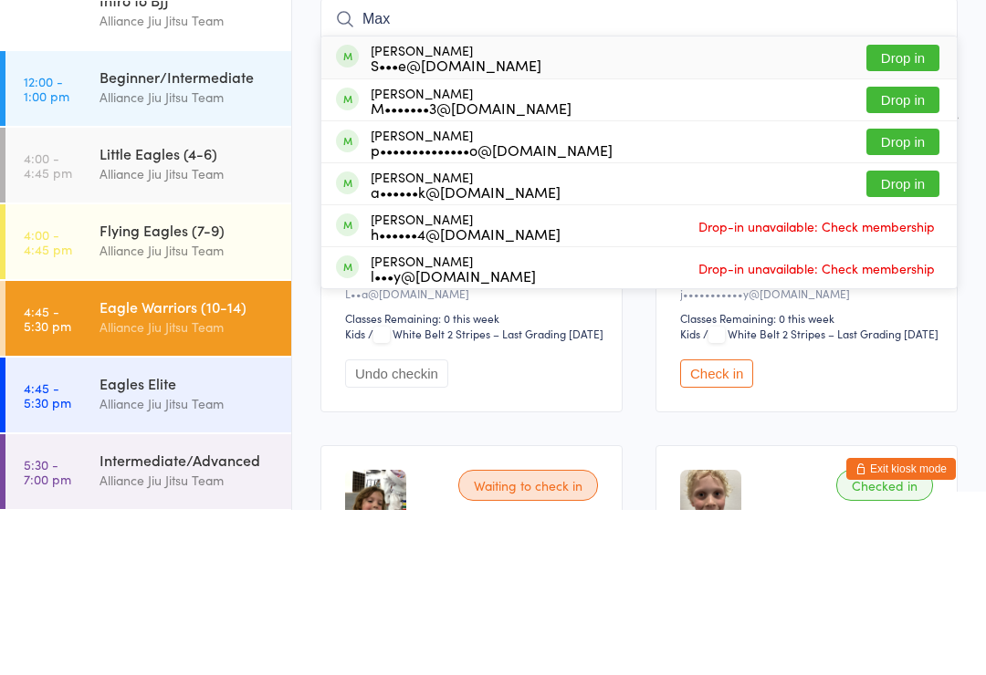
type input "Max"
click at [894, 210] on button "Drop in" at bounding box center [902, 223] width 73 height 26
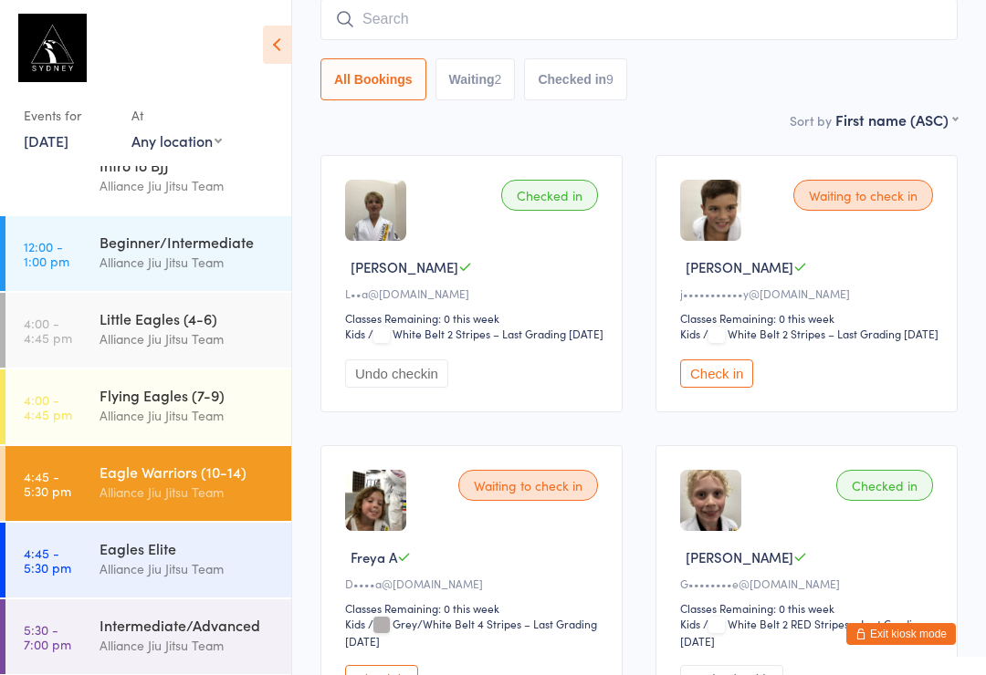
click at [717, 387] on button "Check in" at bounding box center [716, 374] width 73 height 28
click at [506, 9] on input "search" at bounding box center [638, 19] width 637 height 42
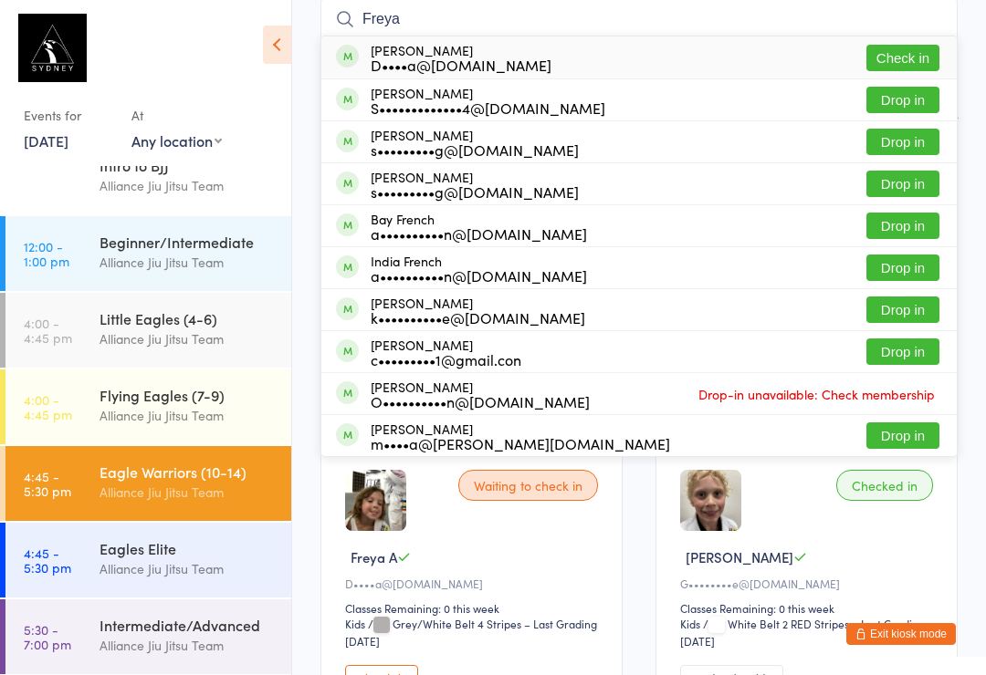
type input "Freya"
click at [903, 99] on button "Drop in" at bounding box center [902, 100] width 73 height 26
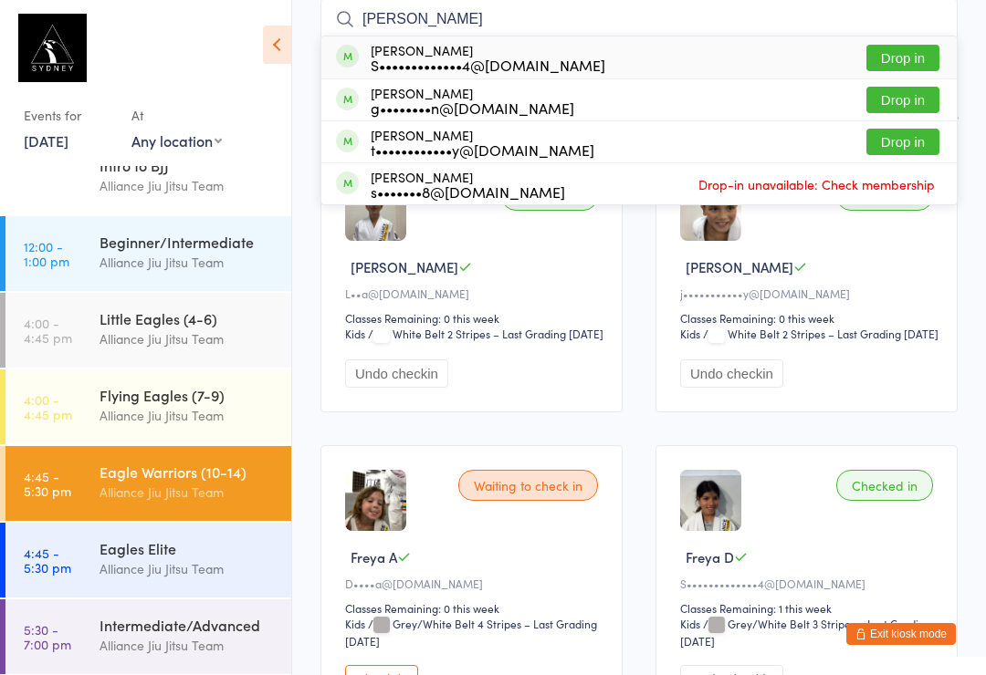
type input "[PERSON_NAME]"
click at [913, 63] on button "Drop in" at bounding box center [902, 58] width 73 height 26
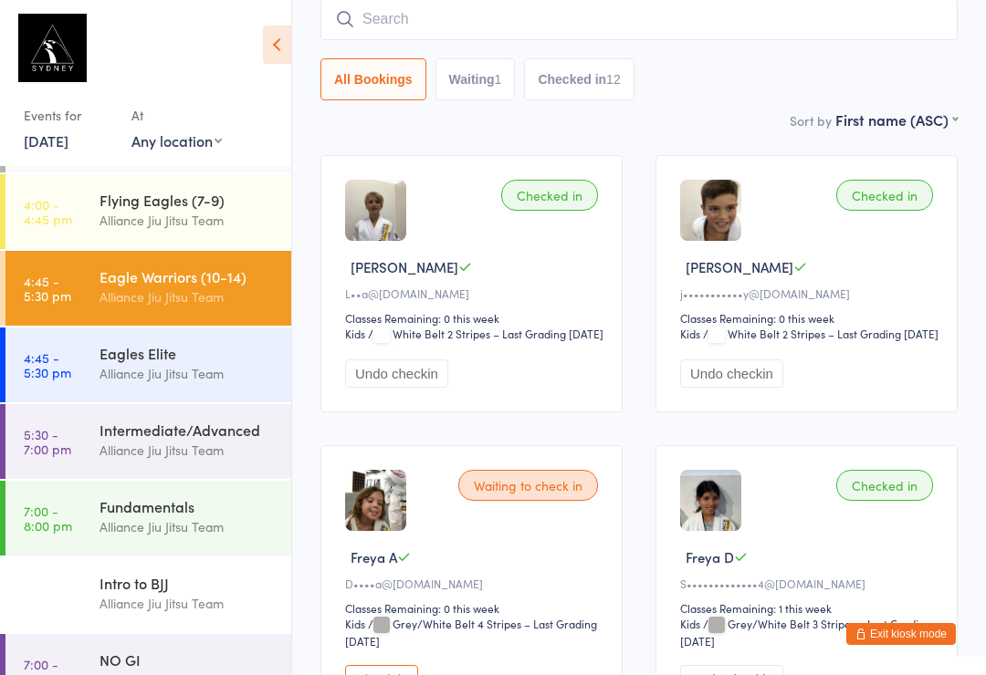
scroll to position [310, 0]
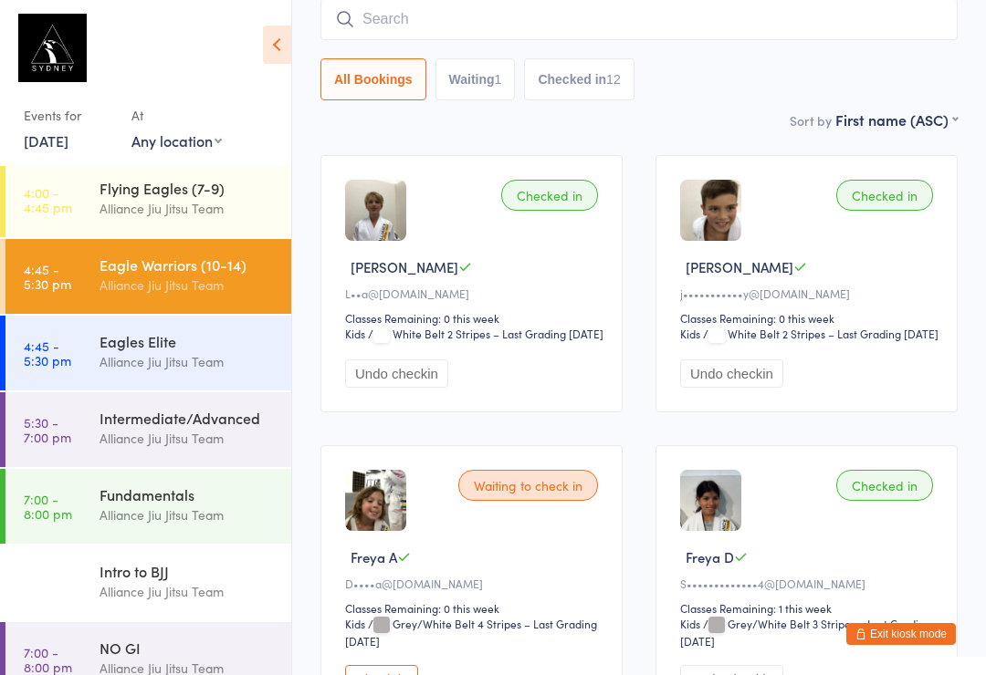
click at [450, 130] on div "Sort by First name (ASC) First name (ASC) First name (DESC) Last name (ASC) Las…" at bounding box center [638, 120] width 637 height 20
click at [216, 418] on div "Intermediate/Advanced" at bounding box center [187, 418] width 176 height 20
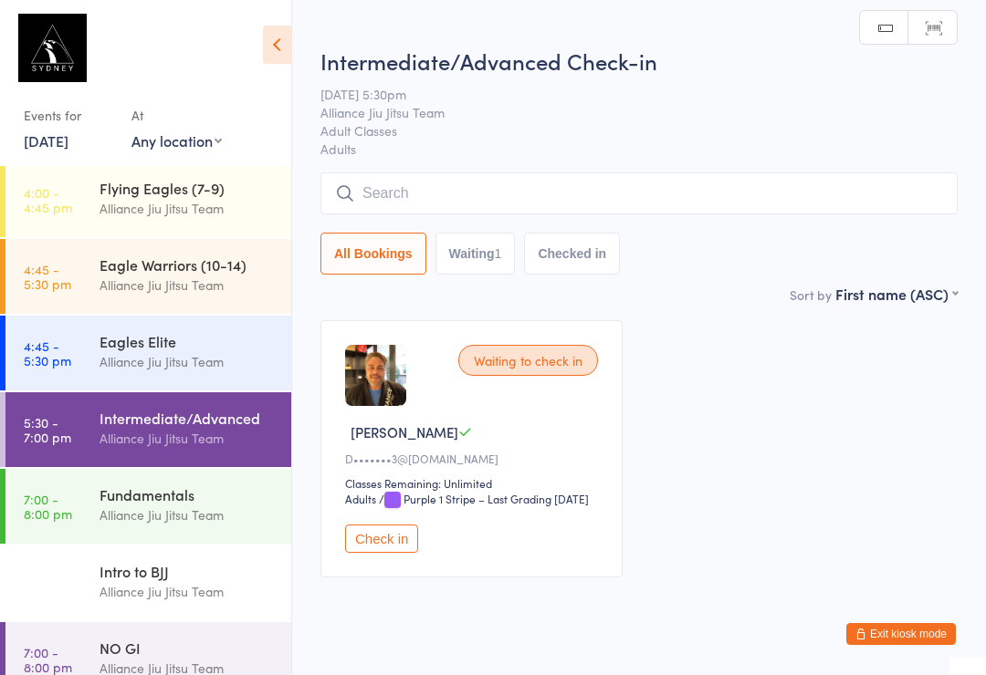
click at [519, 201] on input "search" at bounding box center [638, 194] width 637 height 42
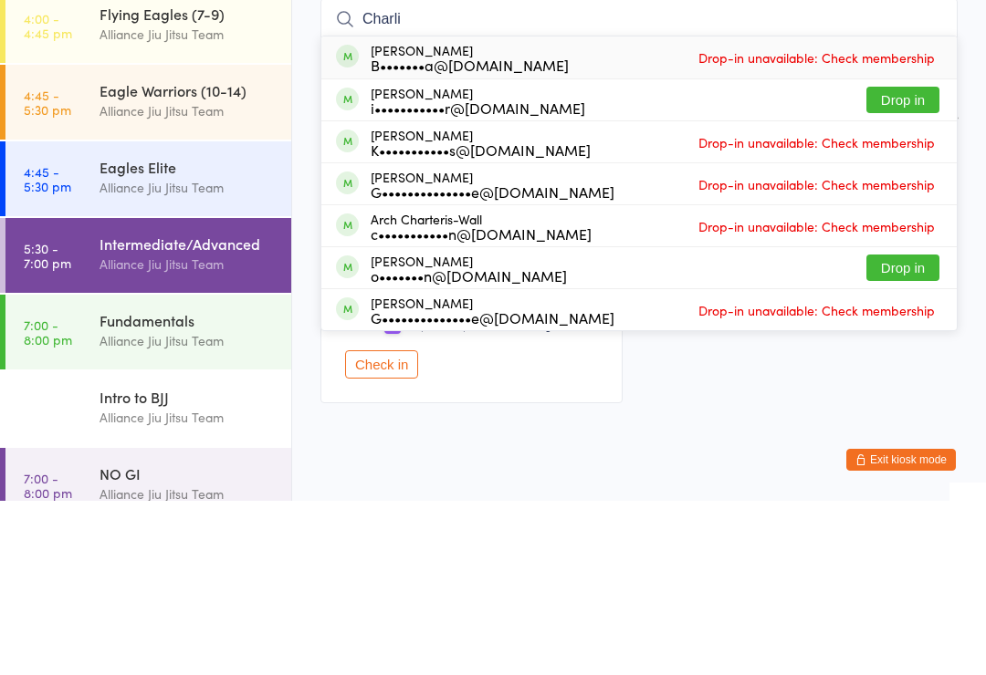
type input "Charli"
click at [926, 261] on button "Drop in" at bounding box center [902, 274] width 73 height 26
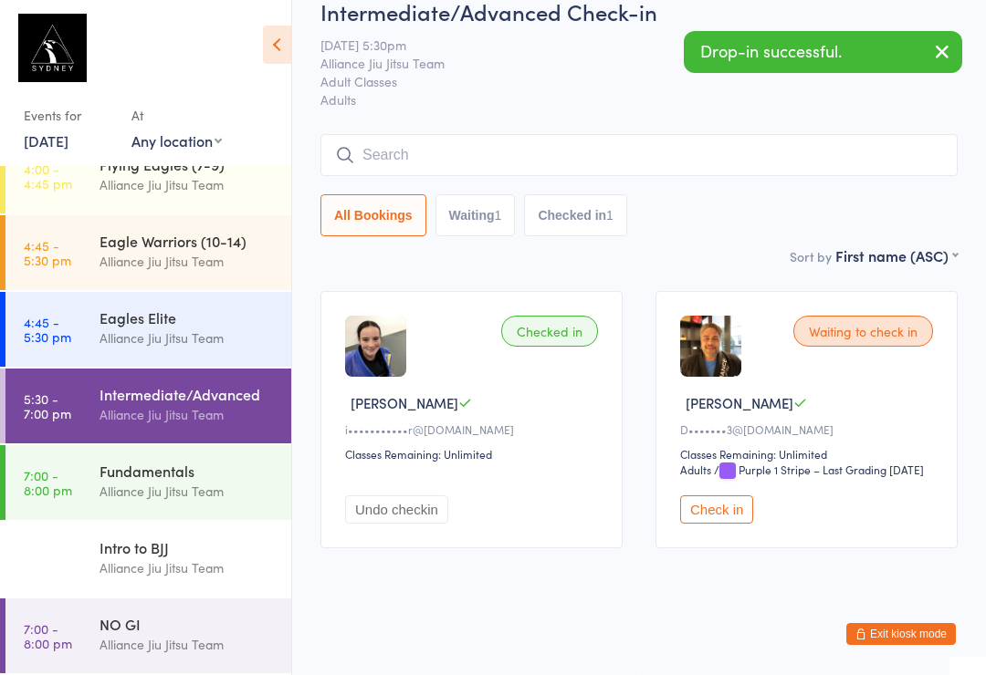
scroll to position [334, 0]
click at [188, 639] on div "Alliance Jiu Jitsu Team" at bounding box center [187, 644] width 176 height 21
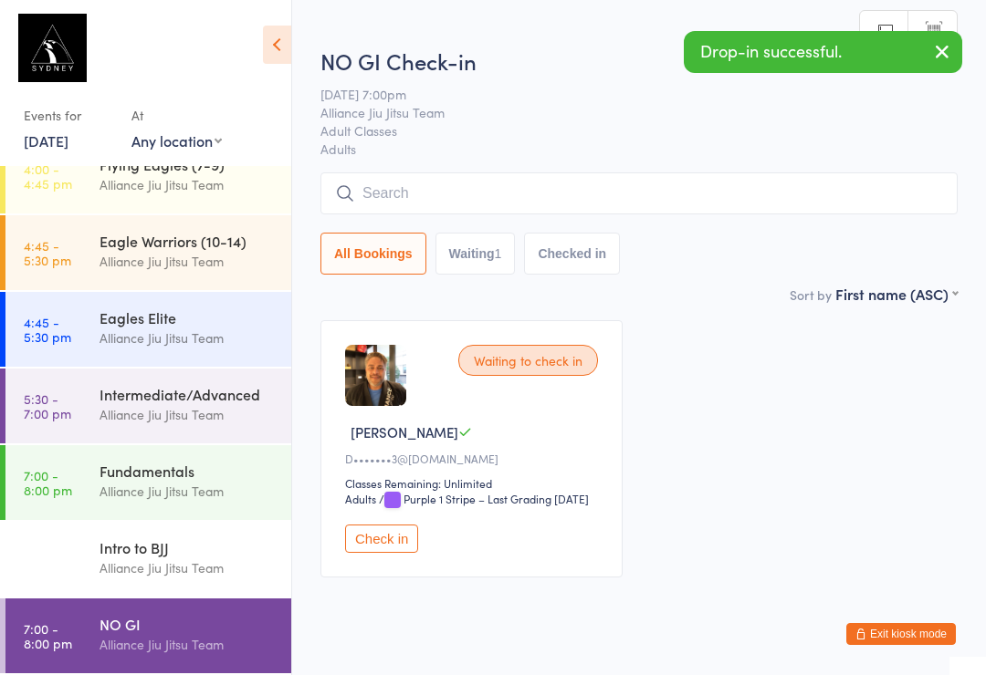
click at [581, 193] on input "search" at bounding box center [638, 194] width 637 height 42
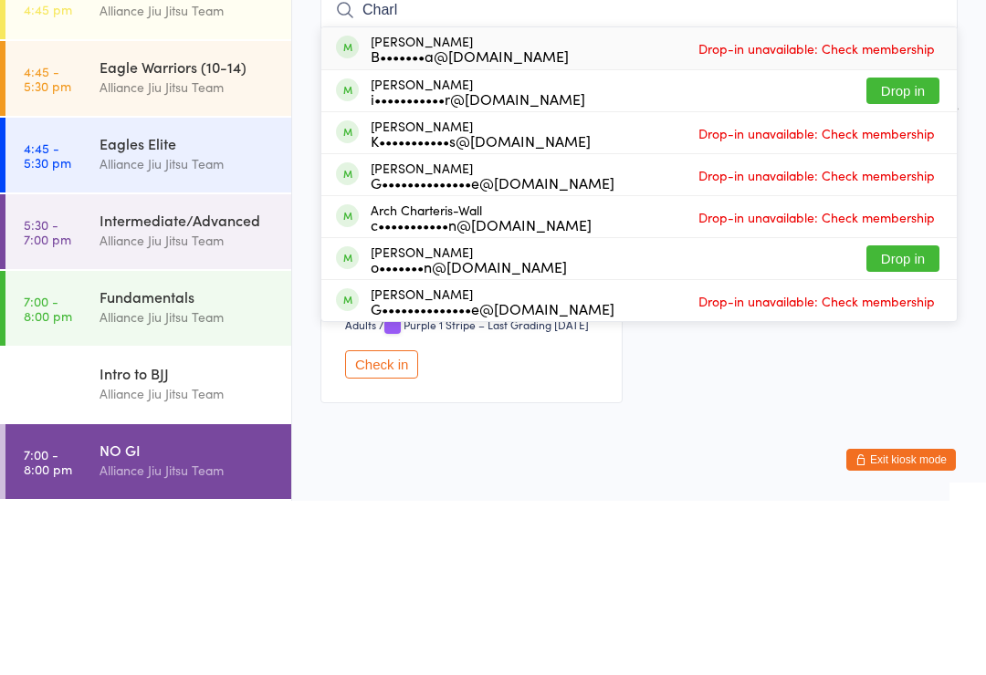
type input "Charl"
click at [902, 252] on button "Drop in" at bounding box center [902, 265] width 73 height 26
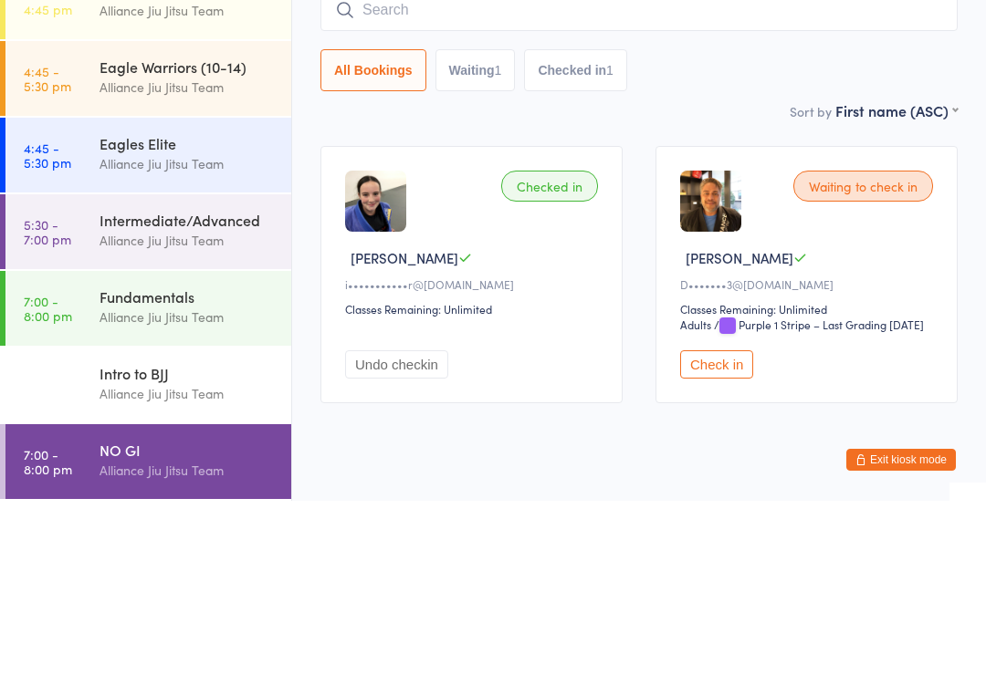
click at [108, 384] on div "Intermediate/Advanced" at bounding box center [187, 394] width 176 height 20
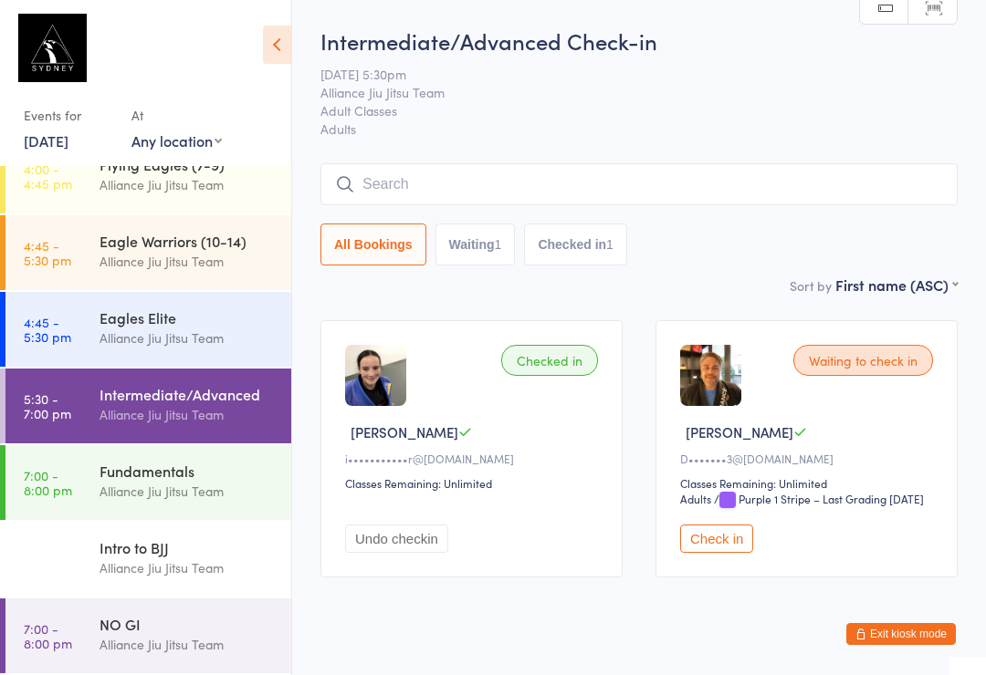
click at [547, 167] on input "search" at bounding box center [638, 184] width 637 height 42
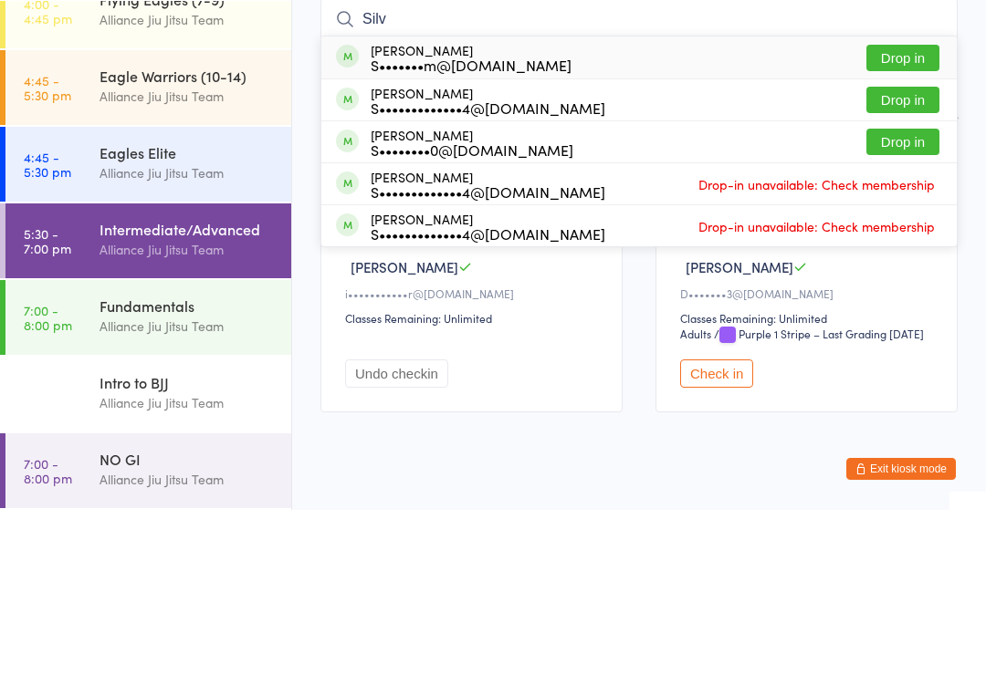
type input "Silv"
click at [897, 294] on button "Drop in" at bounding box center [902, 307] width 73 height 26
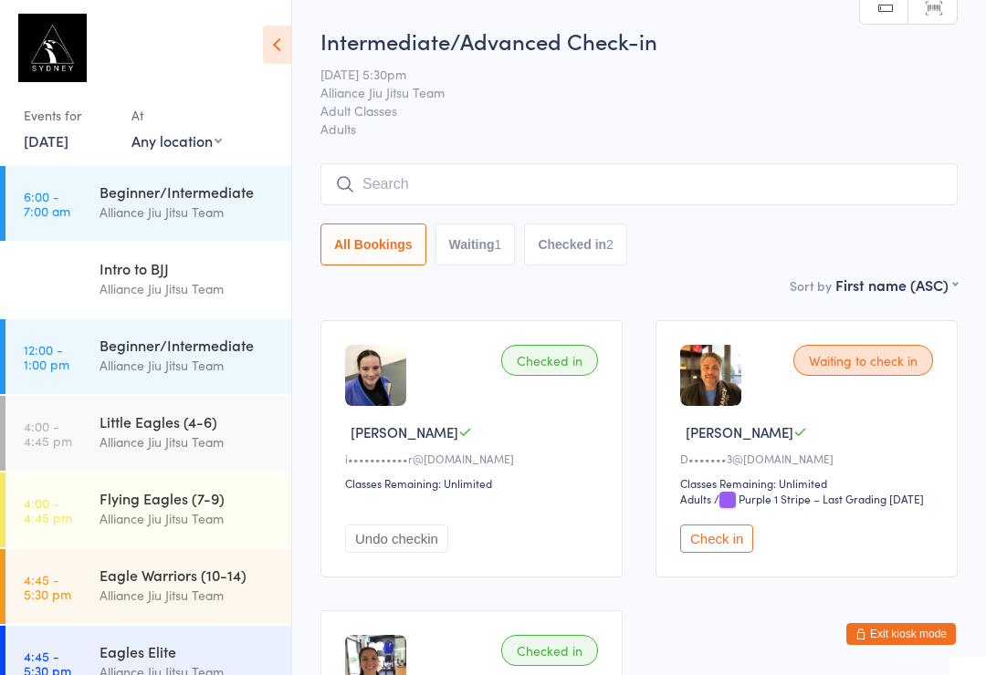
click at [840, 205] on input "search" at bounding box center [638, 184] width 637 height 42
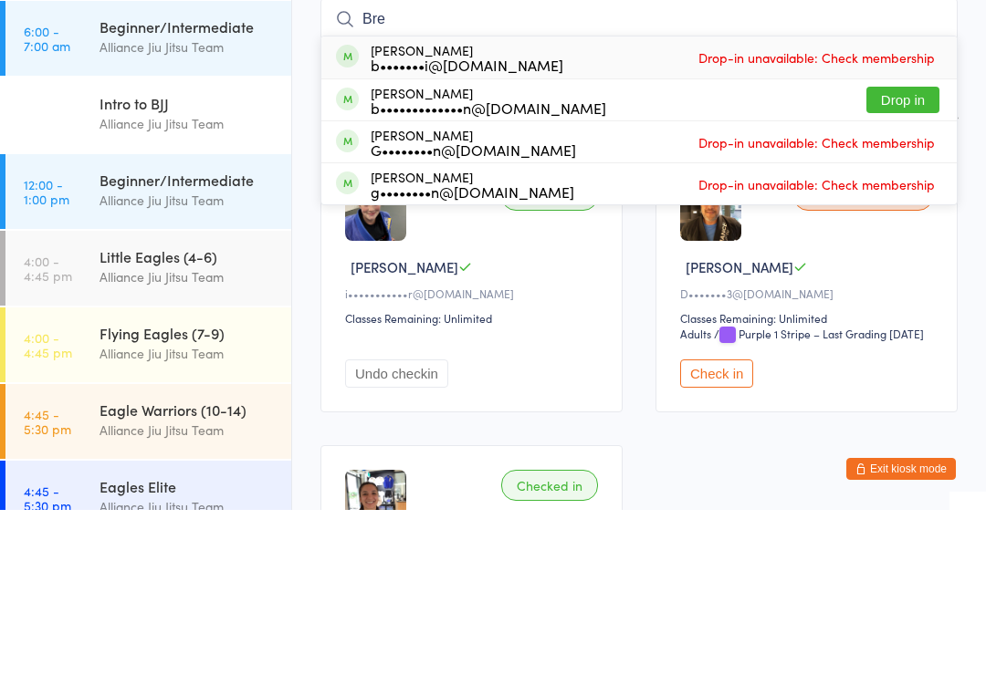
type input "Bre"
click at [924, 320] on div "Waiting to check in Damien C D•••••••3@gmail.com Classes Remaining: Unlimited A…" at bounding box center [806, 448] width 302 height 257
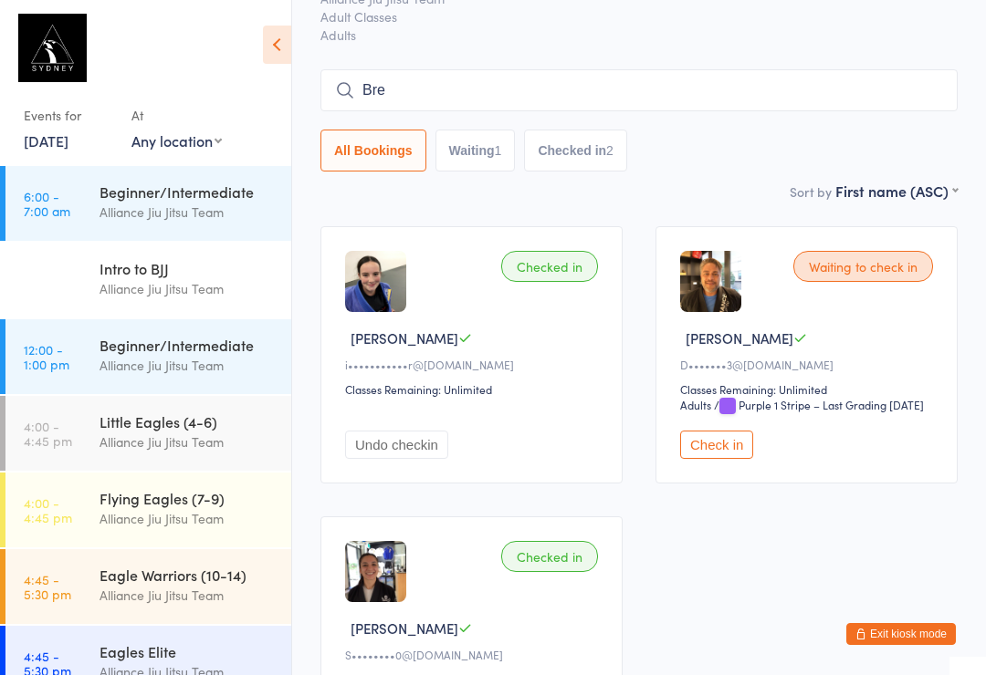
scroll to position [97, 0]
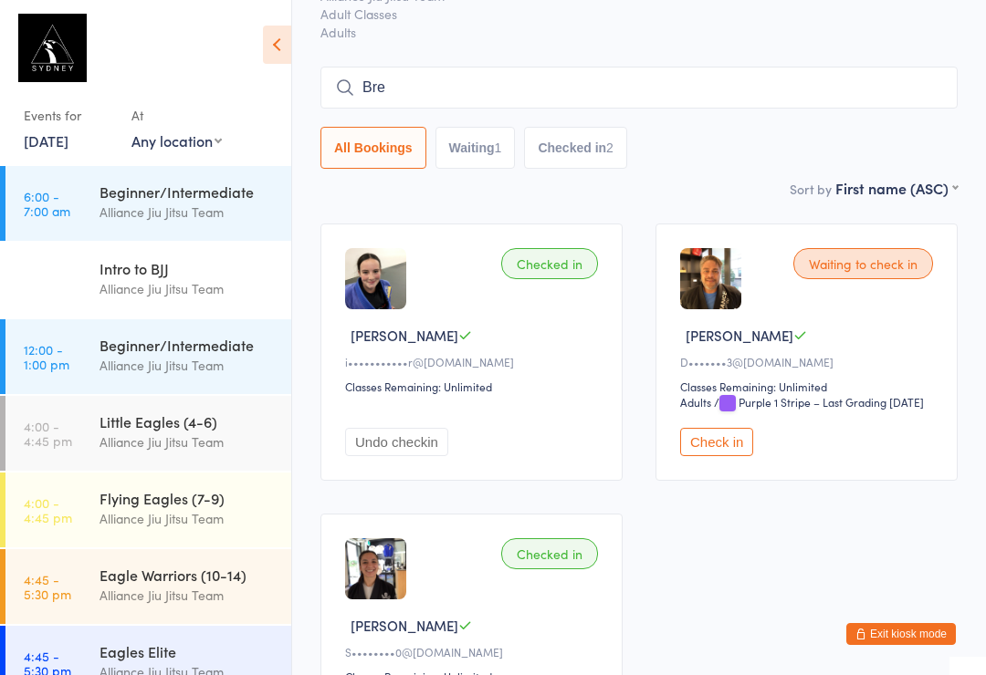
click at [189, 361] on div "Alliance Jiu Jitsu Team" at bounding box center [187, 365] width 176 height 21
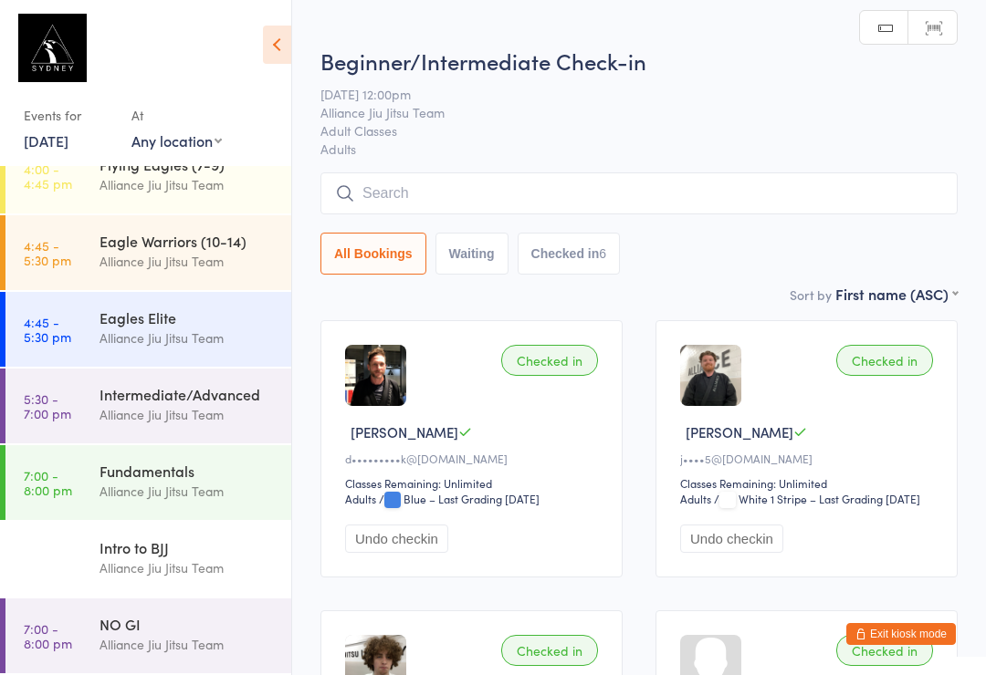
scroll to position [334, 0]
click at [189, 406] on div "Alliance Jiu Jitsu Team" at bounding box center [187, 414] width 176 height 21
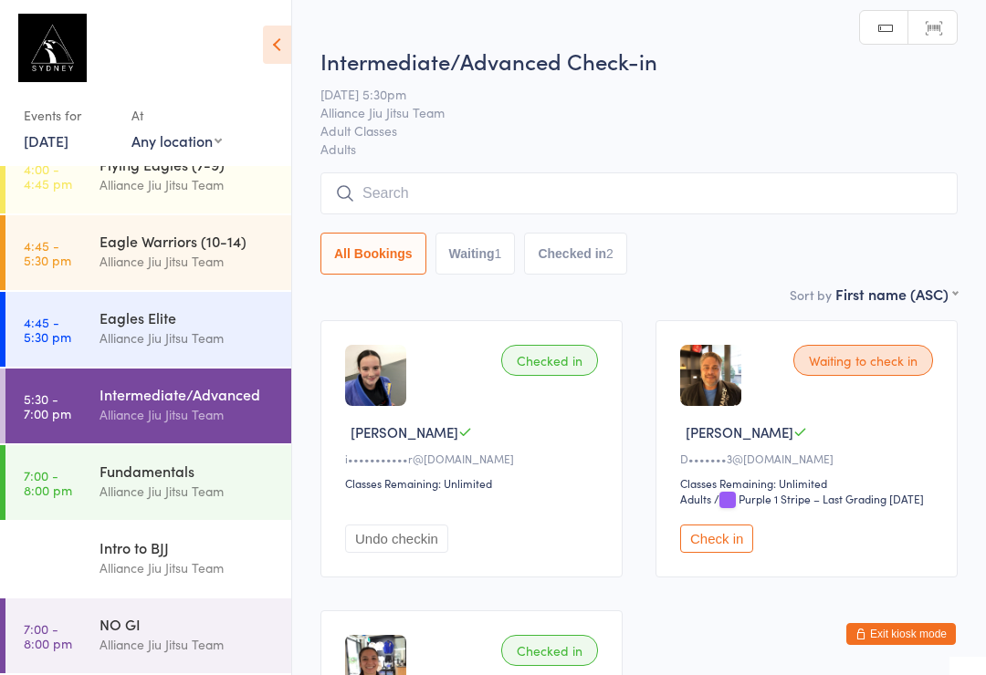
click at [591, 204] on input "search" at bounding box center [638, 194] width 637 height 42
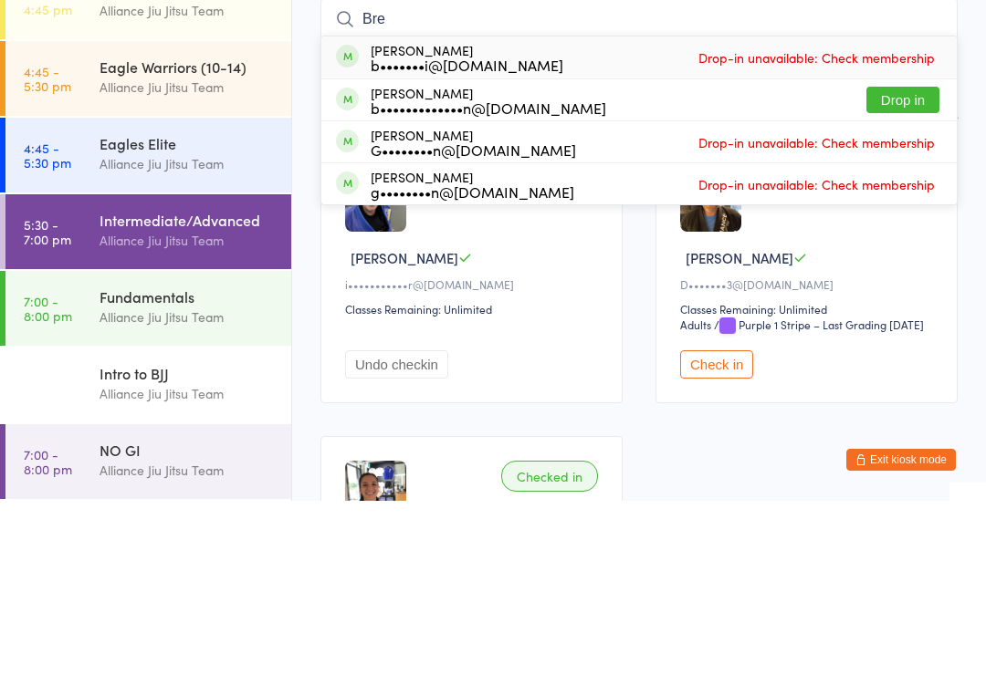
click at [951, 320] on div "Waiting to check in Damien C D•••••••3@gmail.com Classes Remaining: Unlimited A…" at bounding box center [806, 448] width 302 height 257
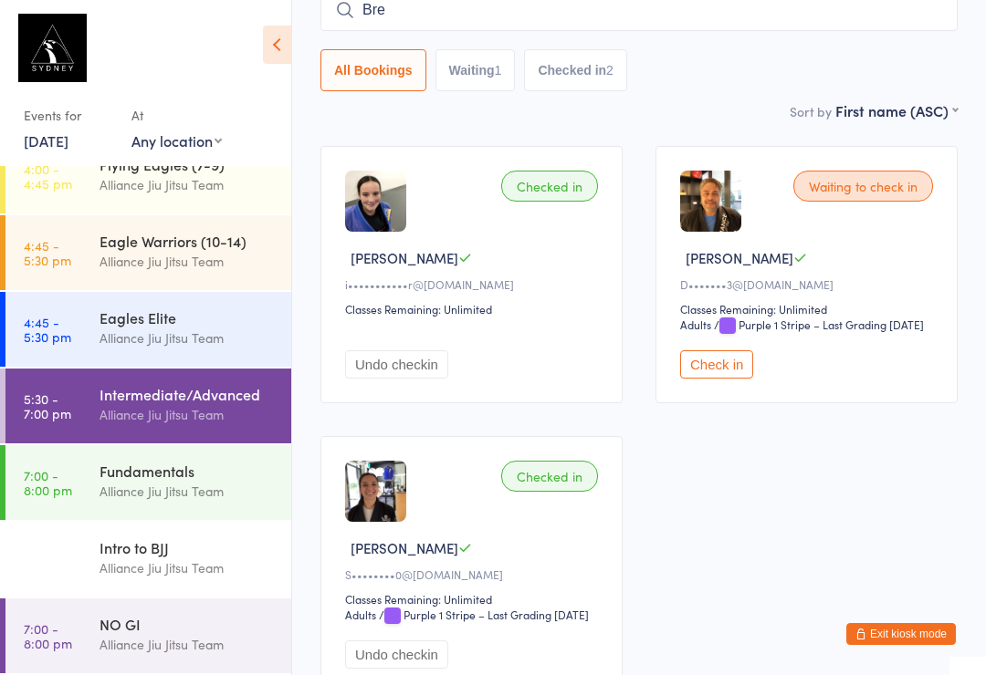
click at [535, 16] on input "Bre" at bounding box center [638, 10] width 637 height 42
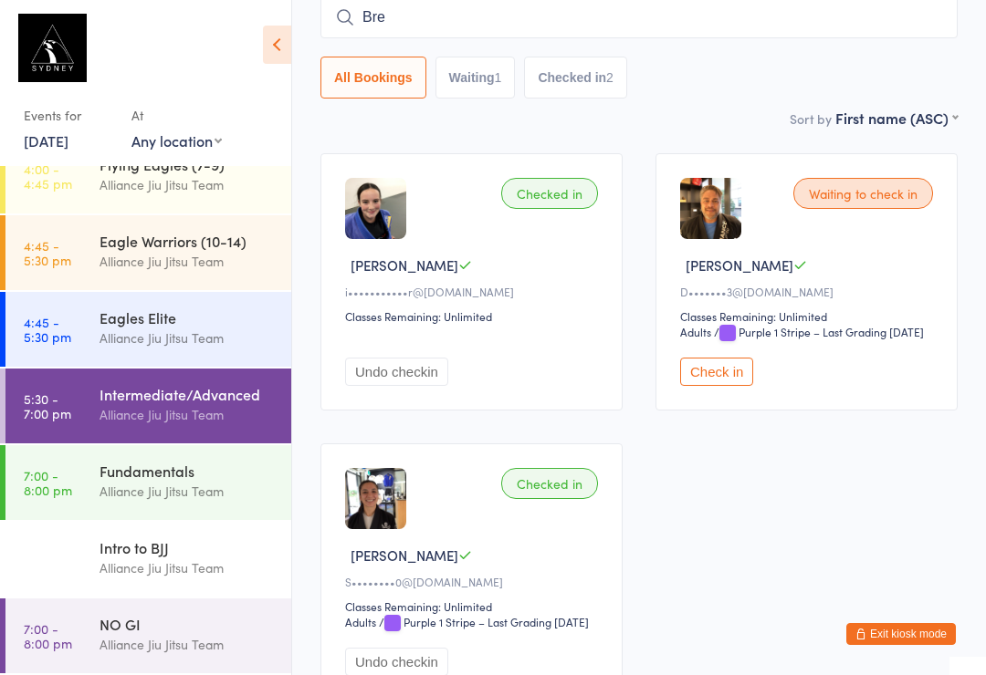
scroll to position [165, 0]
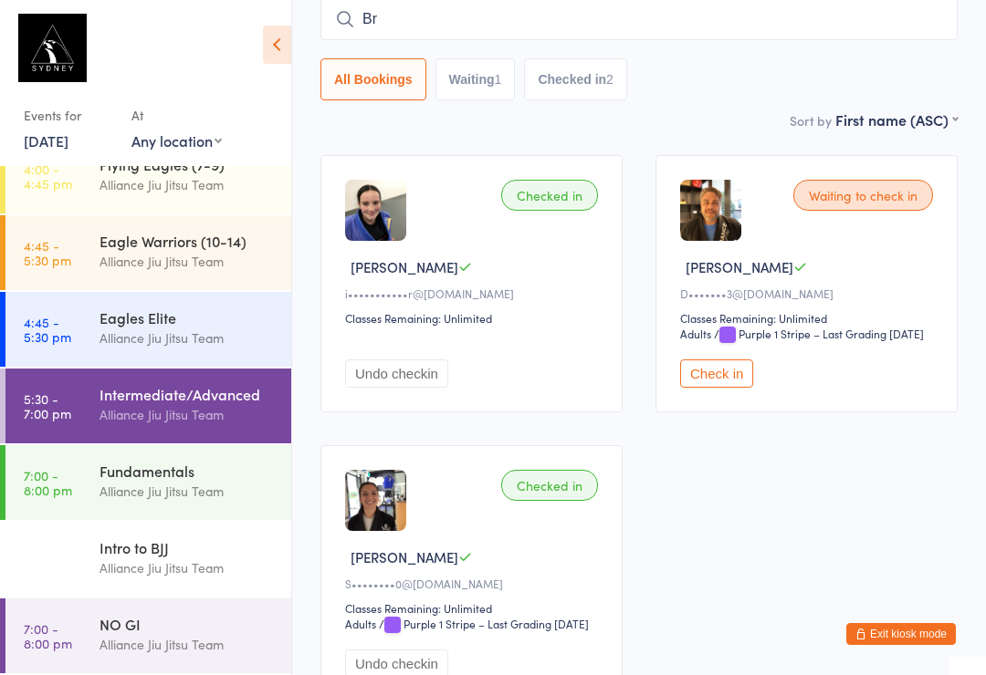
type input "B"
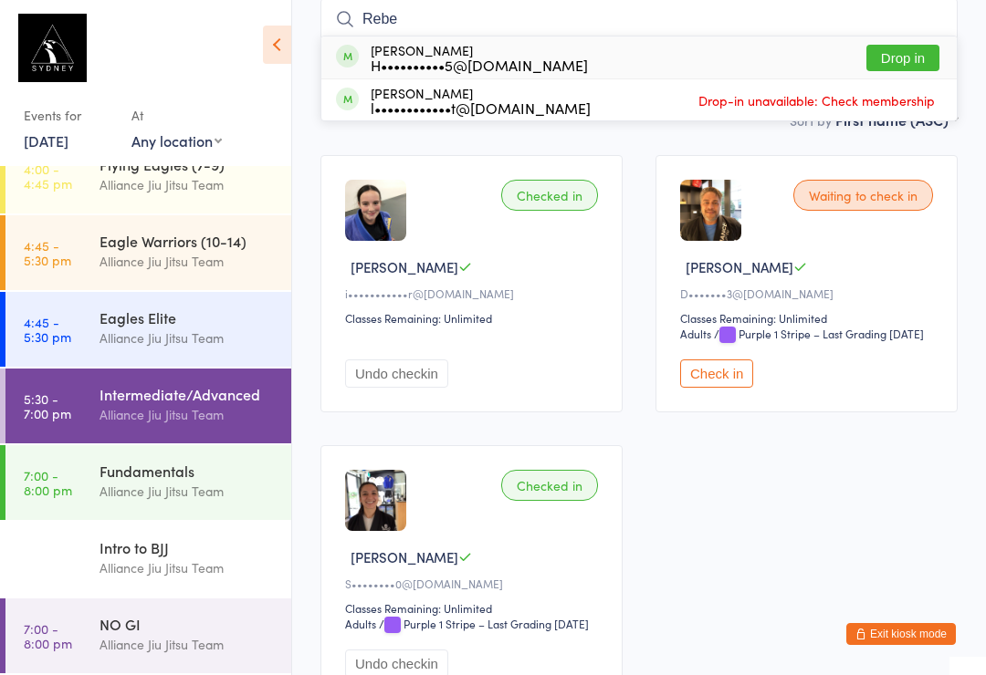
type input "Rebe"
click at [912, 60] on button "Drop in" at bounding box center [902, 58] width 73 height 26
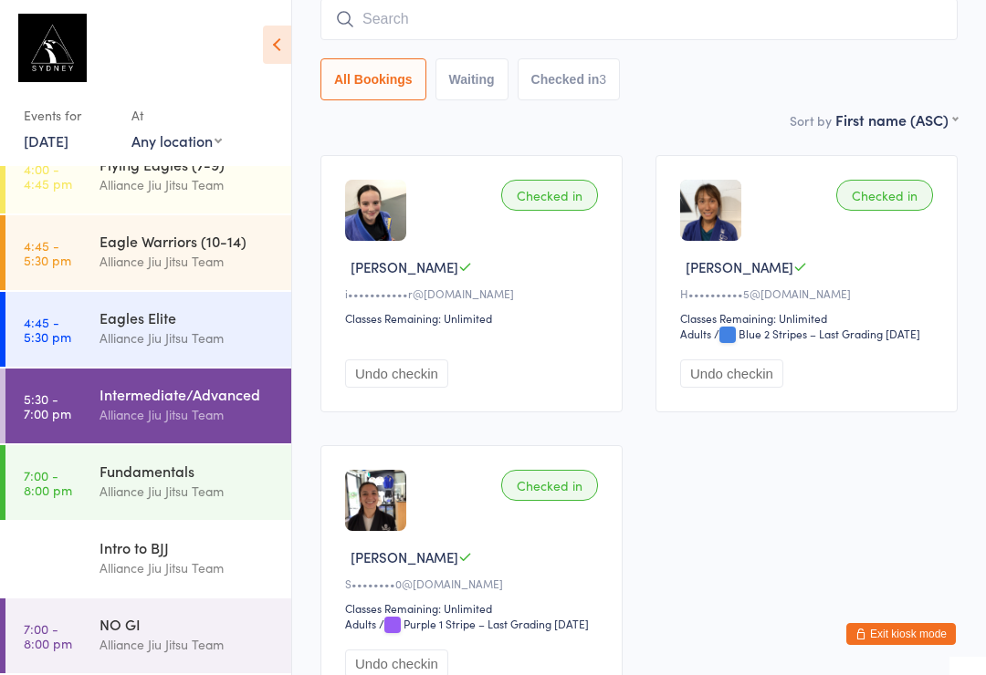
click at [445, 28] on input "search" at bounding box center [638, 19] width 637 height 42
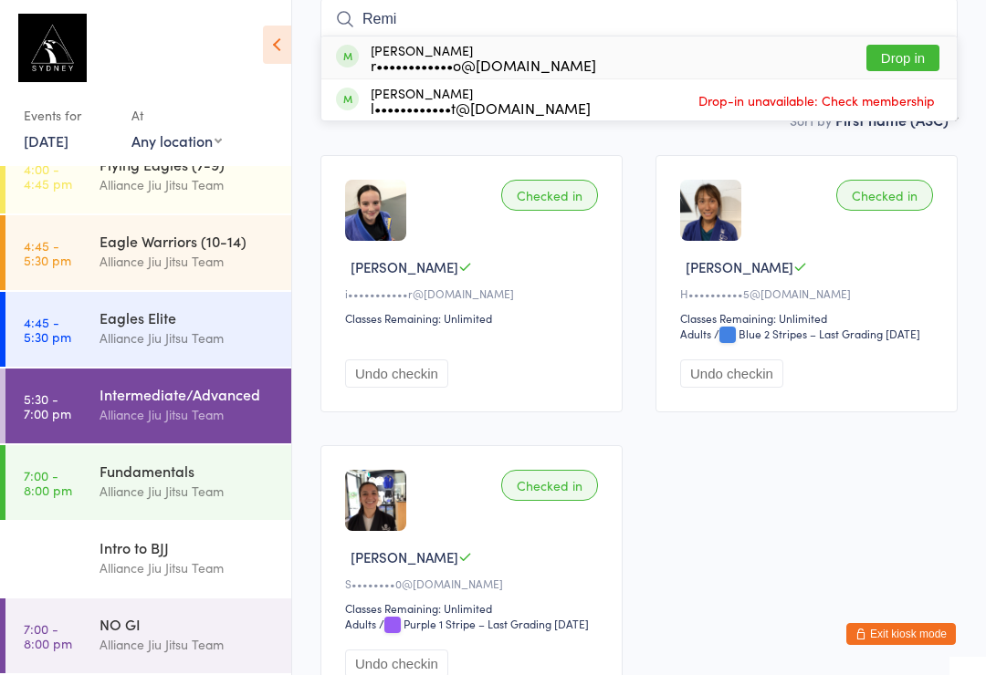
type input "Remi"
click at [905, 58] on button "Drop in" at bounding box center [902, 58] width 73 height 26
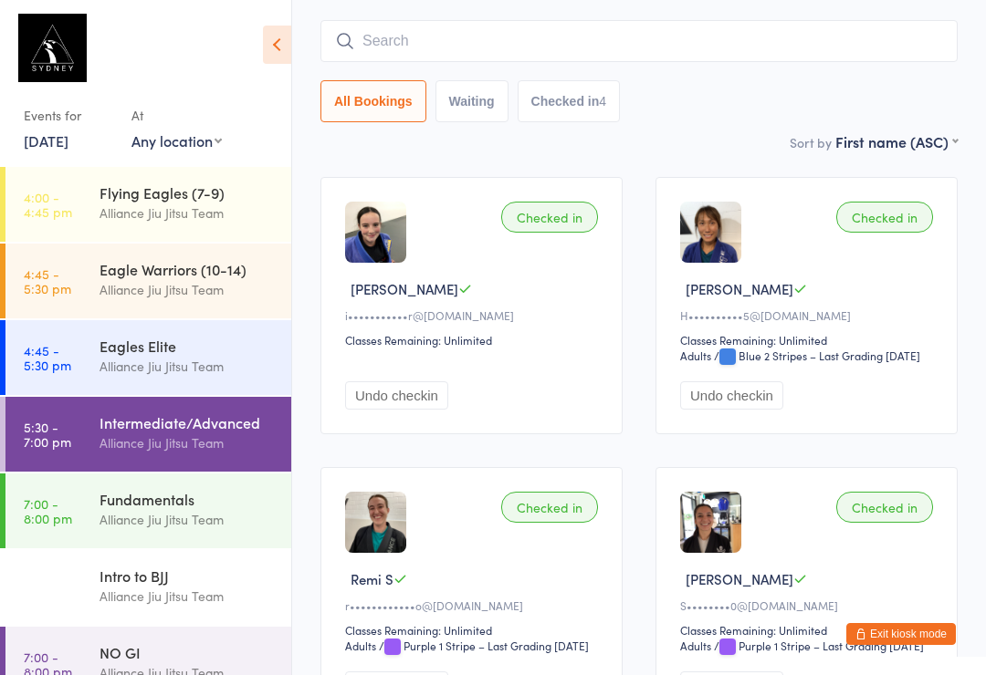
scroll to position [63, 0]
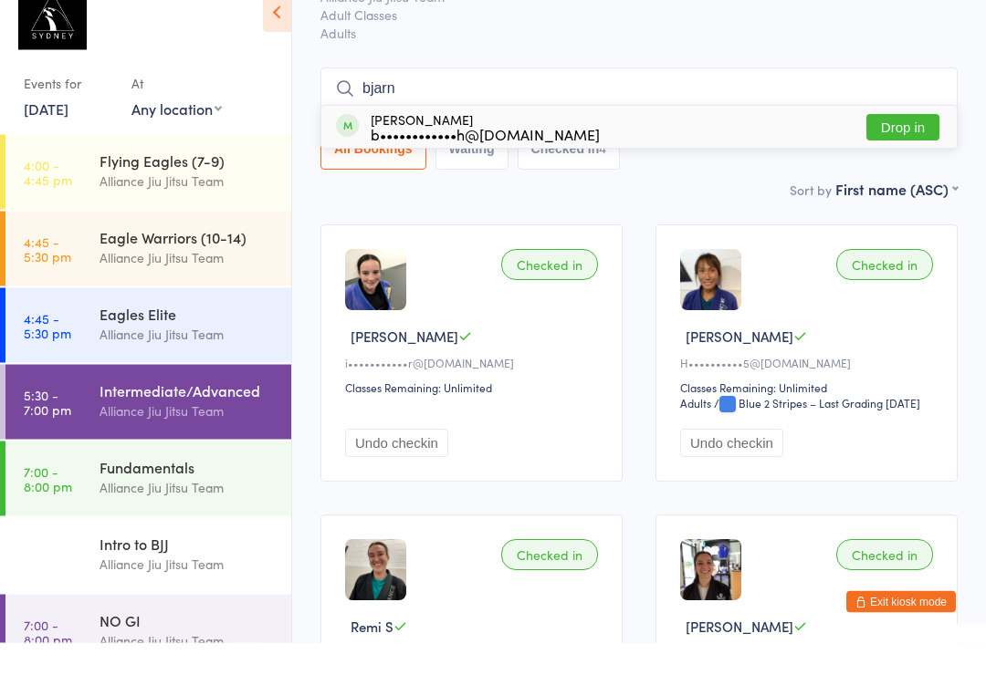
type input "bjarn"
click at [904, 147] on button "Drop in" at bounding box center [902, 160] width 73 height 26
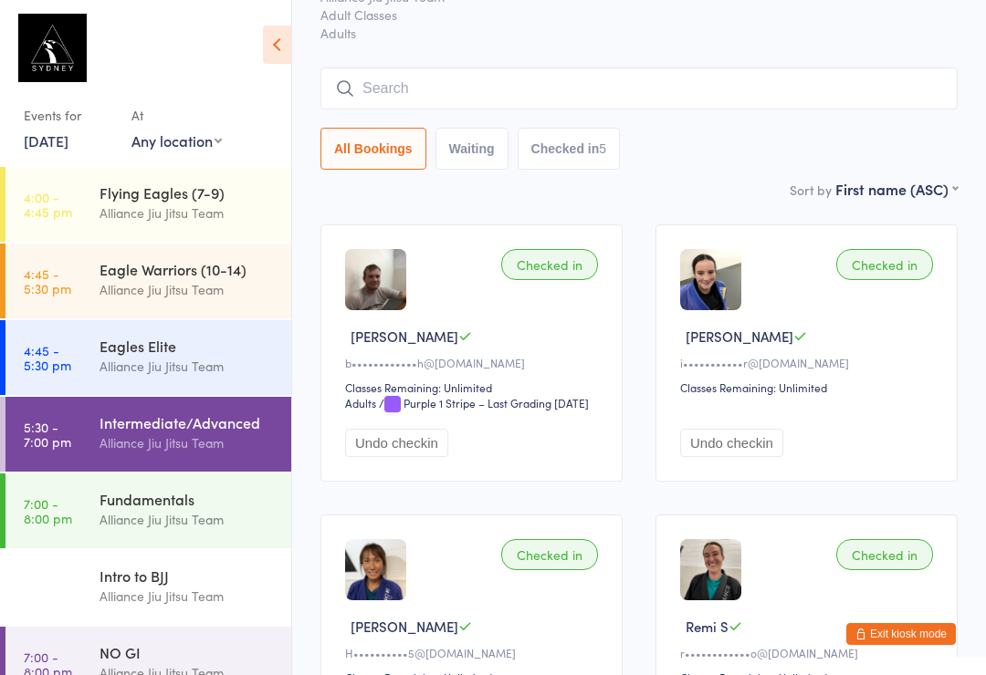
click at [755, 96] on input "search" at bounding box center [638, 89] width 637 height 42
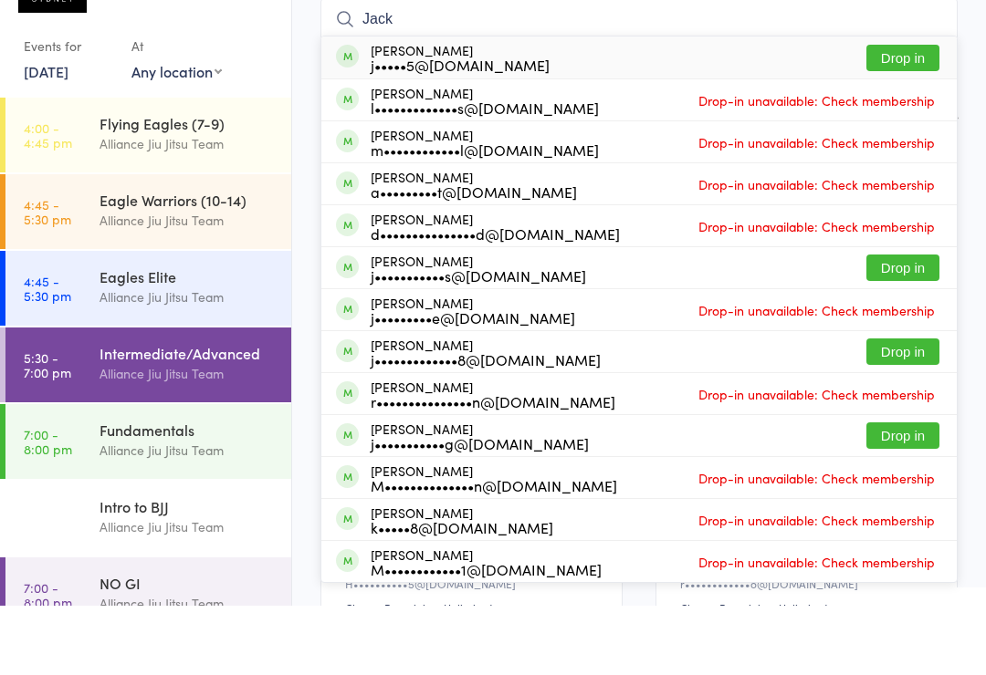
type input "Jack"
click at [908, 114] on button "Drop in" at bounding box center [902, 127] width 73 height 26
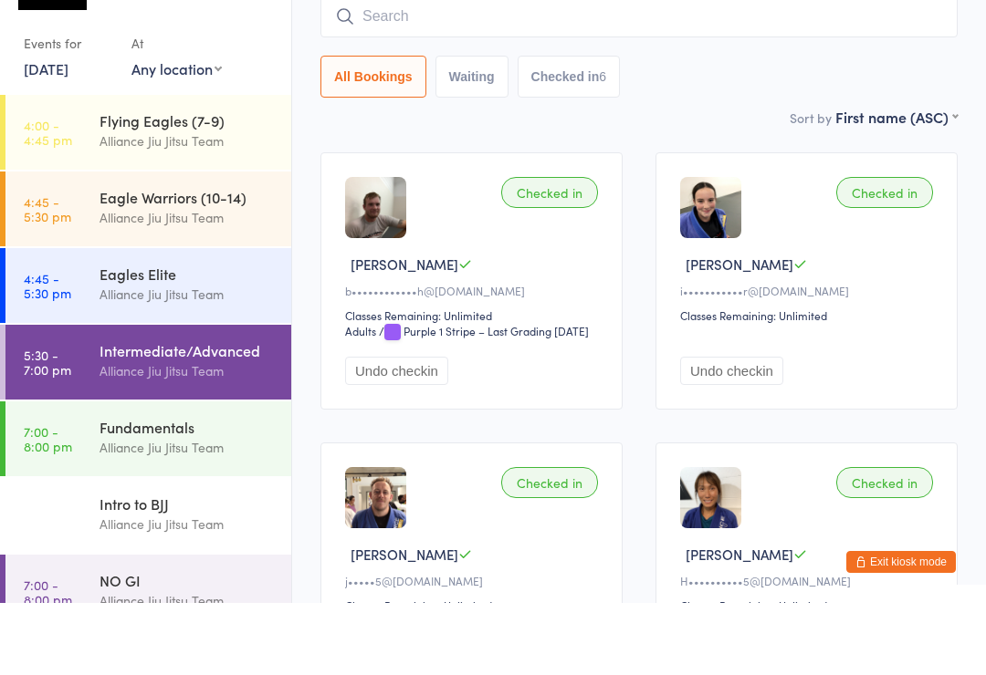
click at [815, 327] on div "[PERSON_NAME]" at bounding box center [809, 336] width 258 height 19
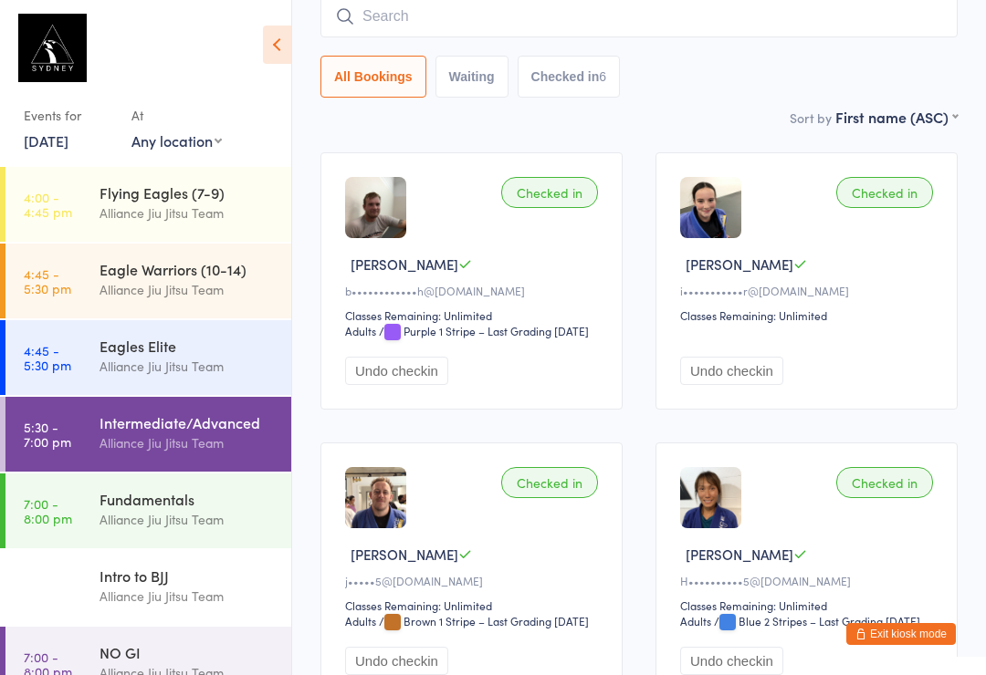
click at [428, 20] on input "search" at bounding box center [638, 16] width 637 height 42
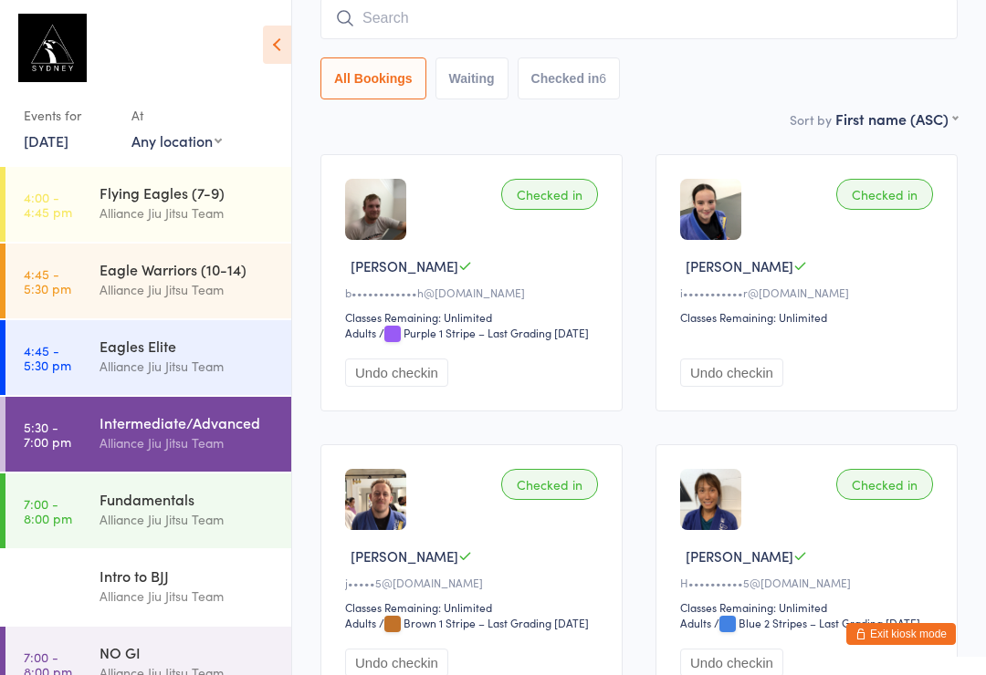
scroll to position [165, 0]
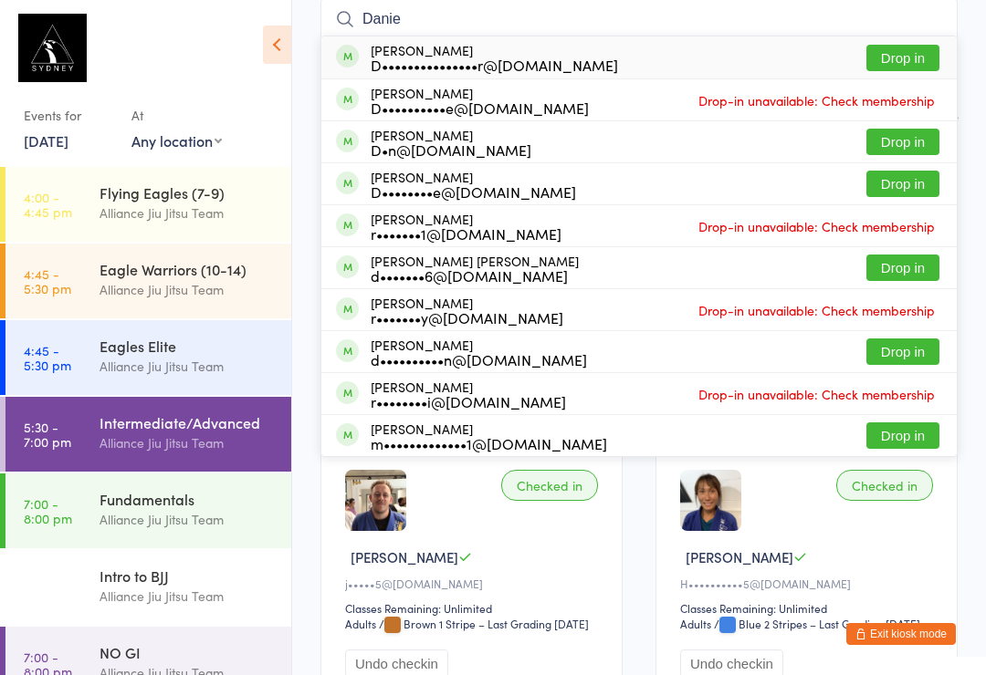
type input "Danie"
click at [533, 68] on div "D•••••••••••••••r@gmail.com" at bounding box center [494, 65] width 247 height 15
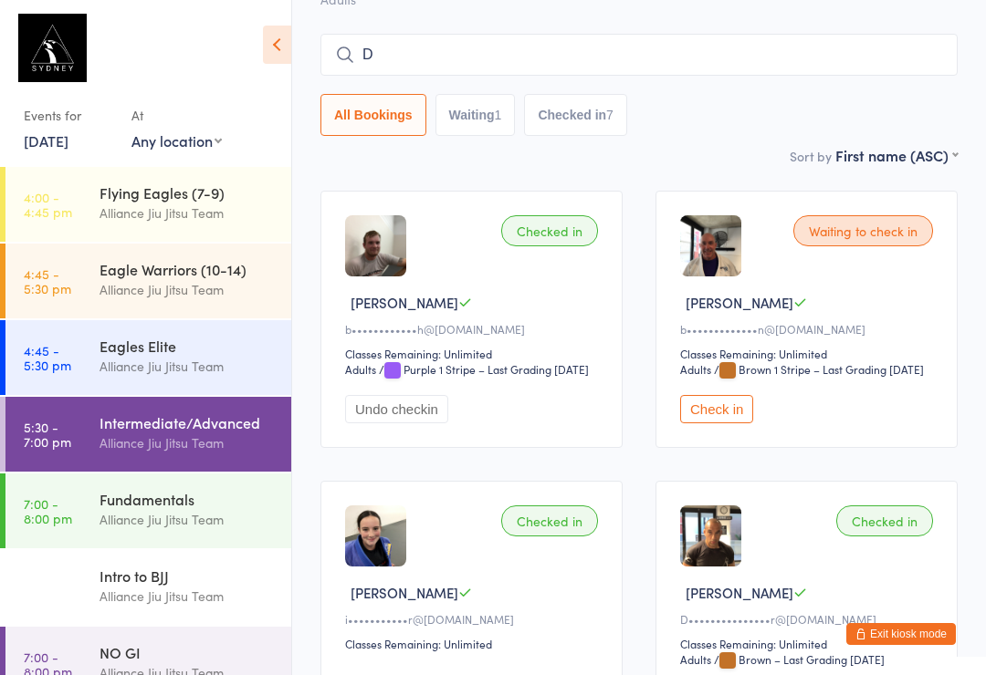
scroll to position [129, 0]
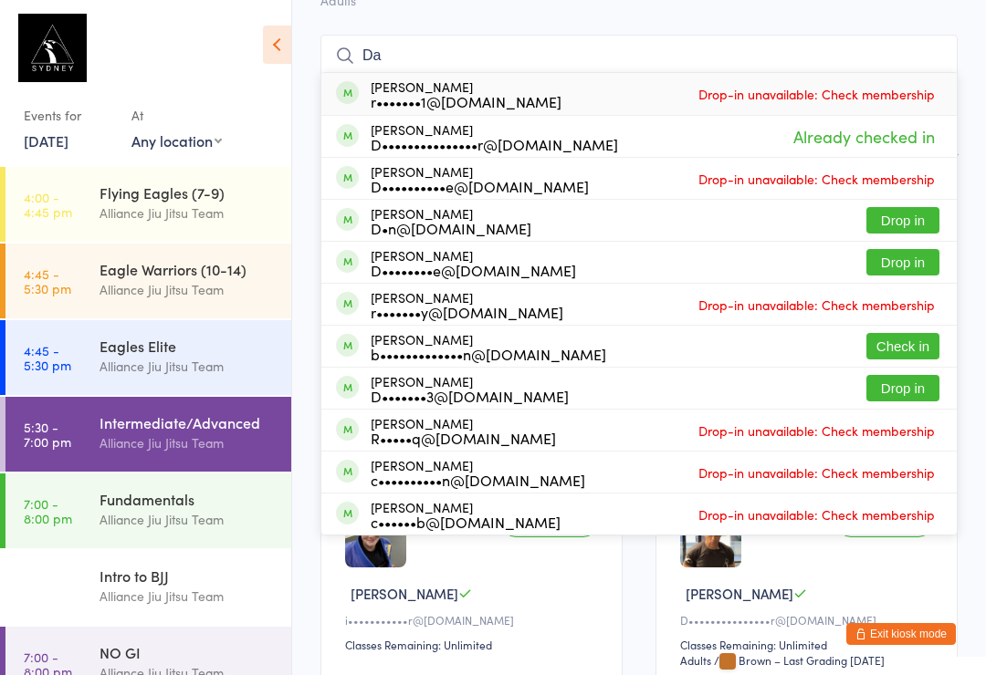
type input "D"
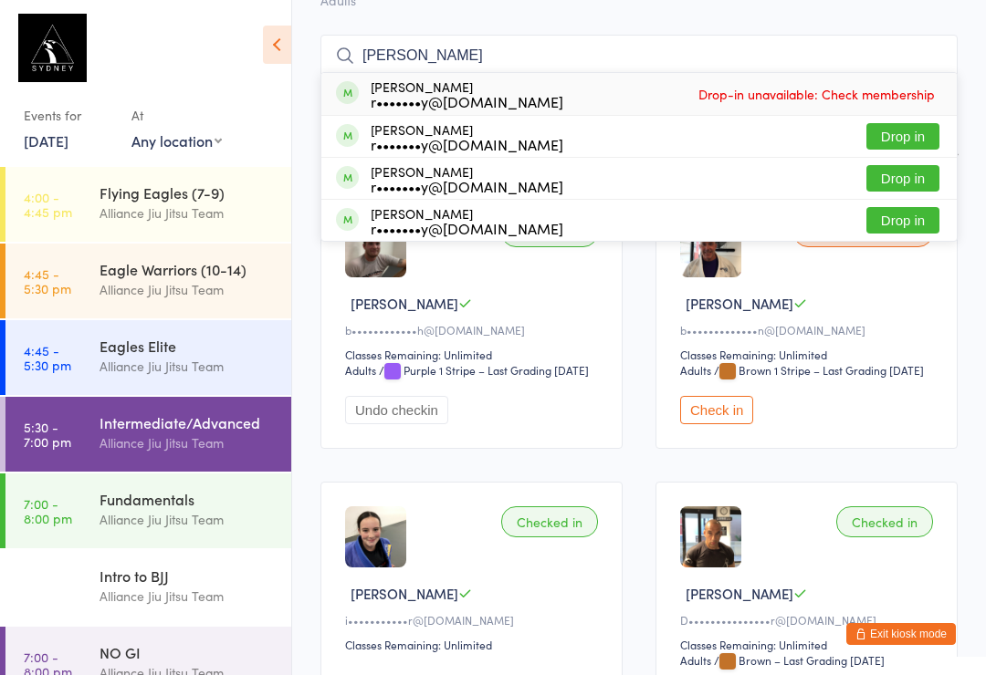
type input "Moriarty"
click at [911, 136] on button "Drop in" at bounding box center [902, 136] width 73 height 26
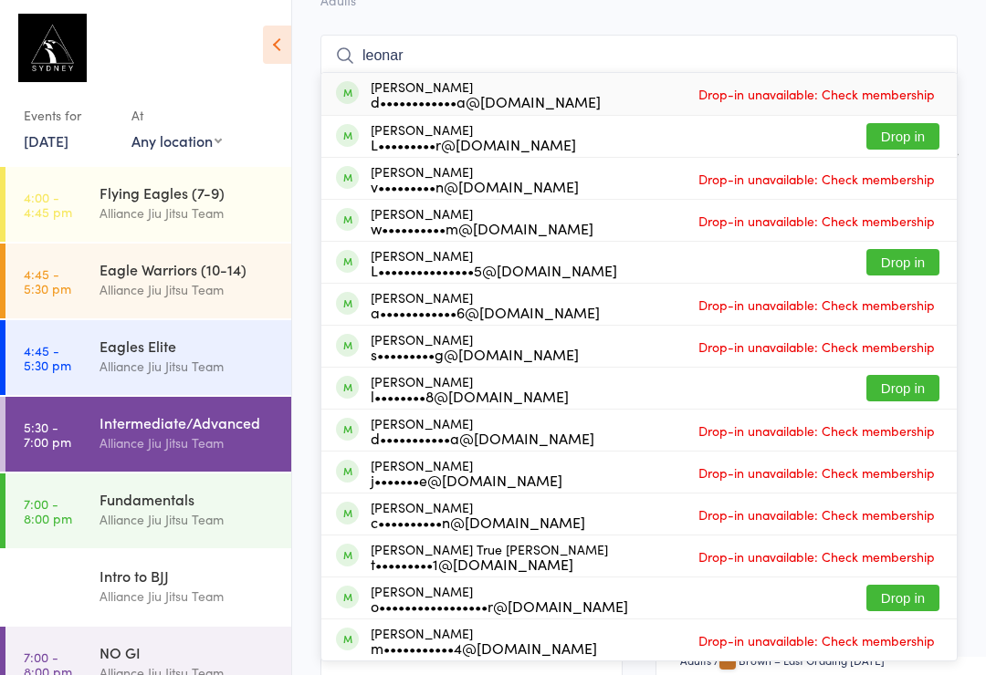
type input "leonar"
click at [903, 145] on button "Drop in" at bounding box center [902, 136] width 73 height 26
